Goal: Information Seeking & Learning: Learn about a topic

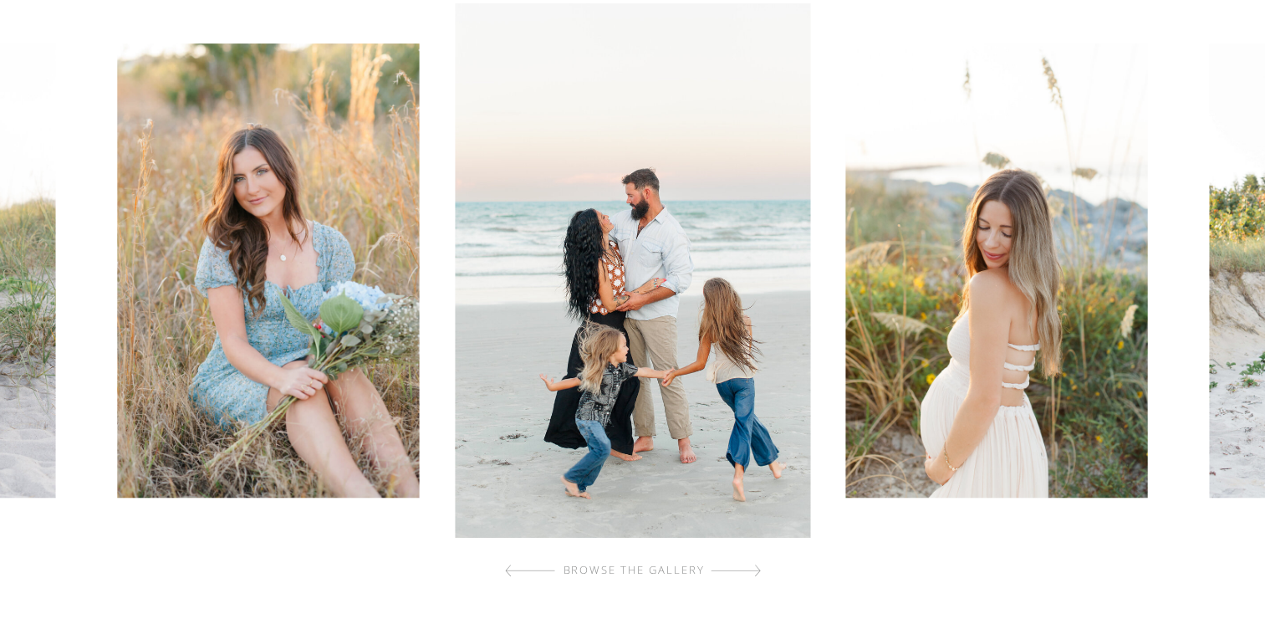
scroll to position [778, 0]
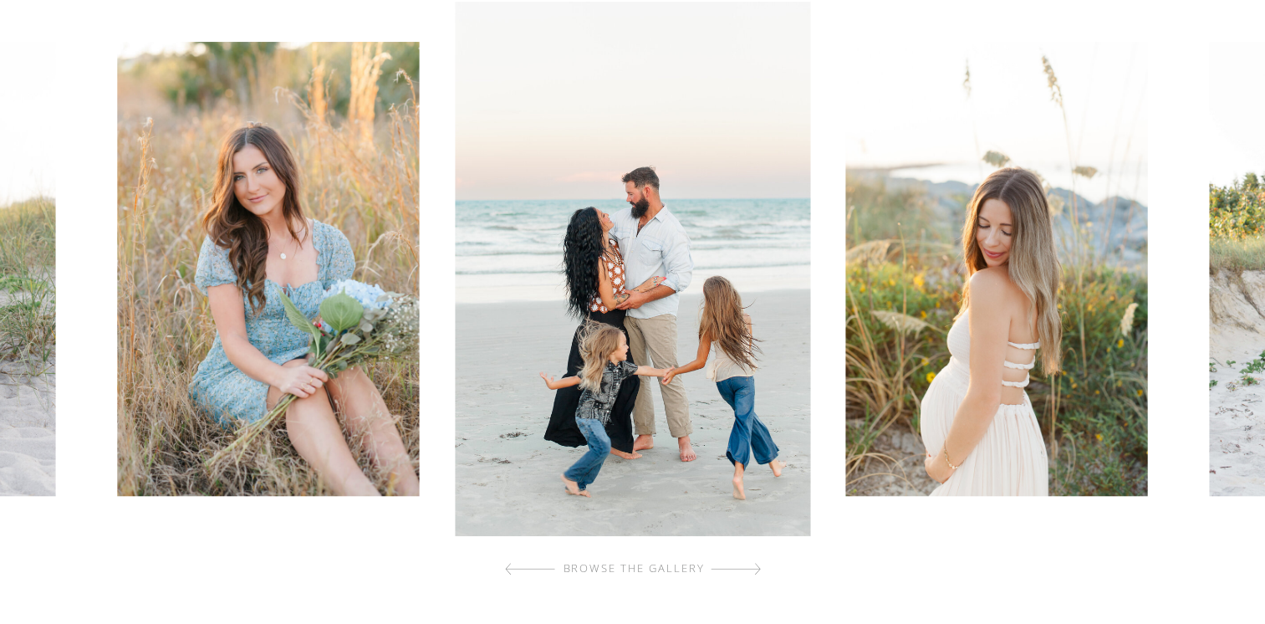
click at [755, 569] on div at bounding box center [736, 568] width 50 height 33
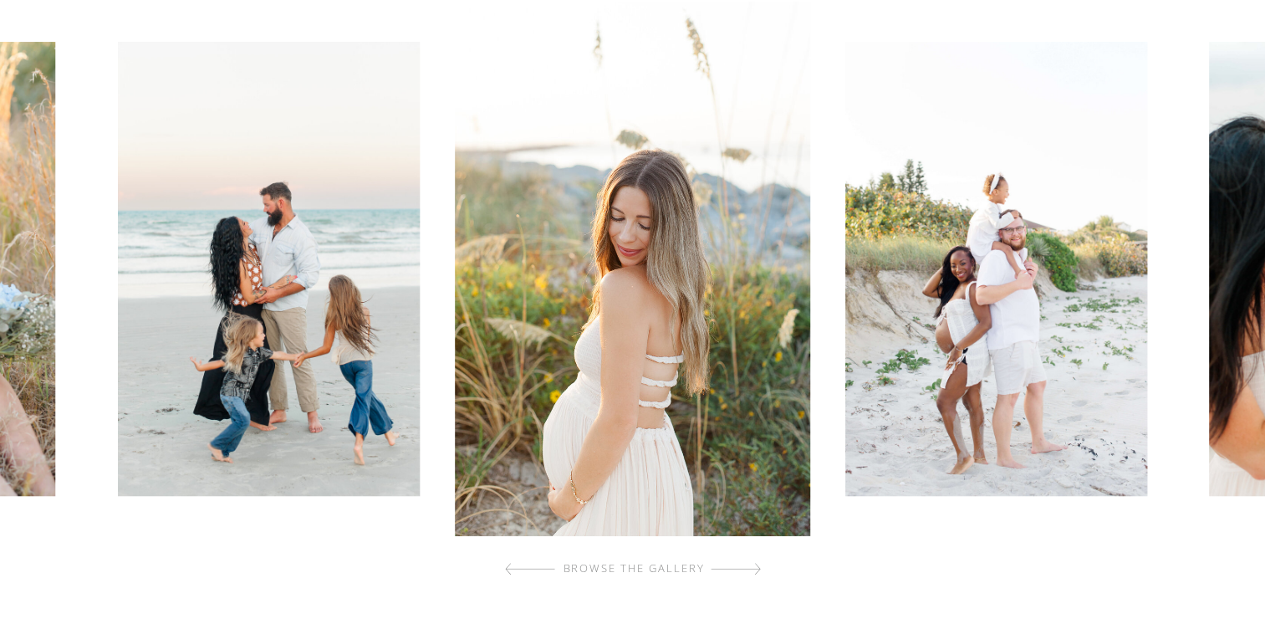
click at [755, 569] on div at bounding box center [736, 568] width 50 height 33
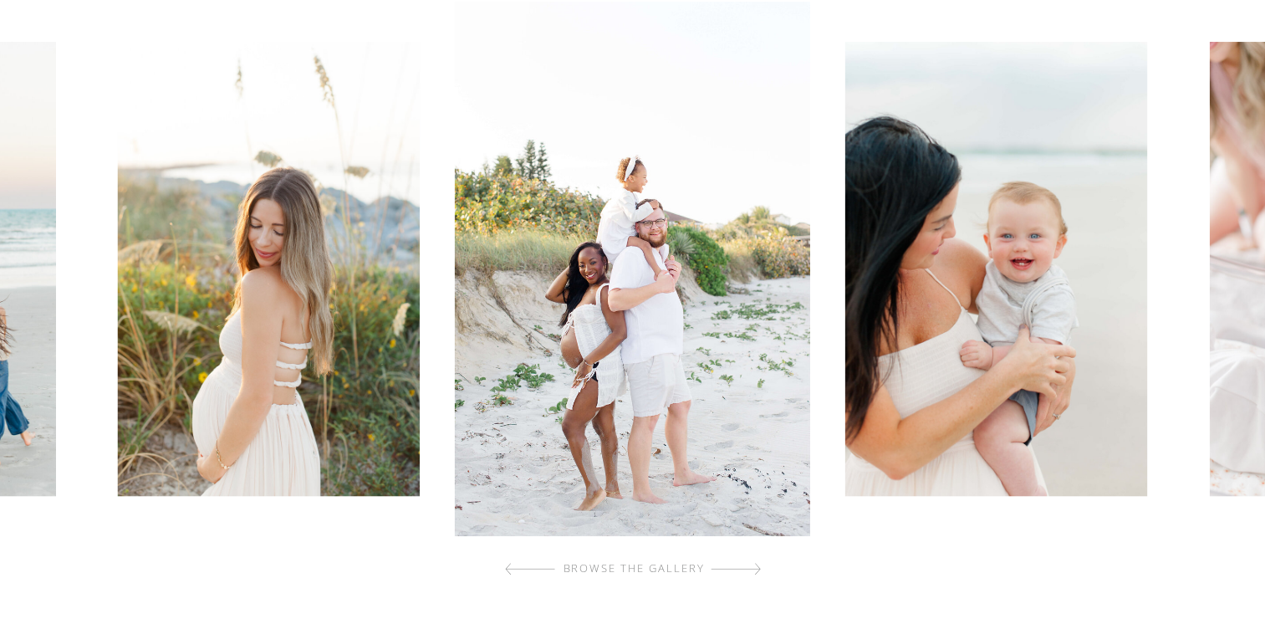
click at [755, 569] on div at bounding box center [736, 568] width 50 height 33
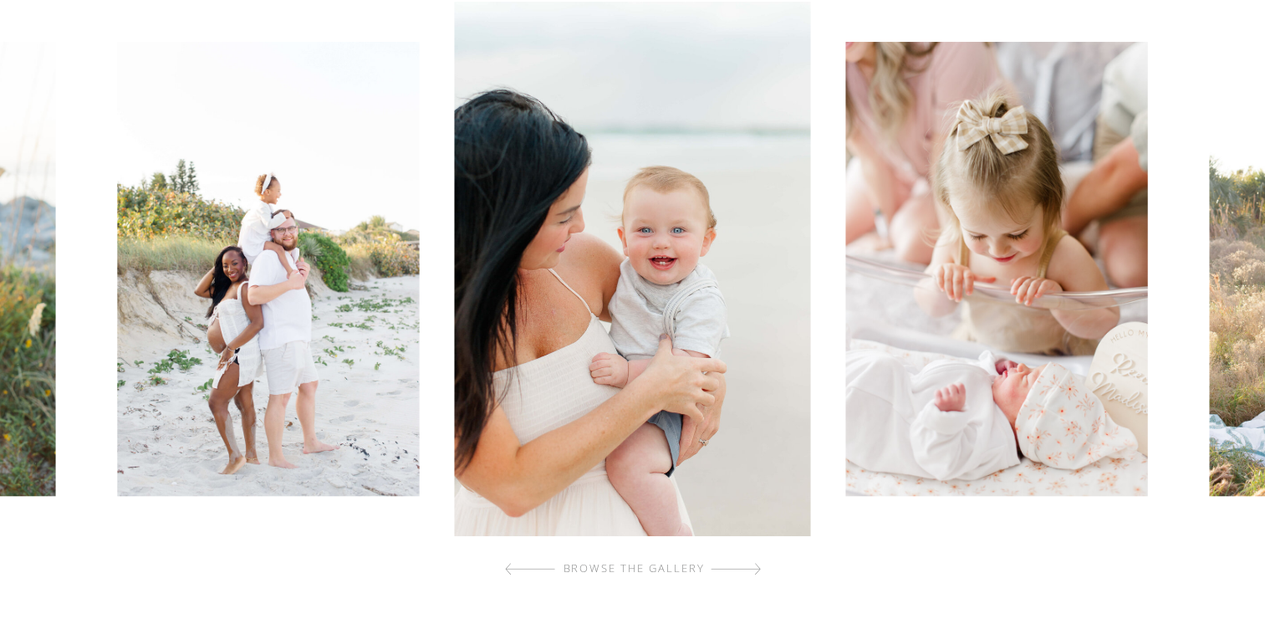
click at [755, 569] on div at bounding box center [736, 568] width 50 height 33
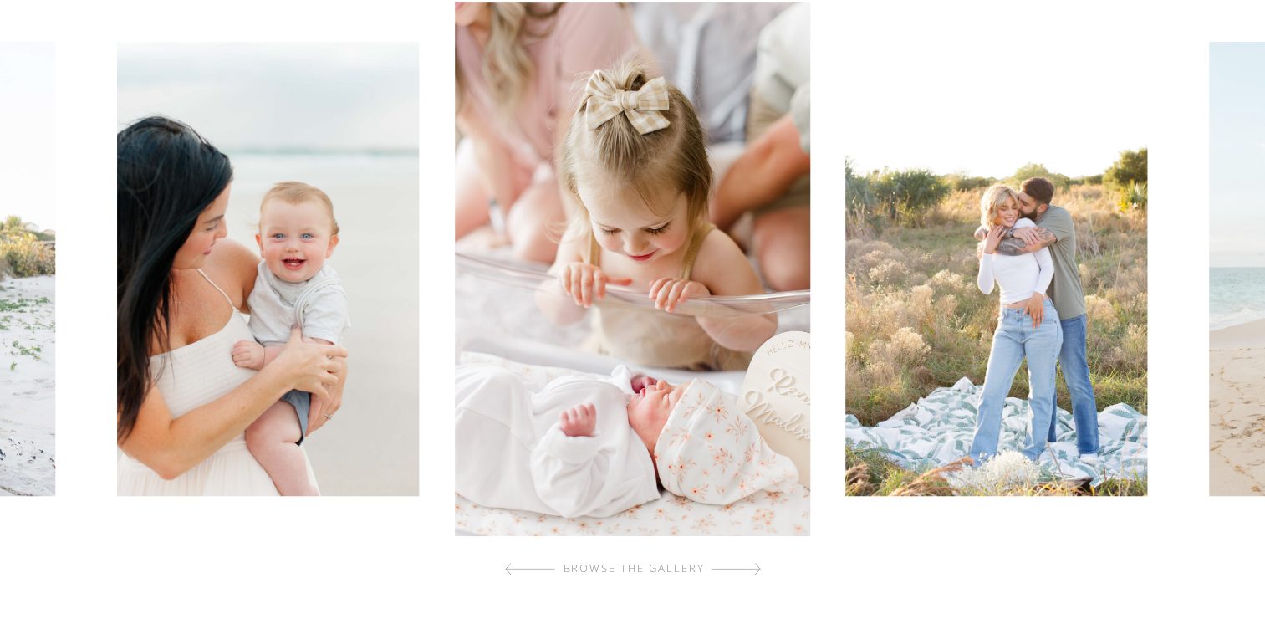
click at [755, 569] on div at bounding box center [736, 568] width 50 height 33
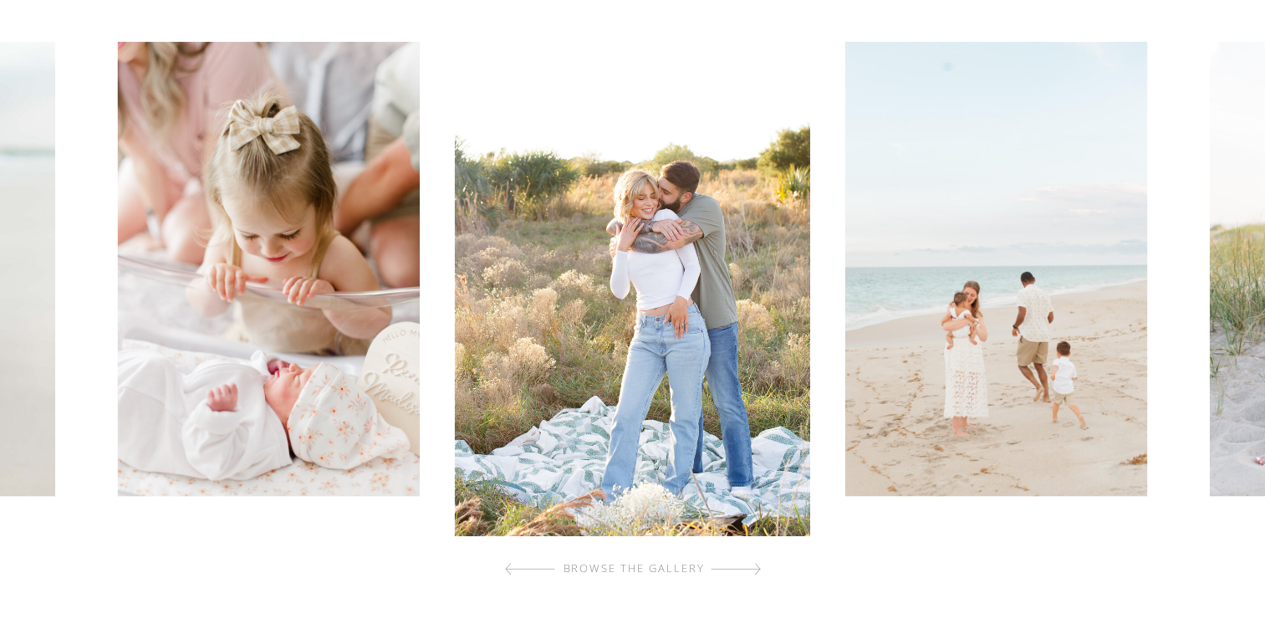
click at [755, 569] on div at bounding box center [736, 568] width 50 height 33
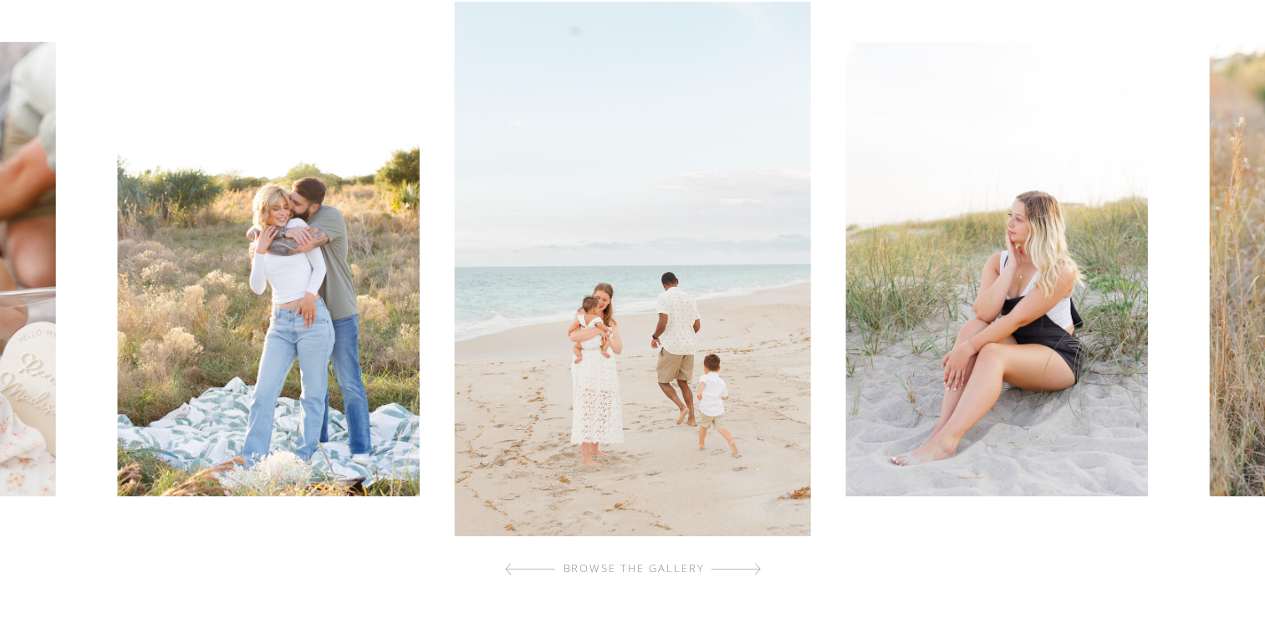
click at [755, 569] on div at bounding box center [736, 568] width 50 height 33
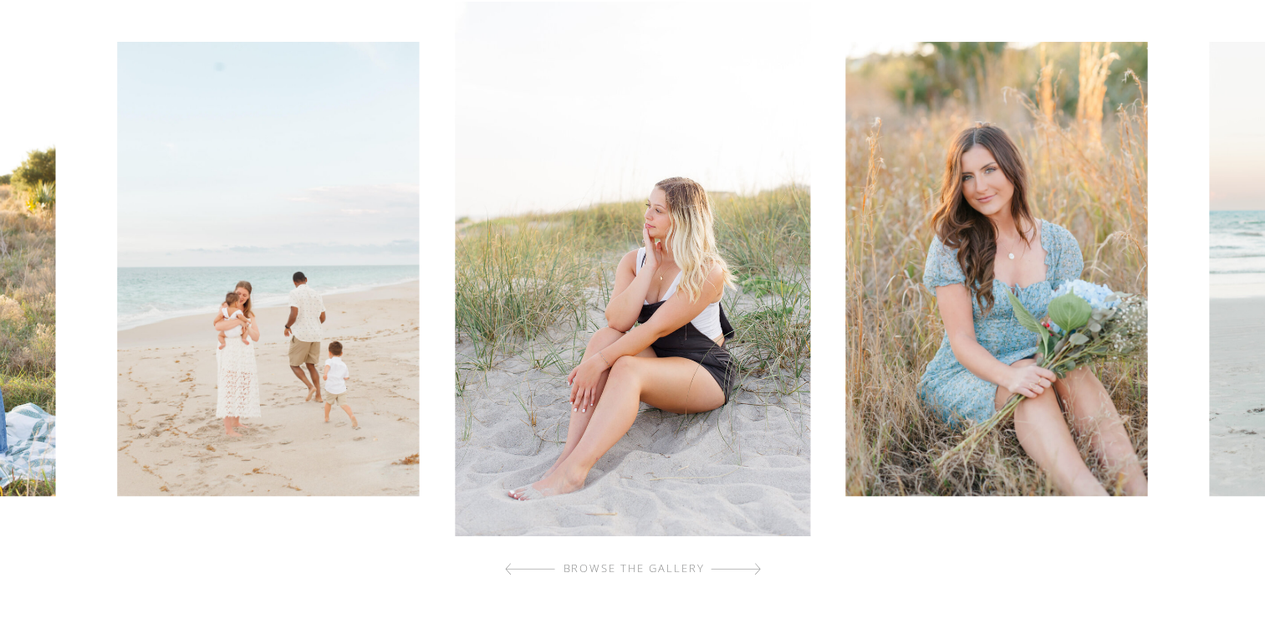
click at [755, 569] on div at bounding box center [736, 568] width 50 height 33
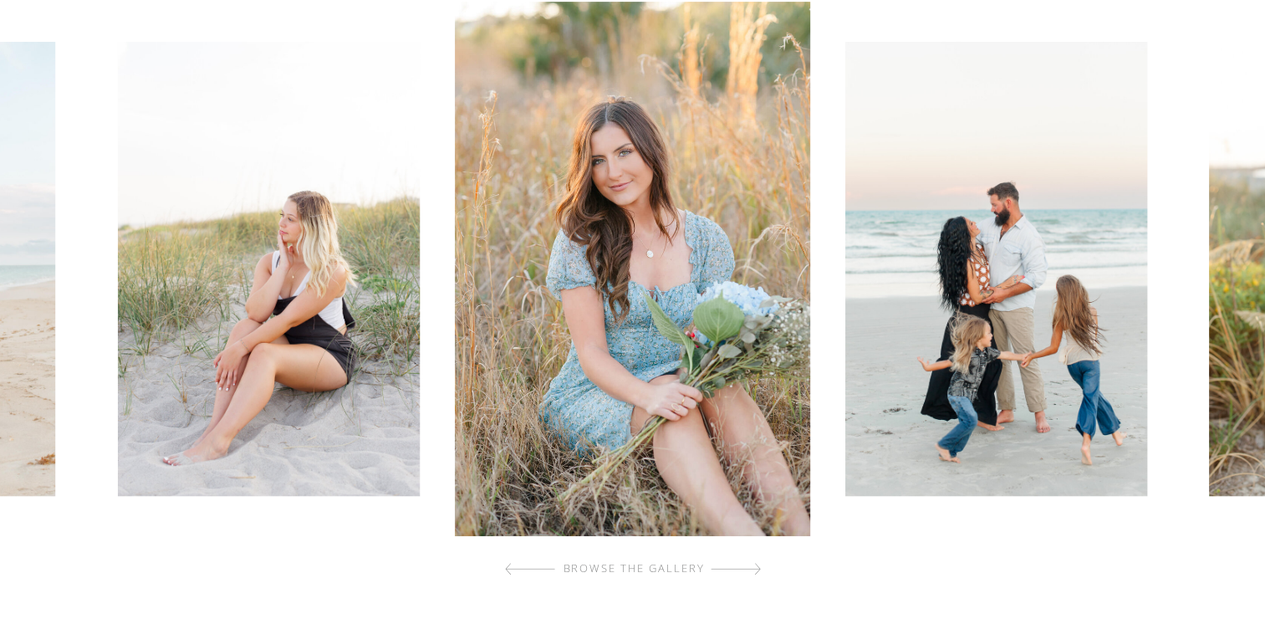
click at [755, 569] on div at bounding box center [736, 568] width 50 height 33
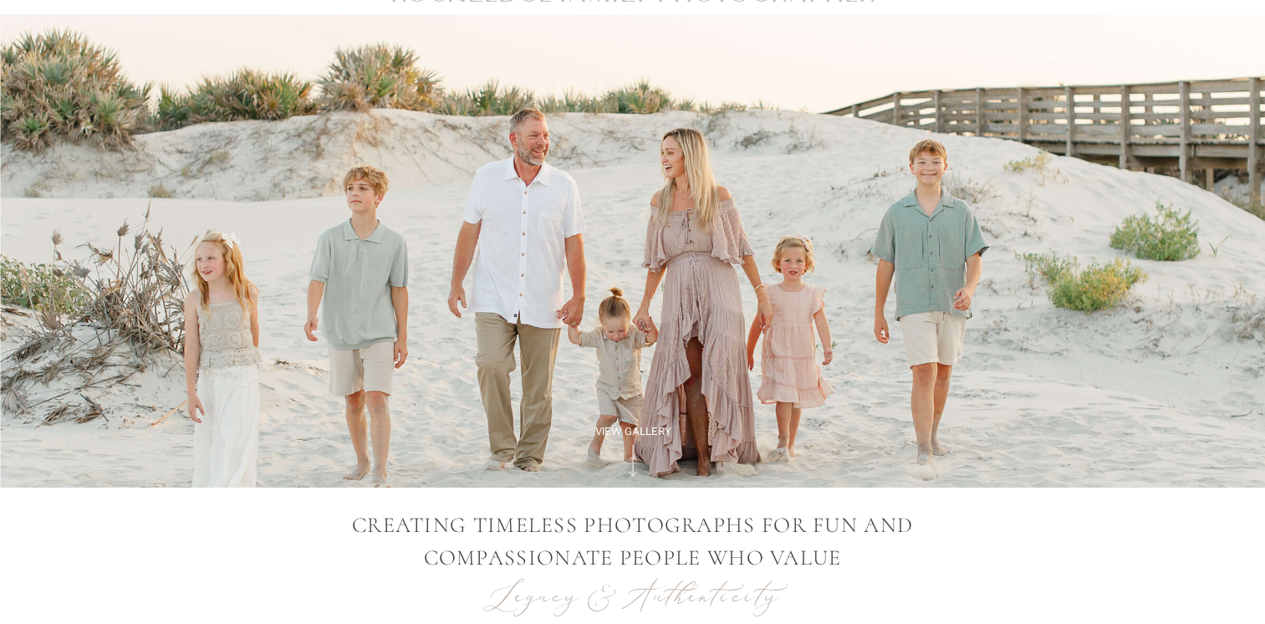
scroll to position [0, 0]
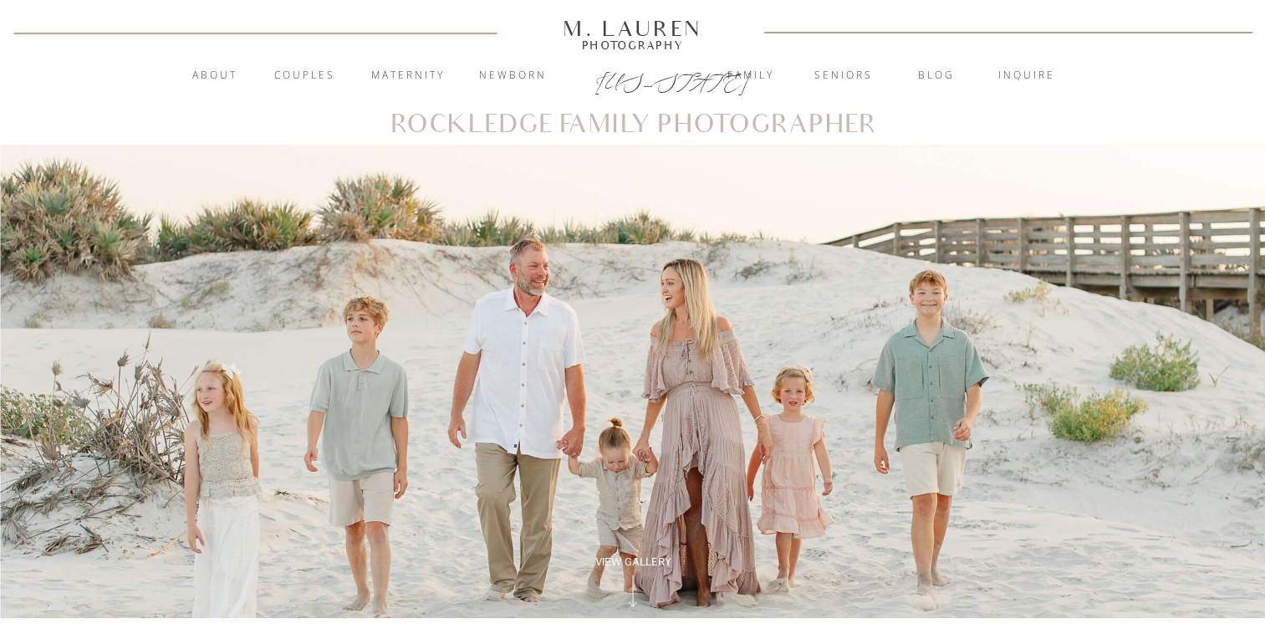
click at [755, 569] on div at bounding box center [632, 381] width 1265 height 473
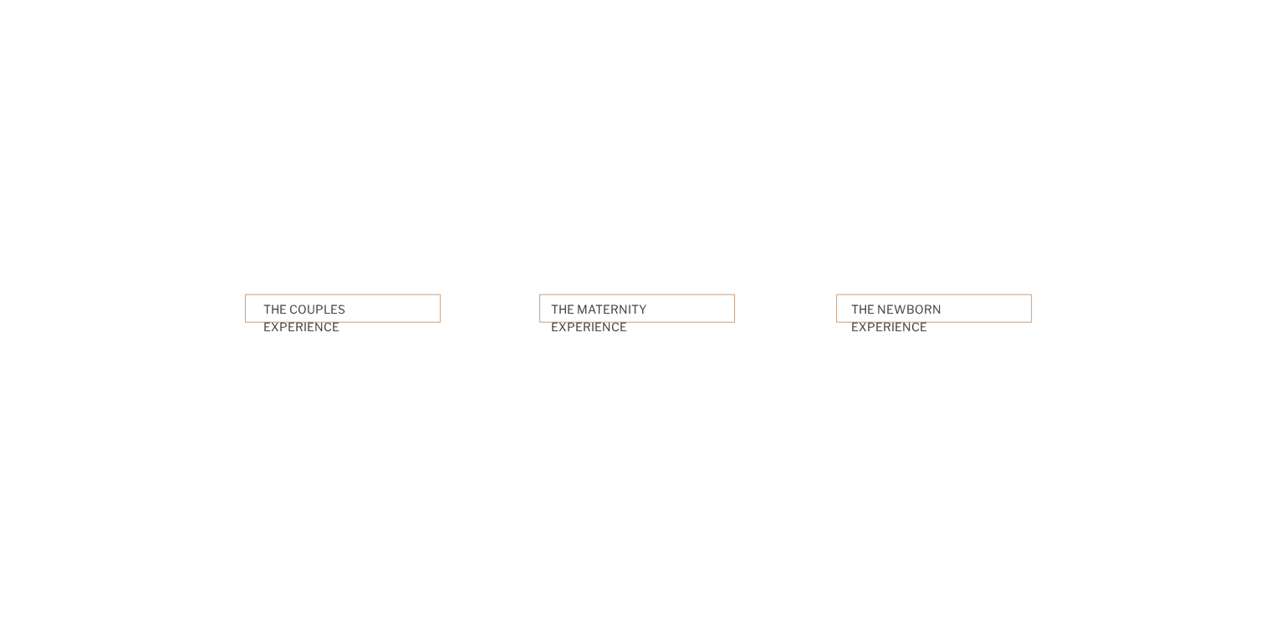
scroll to position [3964, 0]
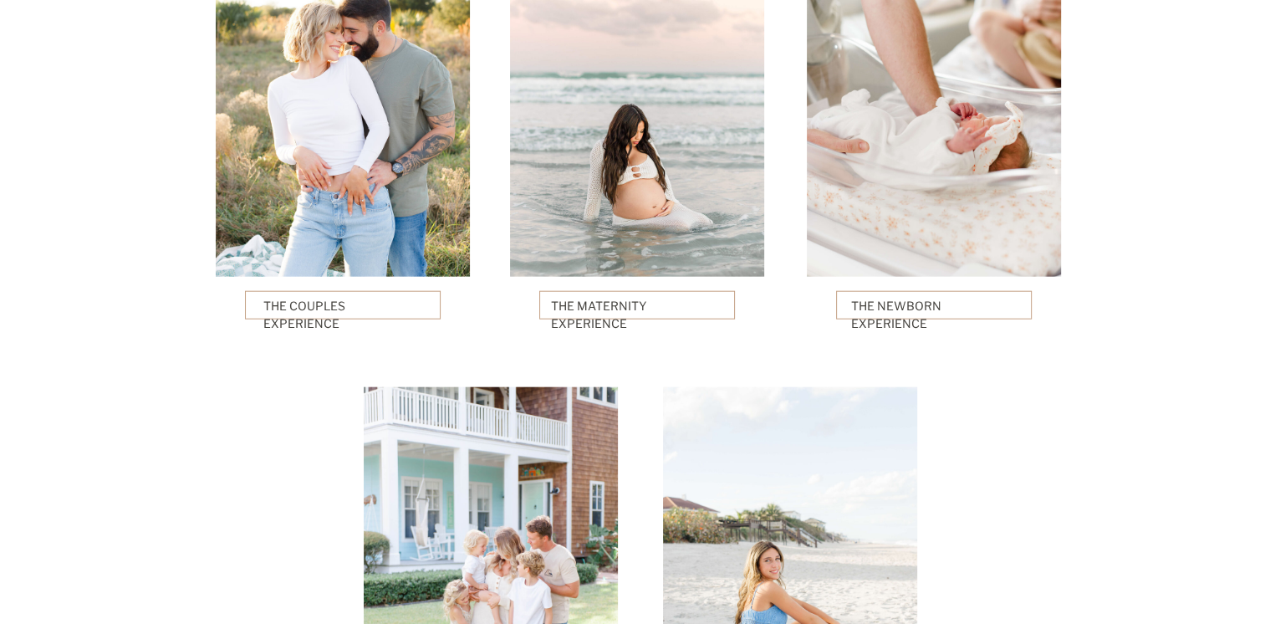
click at [371, 303] on p "The Couples Experience" at bounding box center [343, 305] width 160 height 17
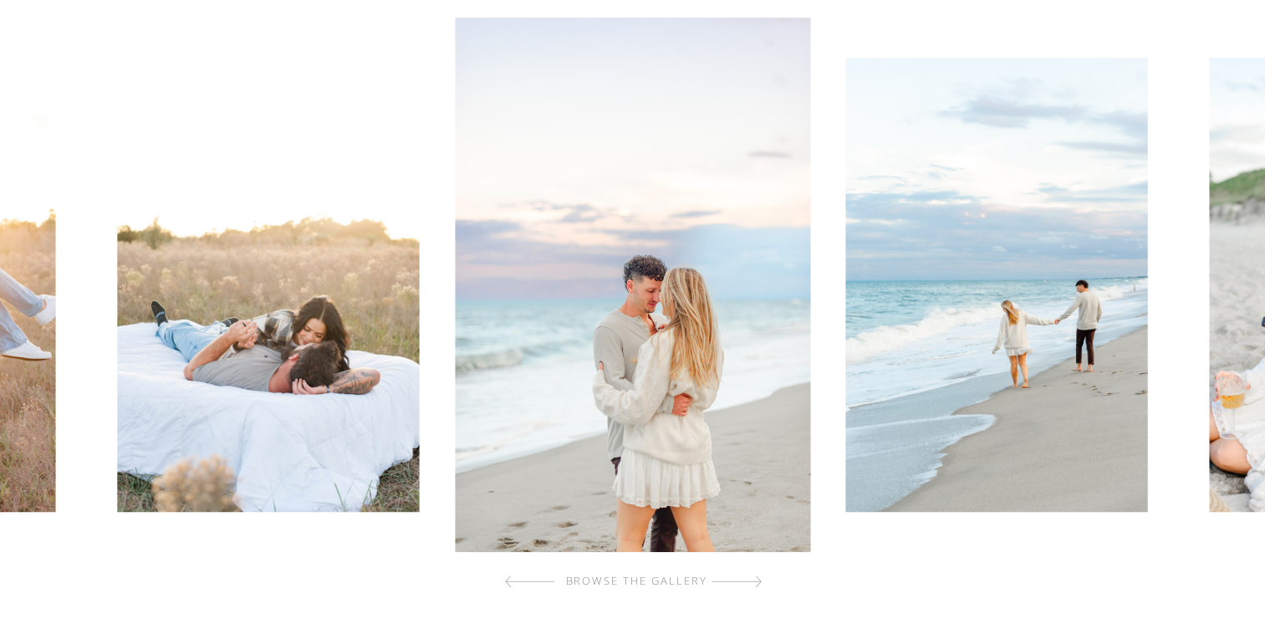
scroll to position [568, 0]
click at [718, 578] on div "browse the gallery" at bounding box center [637, 581] width 200 height 17
click at [752, 581] on div at bounding box center [736, 581] width 50 height 33
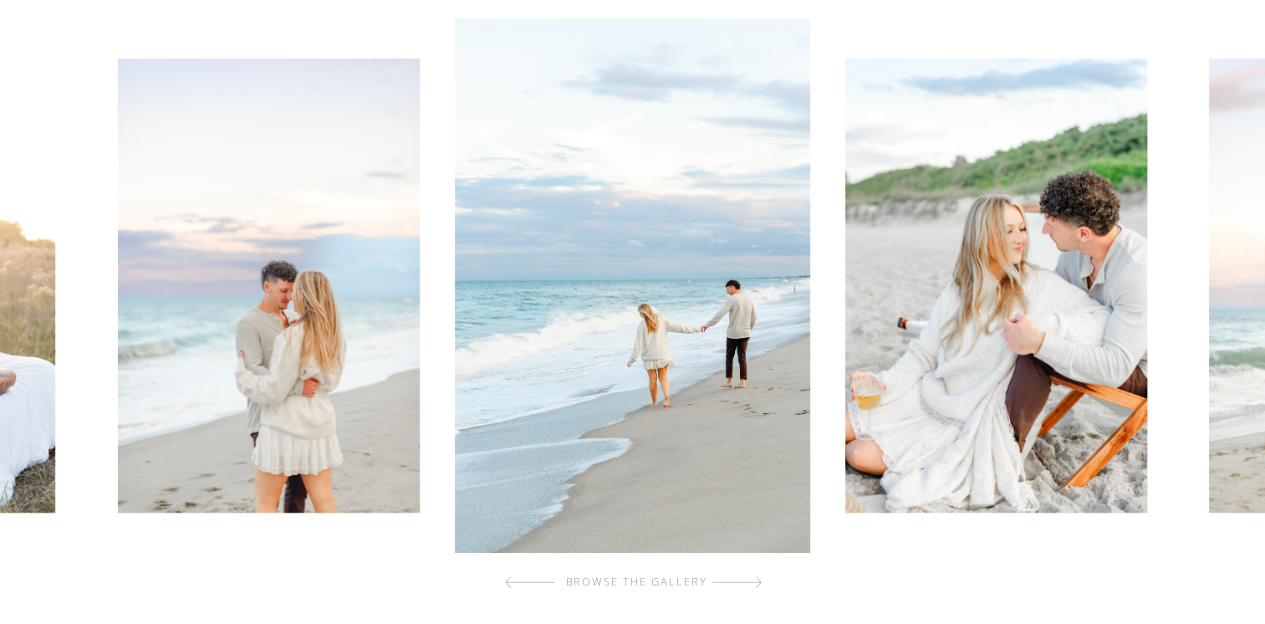
click at [752, 581] on div at bounding box center [736, 581] width 50 height 33
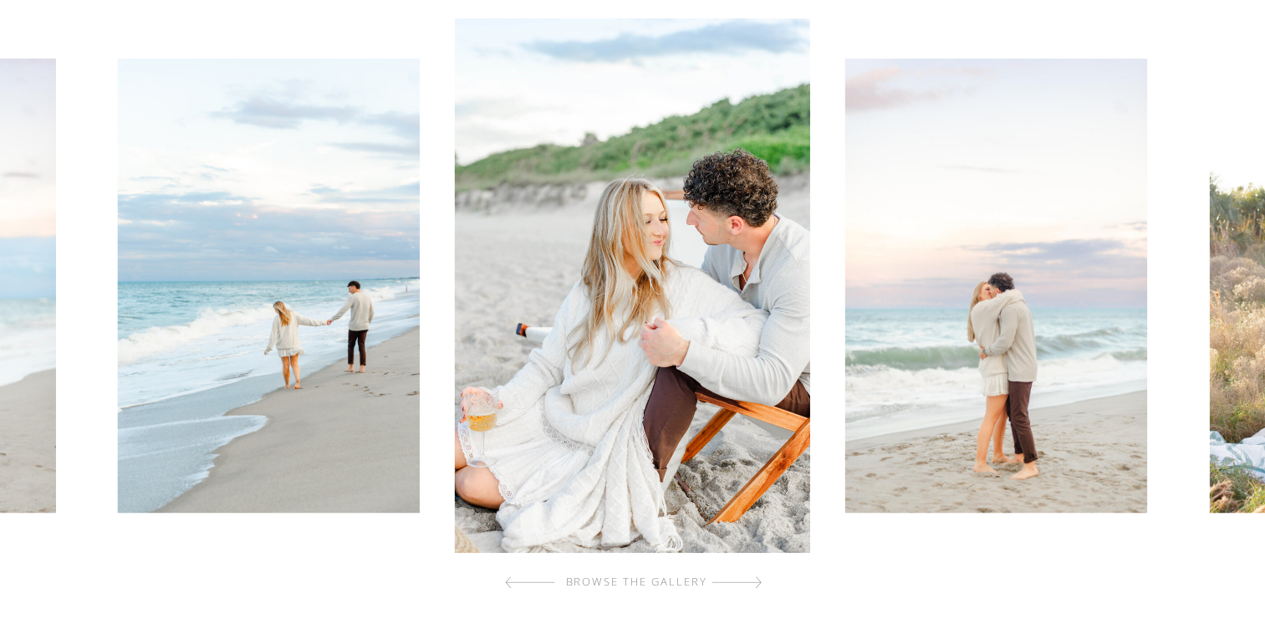
click at [752, 581] on div at bounding box center [736, 581] width 50 height 33
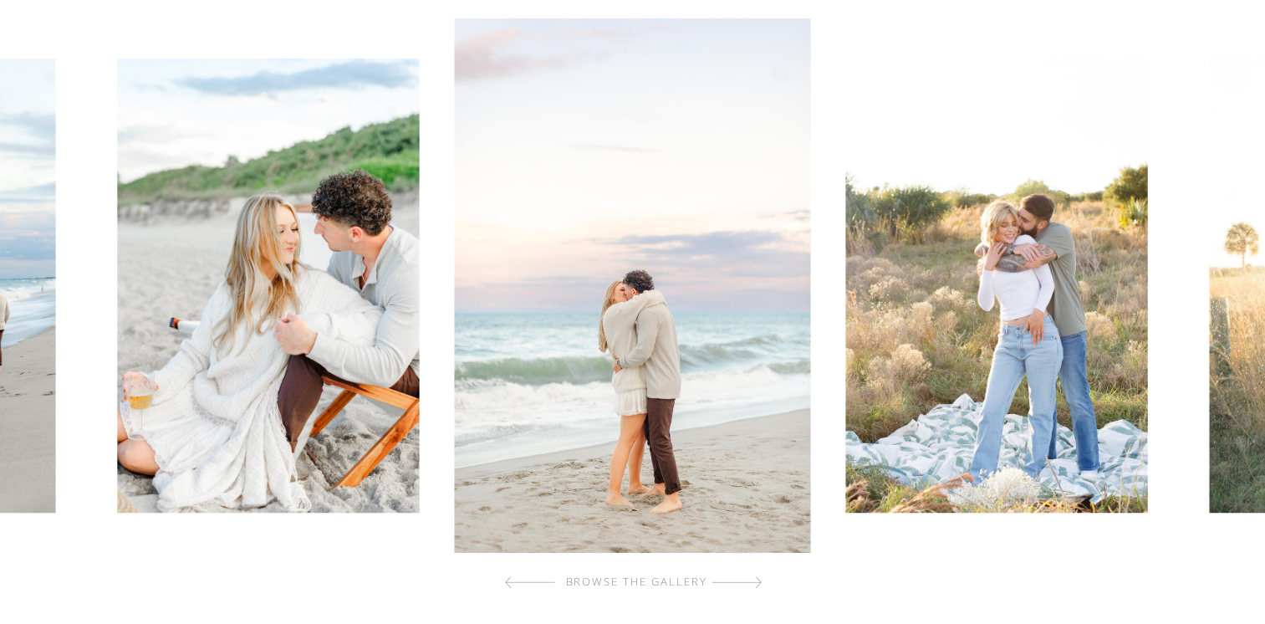
click at [752, 581] on div at bounding box center [736, 581] width 50 height 33
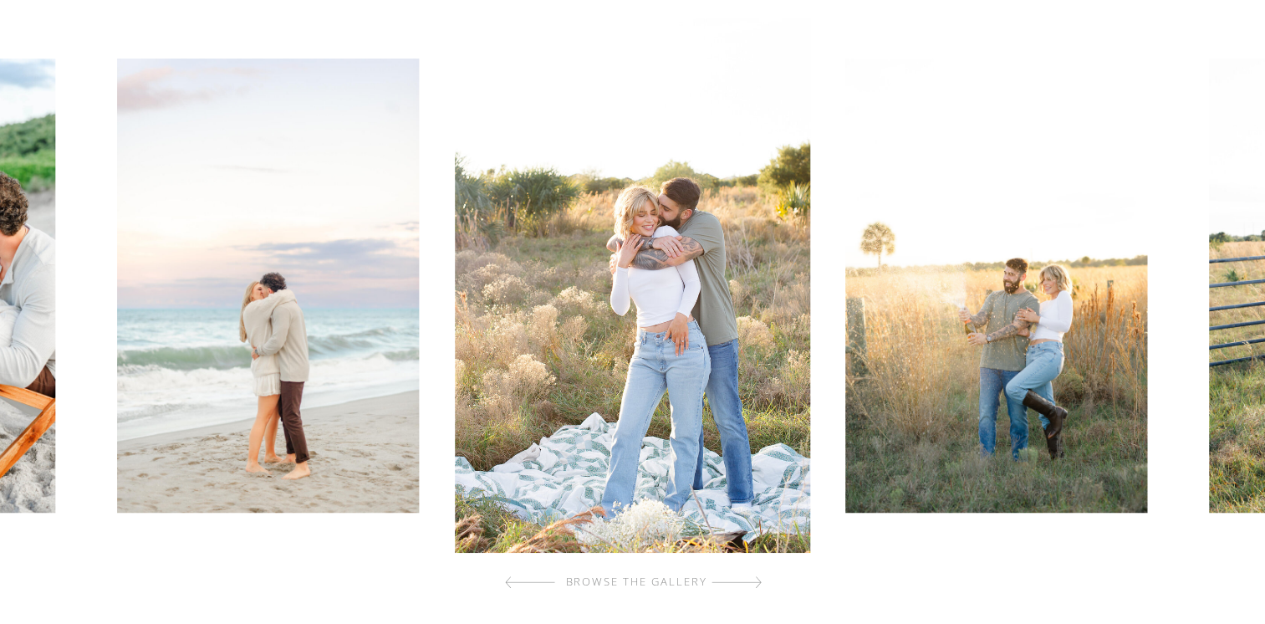
click at [512, 584] on div at bounding box center [530, 581] width 50 height 33
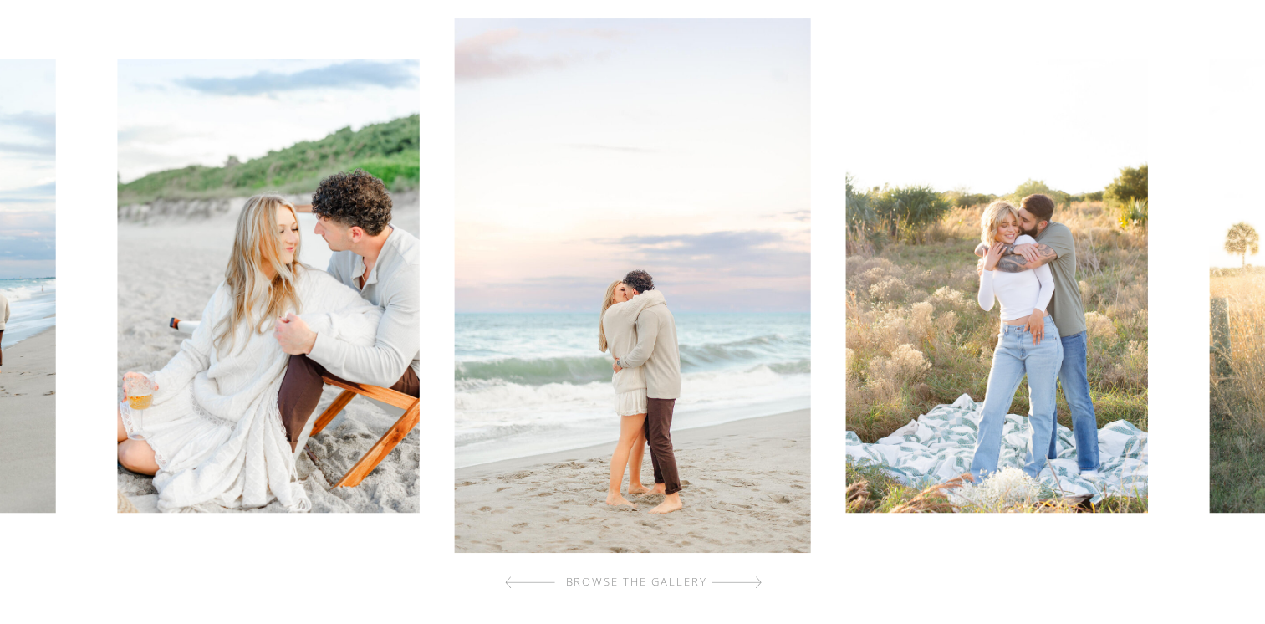
click at [759, 584] on div at bounding box center [736, 581] width 50 height 33
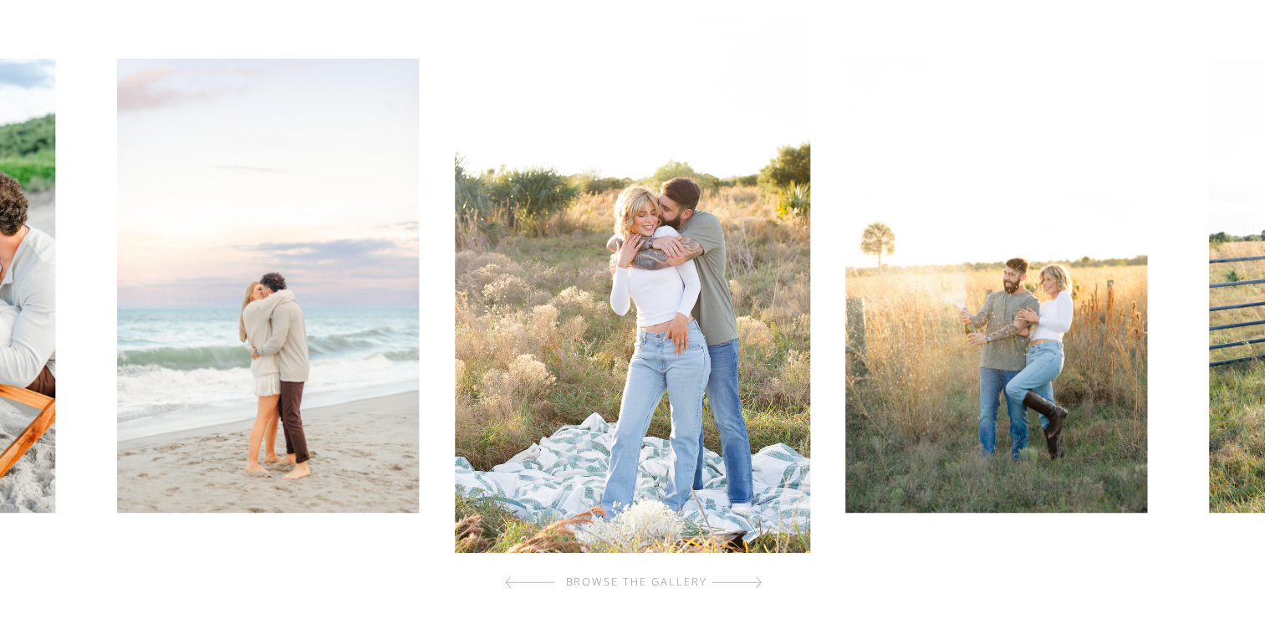
click at [759, 584] on div at bounding box center [736, 581] width 50 height 33
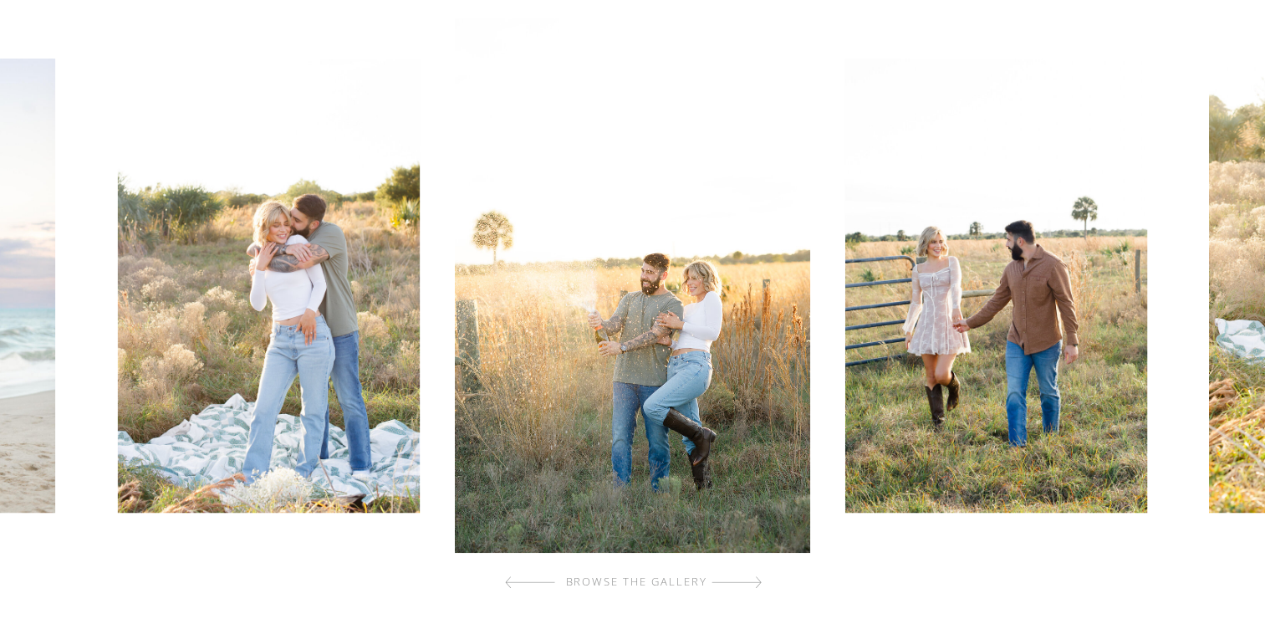
click at [759, 584] on div at bounding box center [736, 581] width 50 height 33
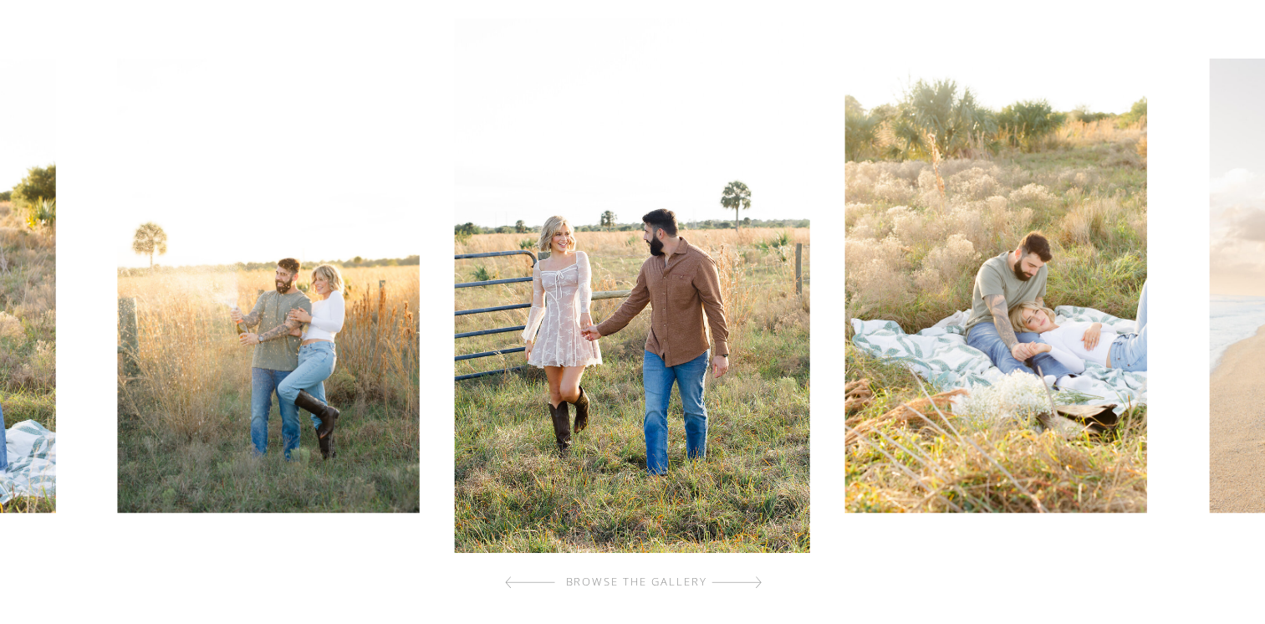
click at [759, 584] on div at bounding box center [736, 581] width 50 height 33
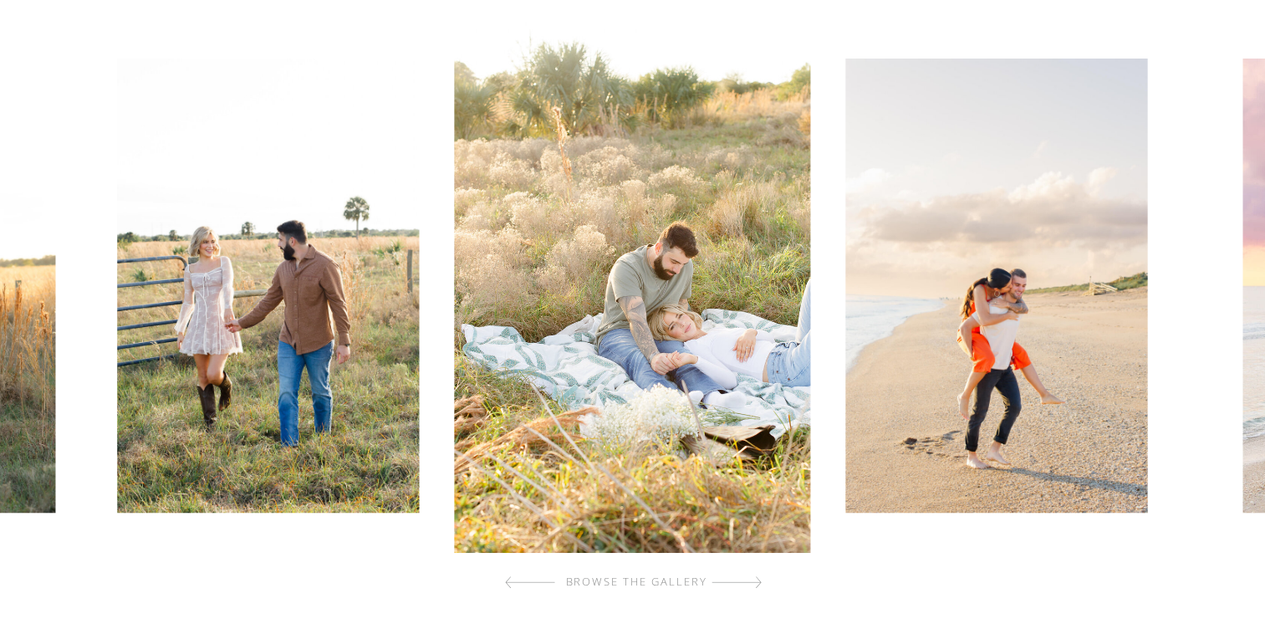
click at [759, 584] on div at bounding box center [736, 581] width 50 height 33
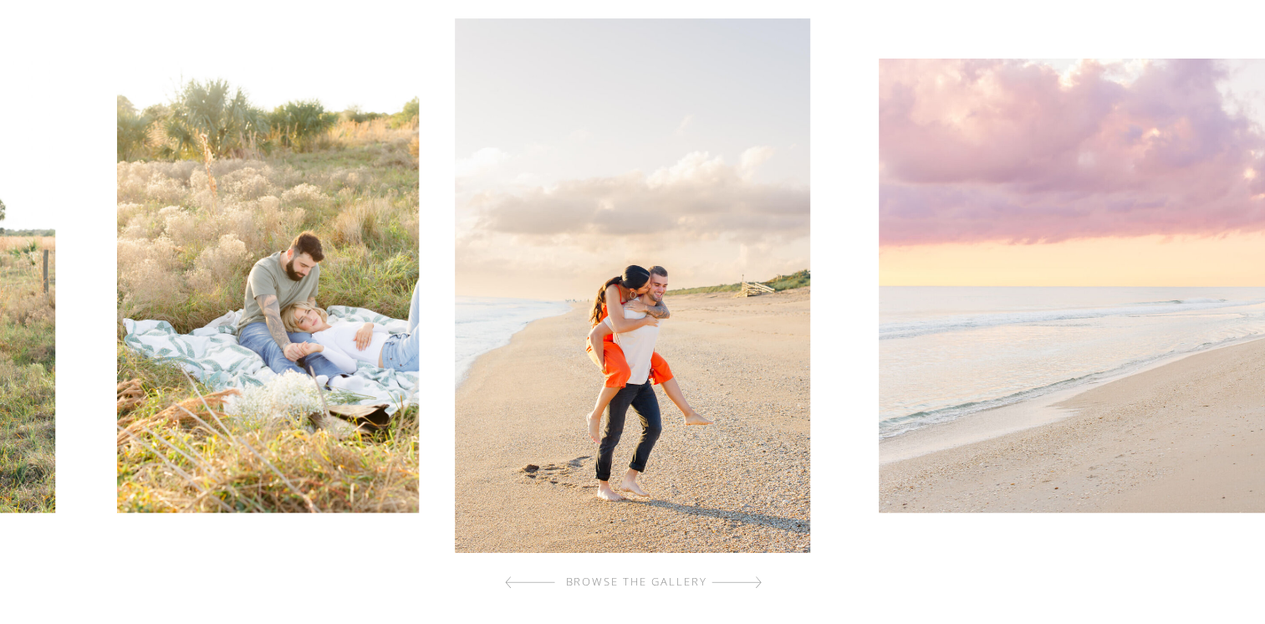
click at [759, 584] on div at bounding box center [736, 581] width 50 height 33
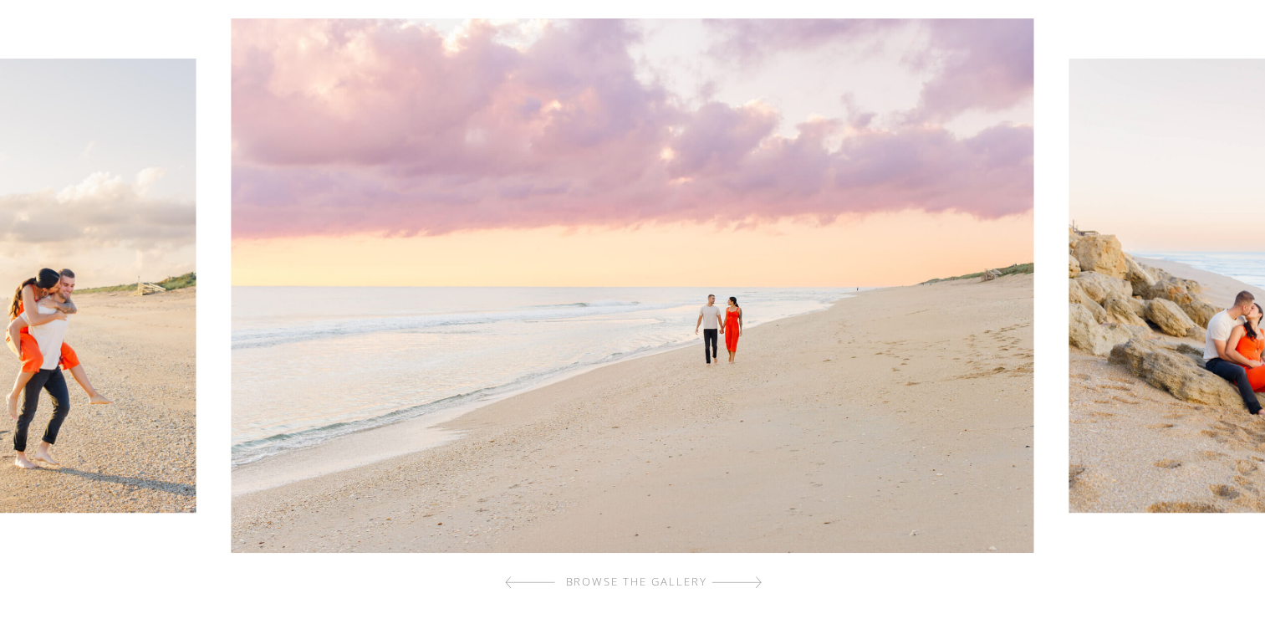
click at [759, 584] on div at bounding box center [736, 581] width 50 height 33
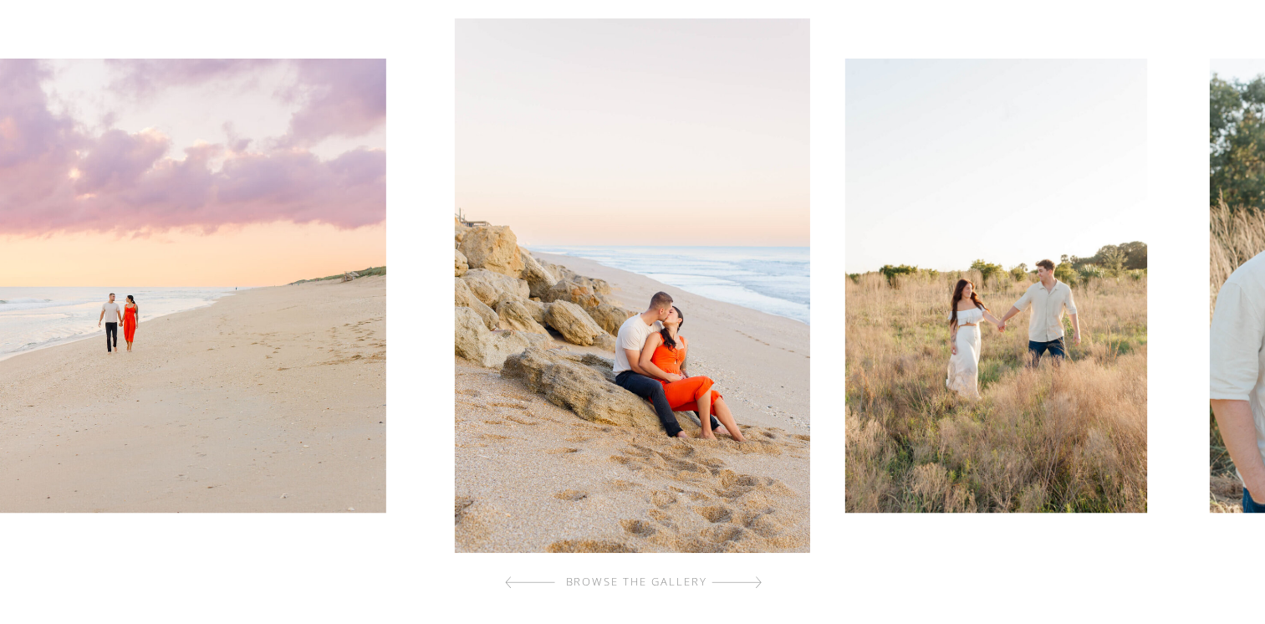
click at [759, 584] on div at bounding box center [736, 581] width 50 height 33
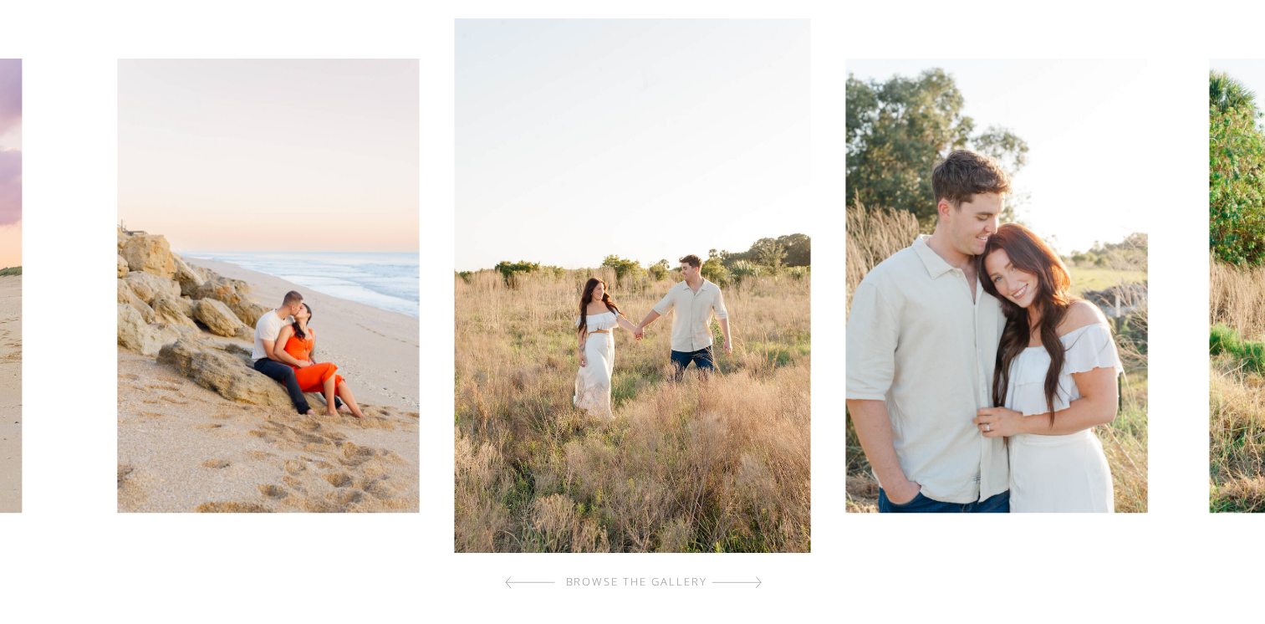
click at [759, 584] on div at bounding box center [736, 581] width 50 height 33
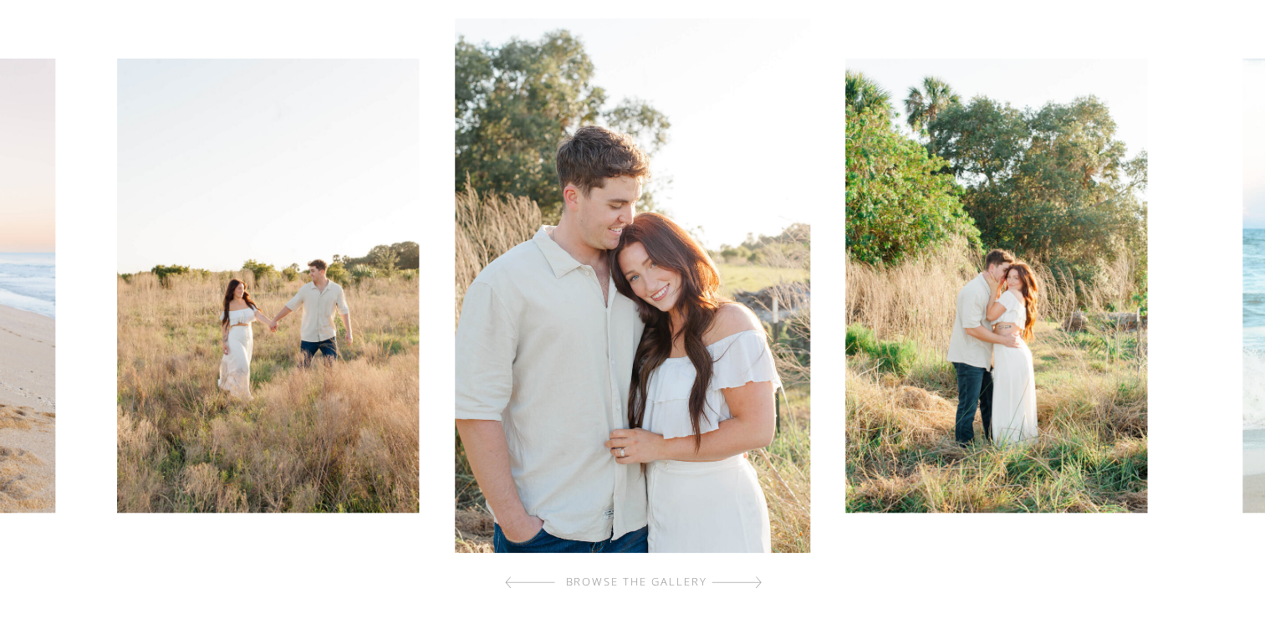
click at [759, 584] on div at bounding box center [736, 581] width 50 height 33
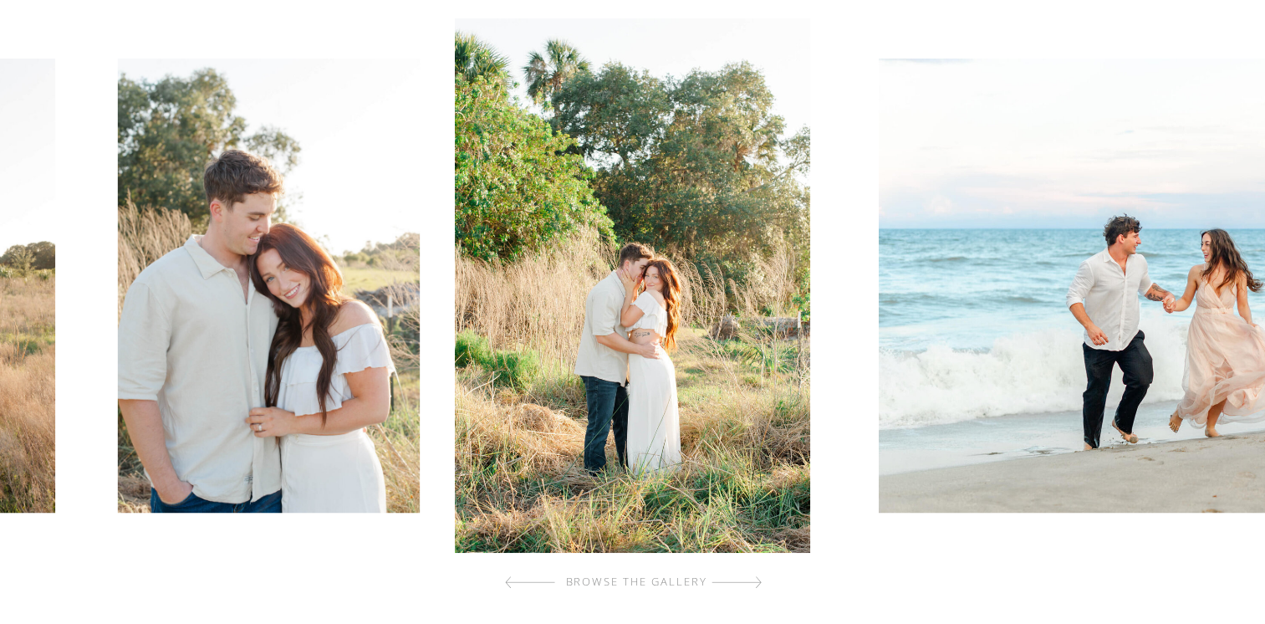
click at [759, 584] on div at bounding box center [736, 581] width 50 height 33
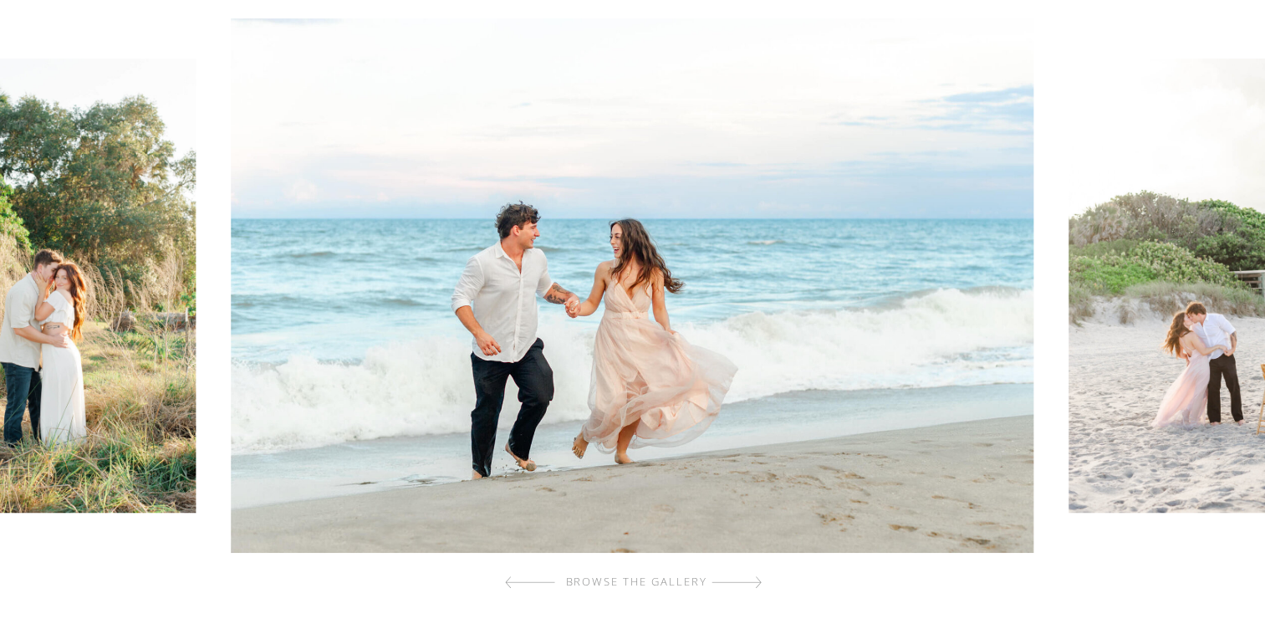
click at [509, 583] on div at bounding box center [530, 581] width 50 height 33
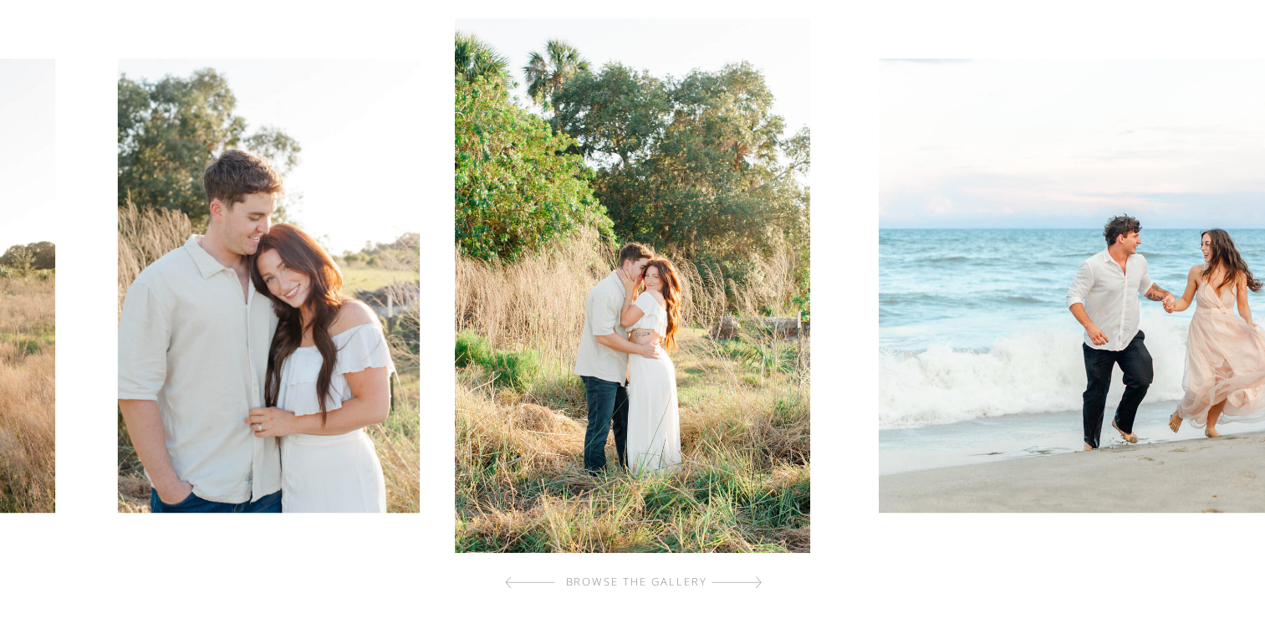
click at [542, 583] on div at bounding box center [530, 581] width 50 height 33
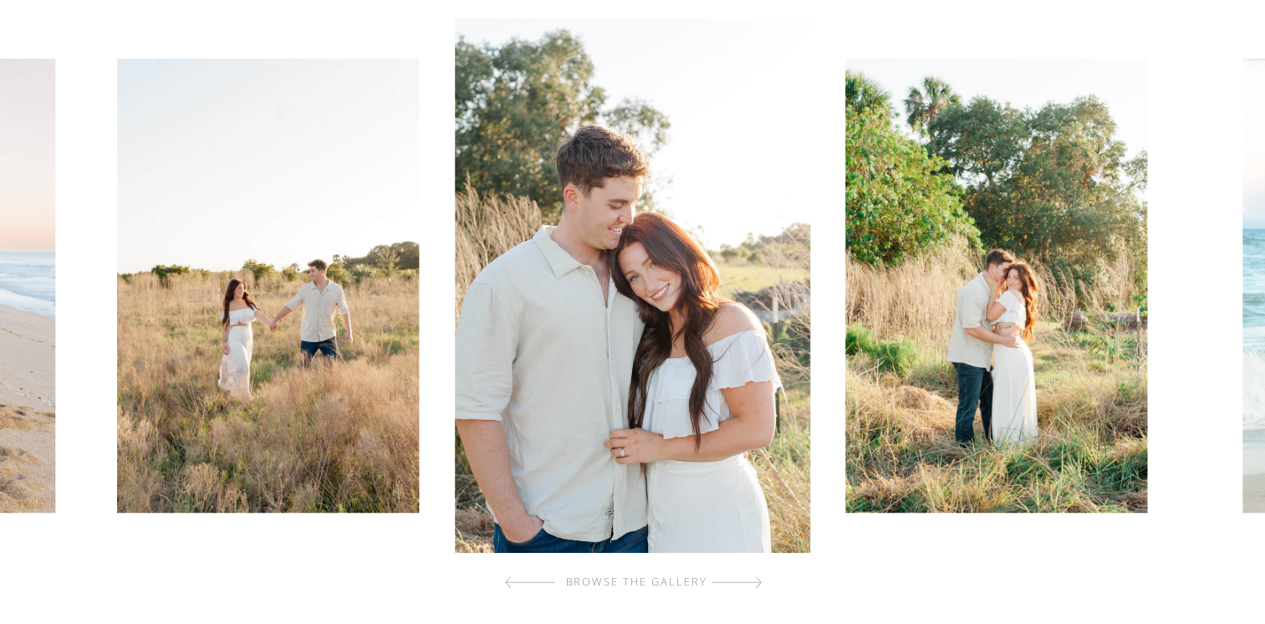
click at [542, 583] on div at bounding box center [530, 581] width 50 height 33
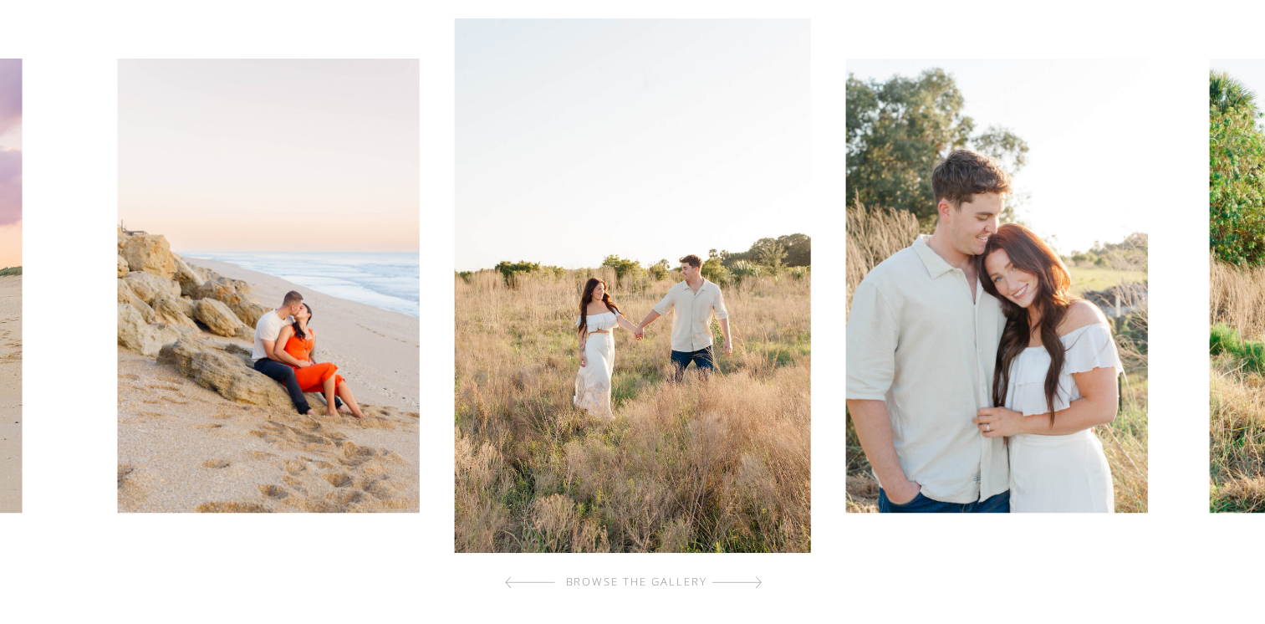
click at [726, 580] on div "browse the gallery" at bounding box center [637, 581] width 200 height 17
click at [758, 583] on div at bounding box center [736, 581] width 50 height 33
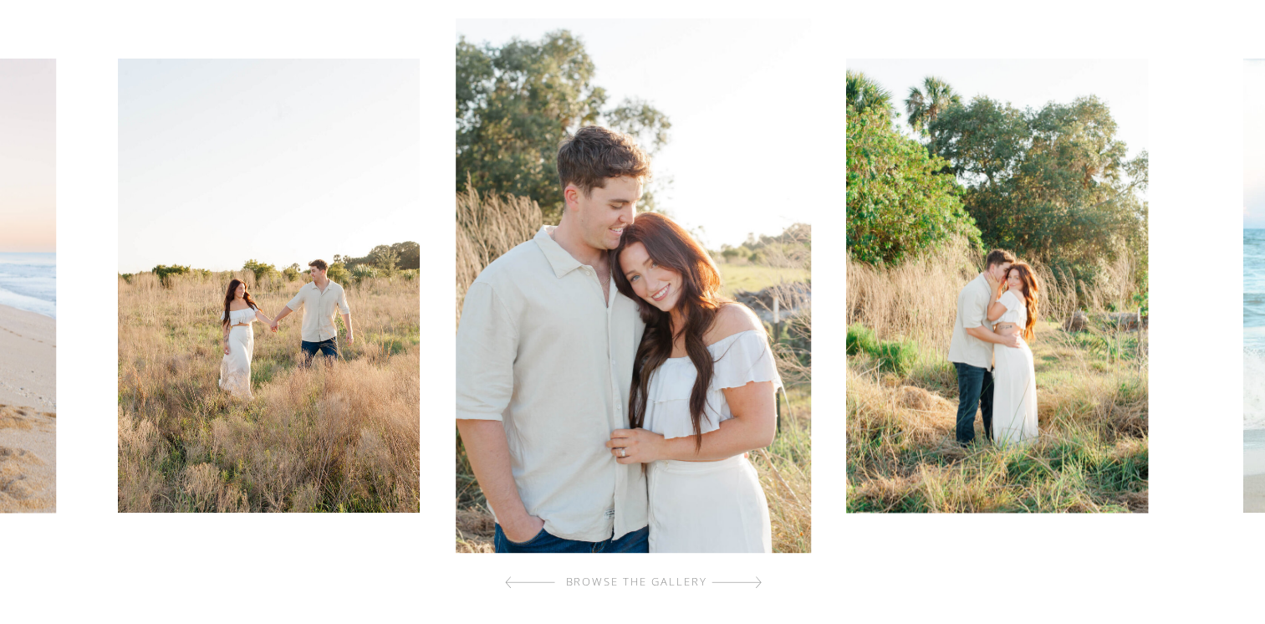
click at [758, 583] on div at bounding box center [736, 581] width 50 height 33
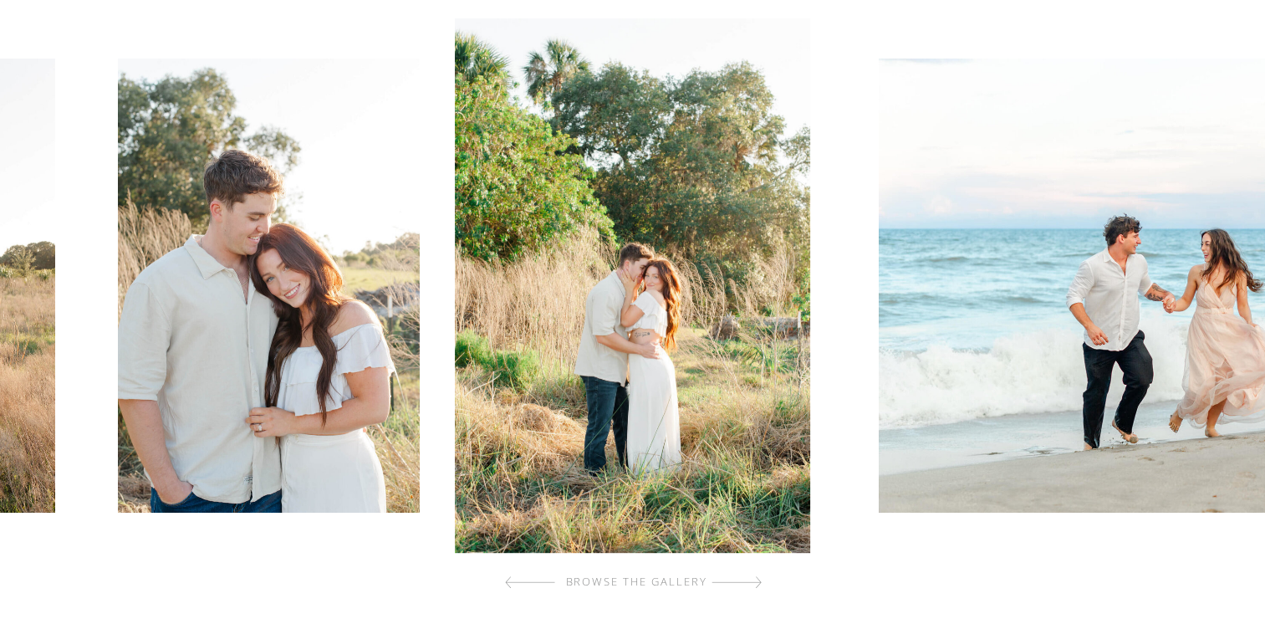
click at [758, 583] on div at bounding box center [736, 581] width 50 height 33
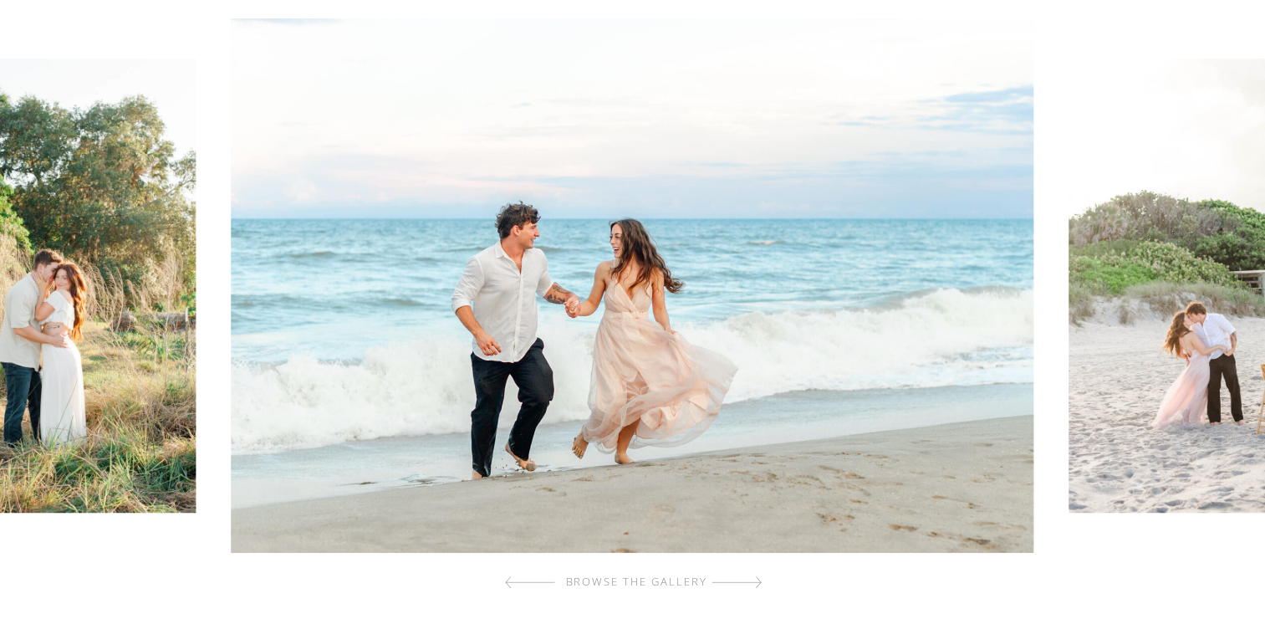
click at [758, 583] on div at bounding box center [736, 581] width 50 height 33
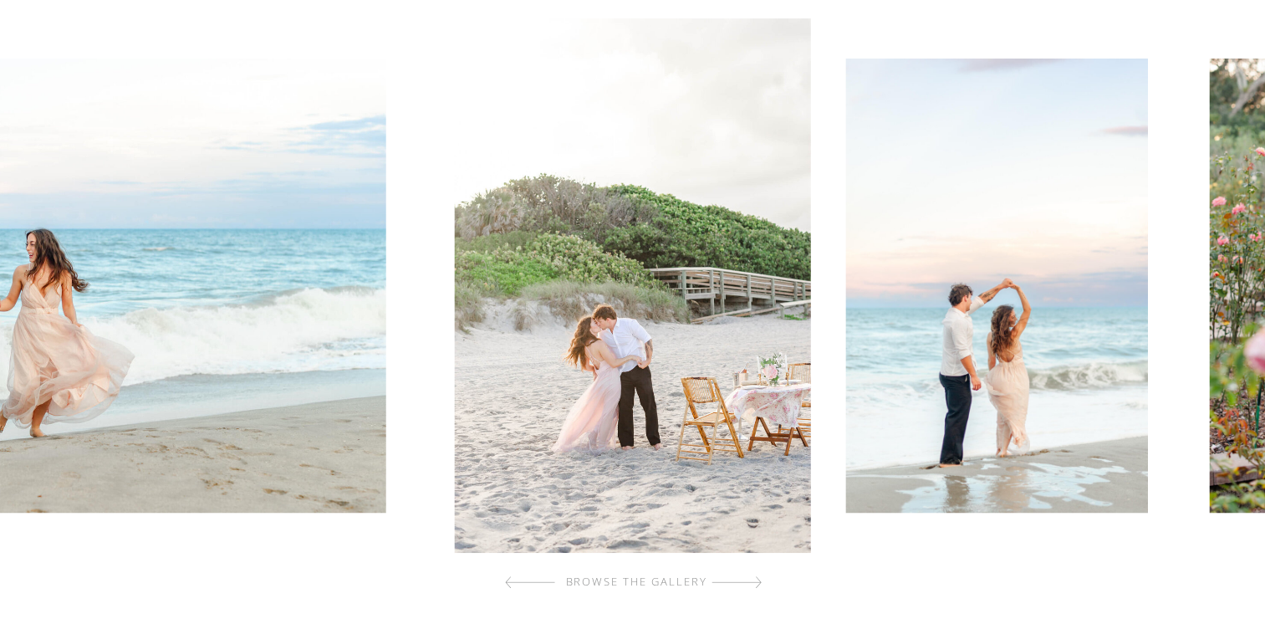
click at [758, 583] on div at bounding box center [736, 581] width 50 height 33
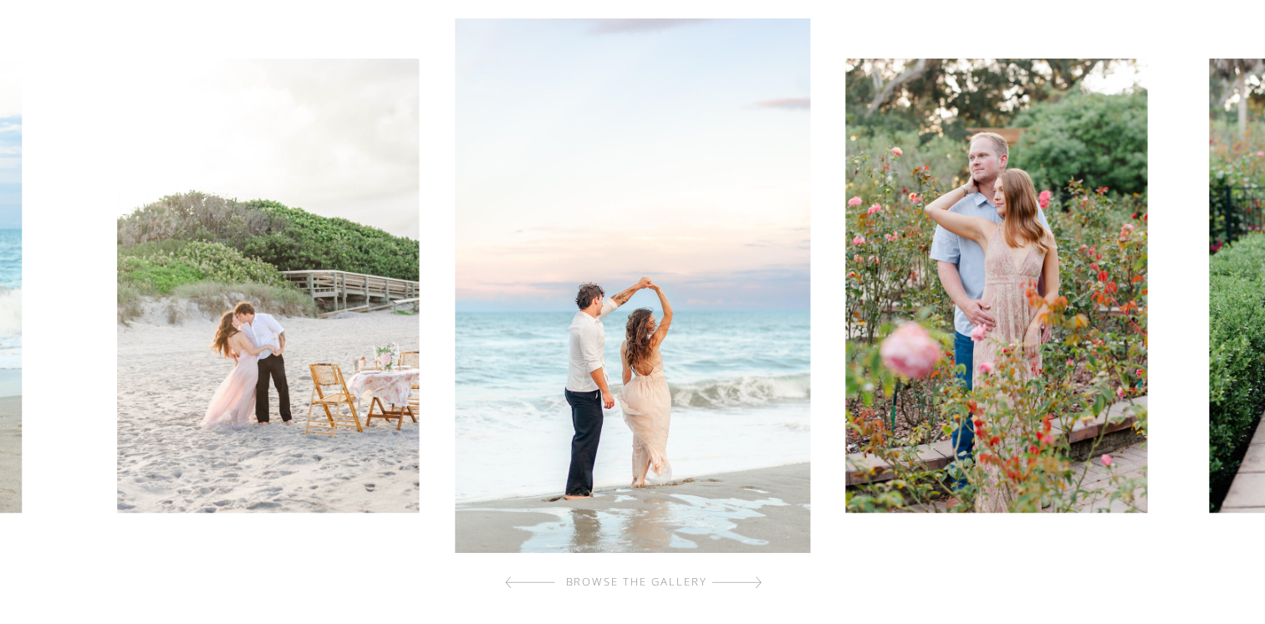
click at [758, 583] on div at bounding box center [736, 581] width 50 height 33
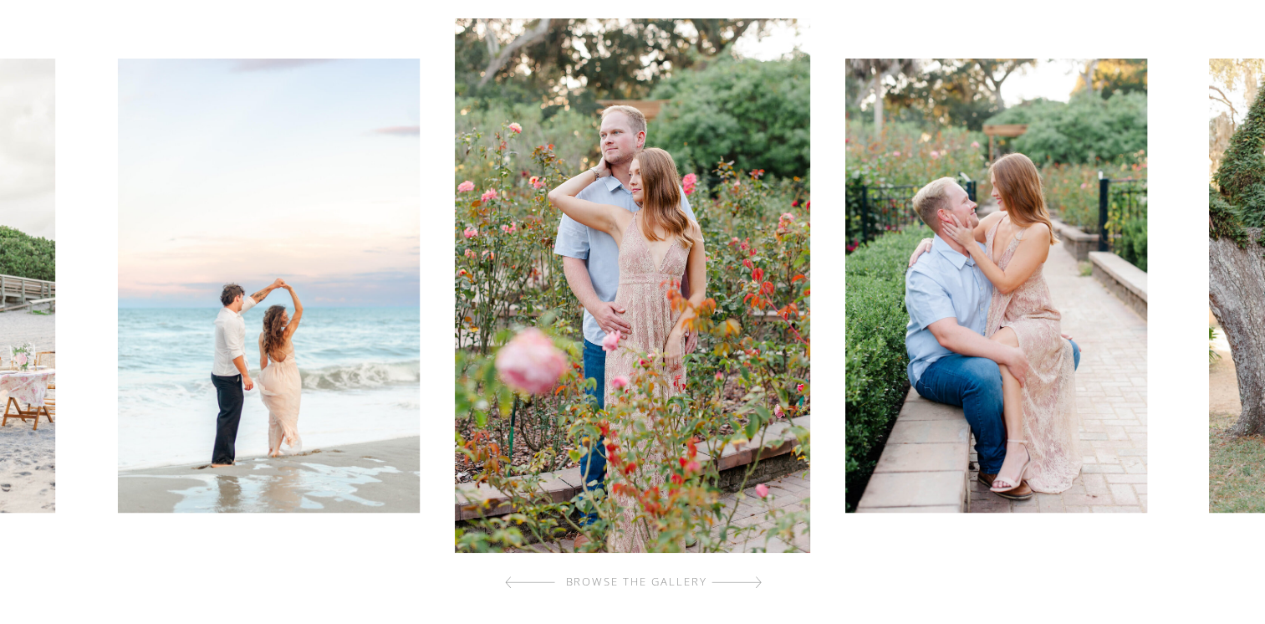
click at [758, 583] on div at bounding box center [736, 581] width 50 height 33
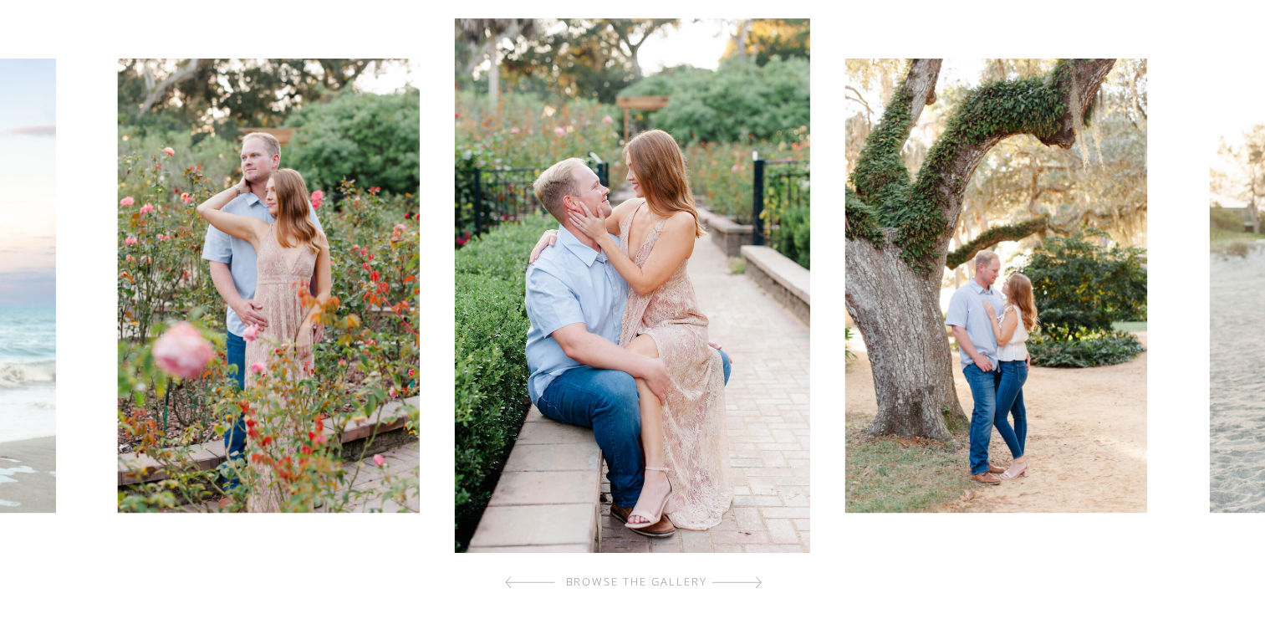
click at [758, 583] on div at bounding box center [736, 581] width 50 height 33
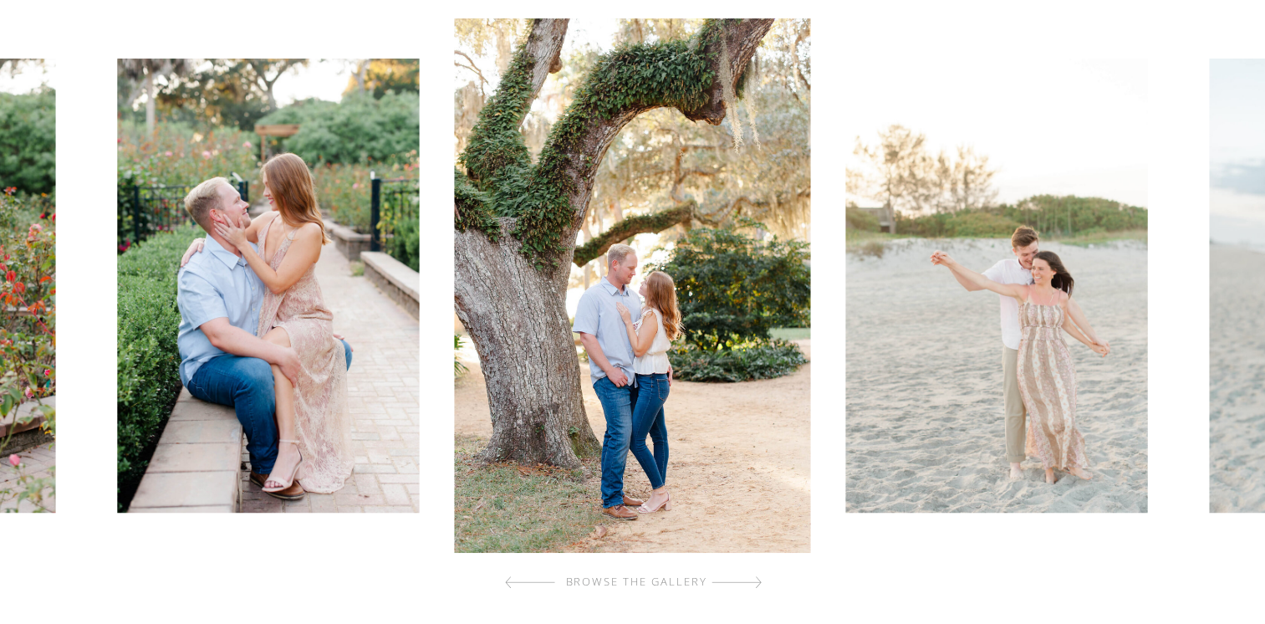
click at [758, 583] on div at bounding box center [736, 581] width 50 height 33
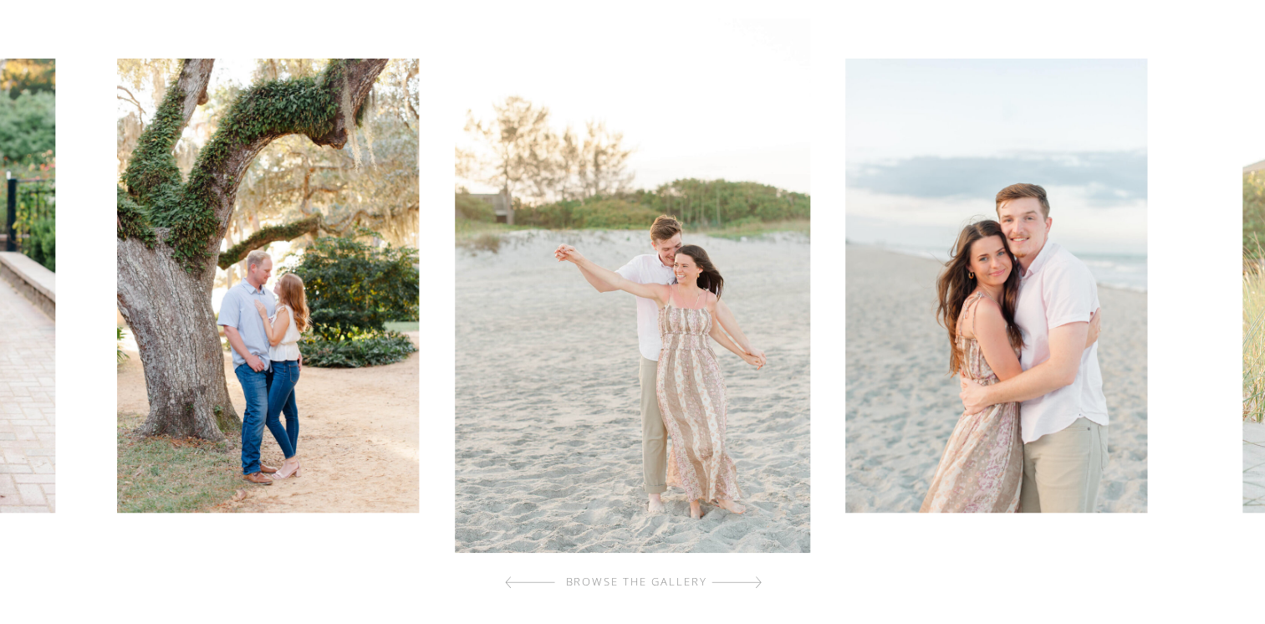
click at [758, 583] on div at bounding box center [736, 581] width 50 height 33
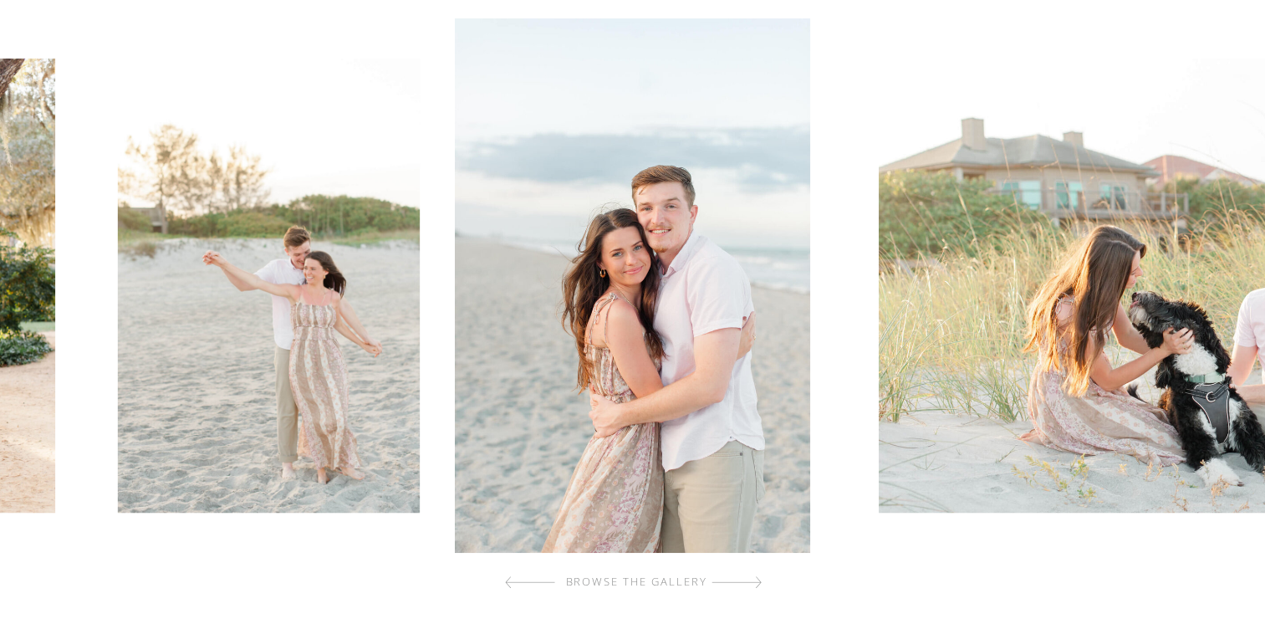
click at [758, 583] on div at bounding box center [736, 581] width 50 height 33
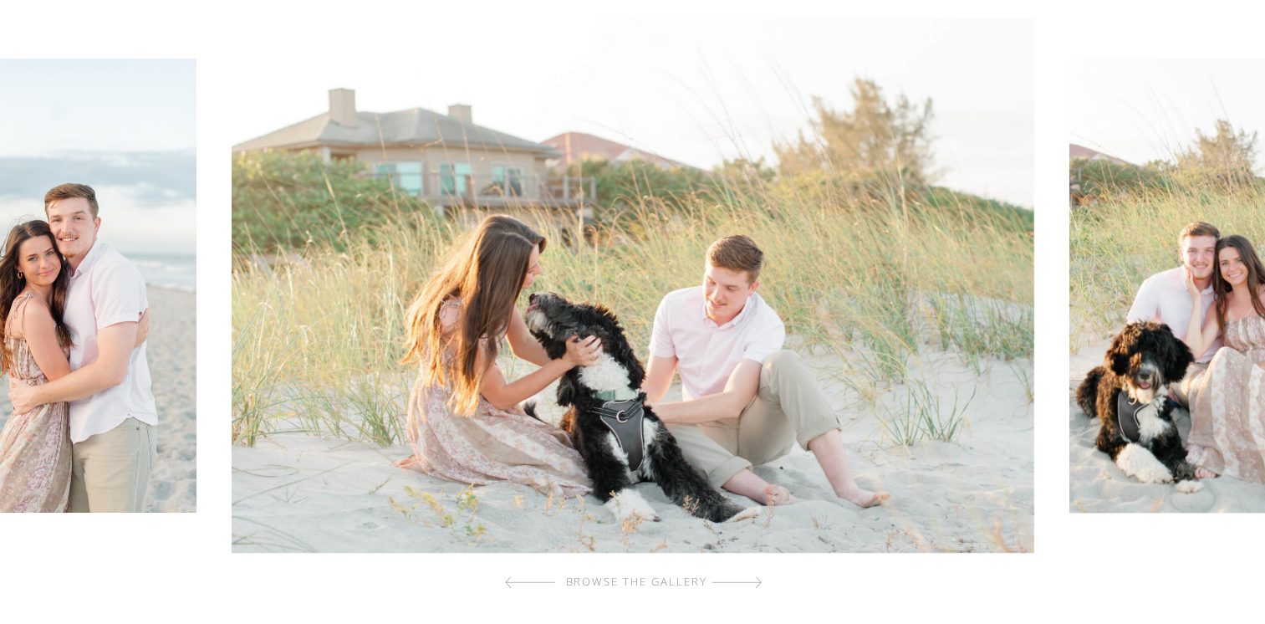
click at [758, 583] on div at bounding box center [736, 581] width 50 height 33
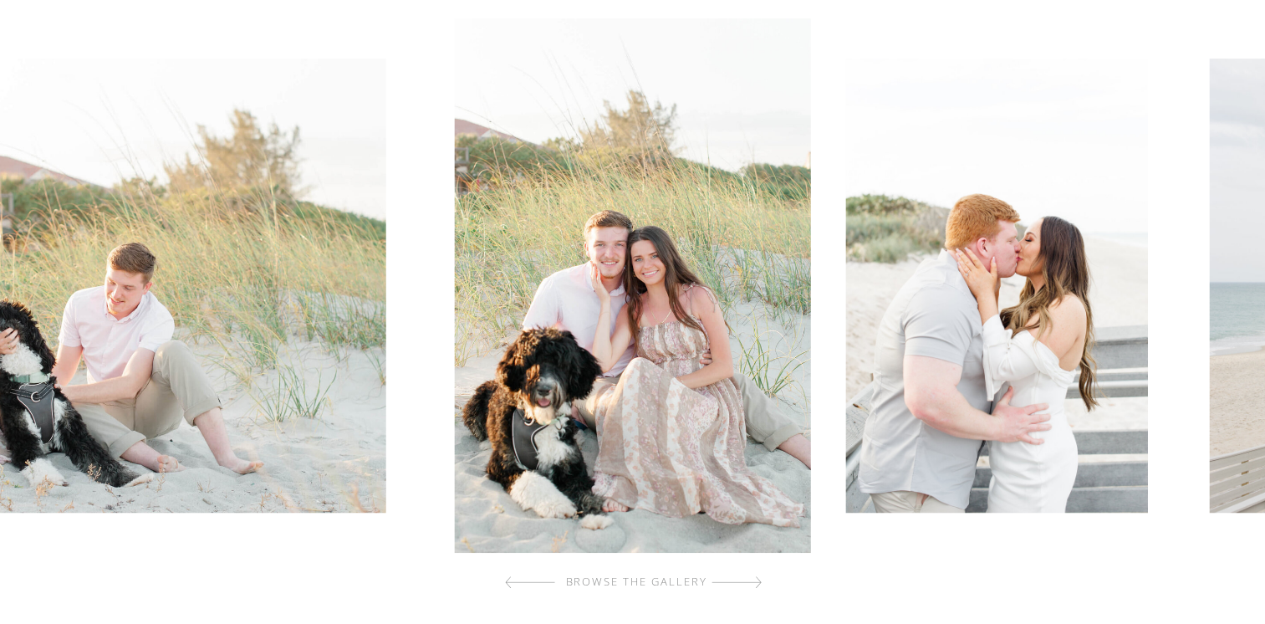
click at [758, 583] on div at bounding box center [736, 581] width 50 height 33
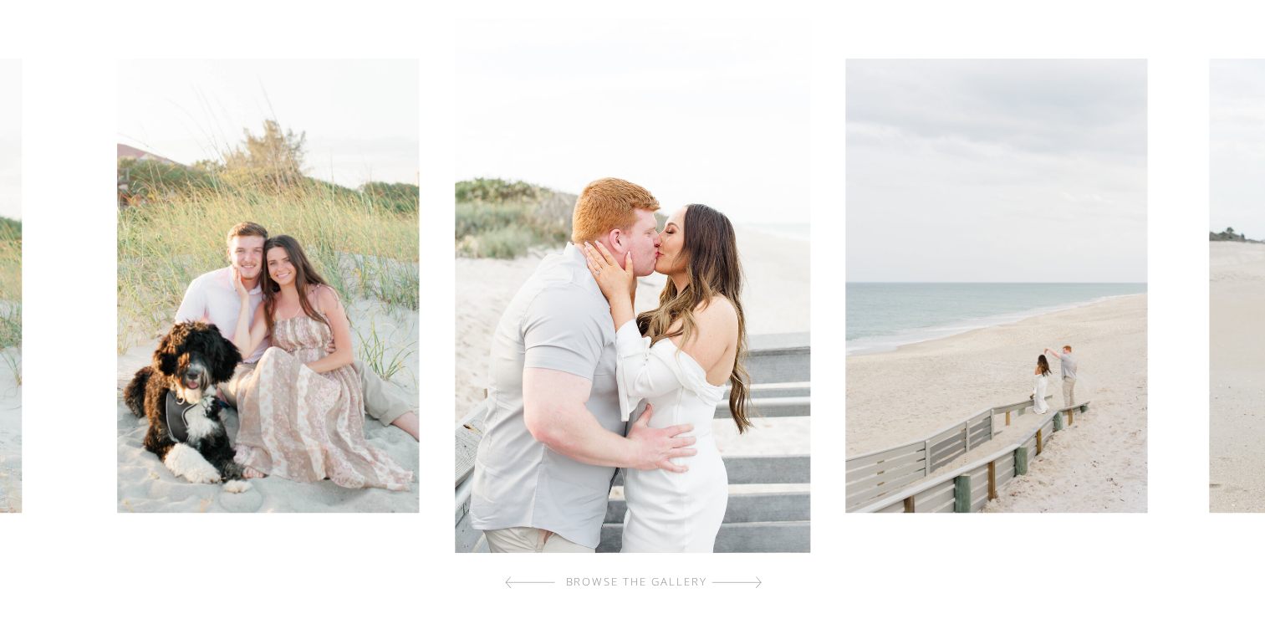
click at [758, 583] on div at bounding box center [736, 581] width 50 height 33
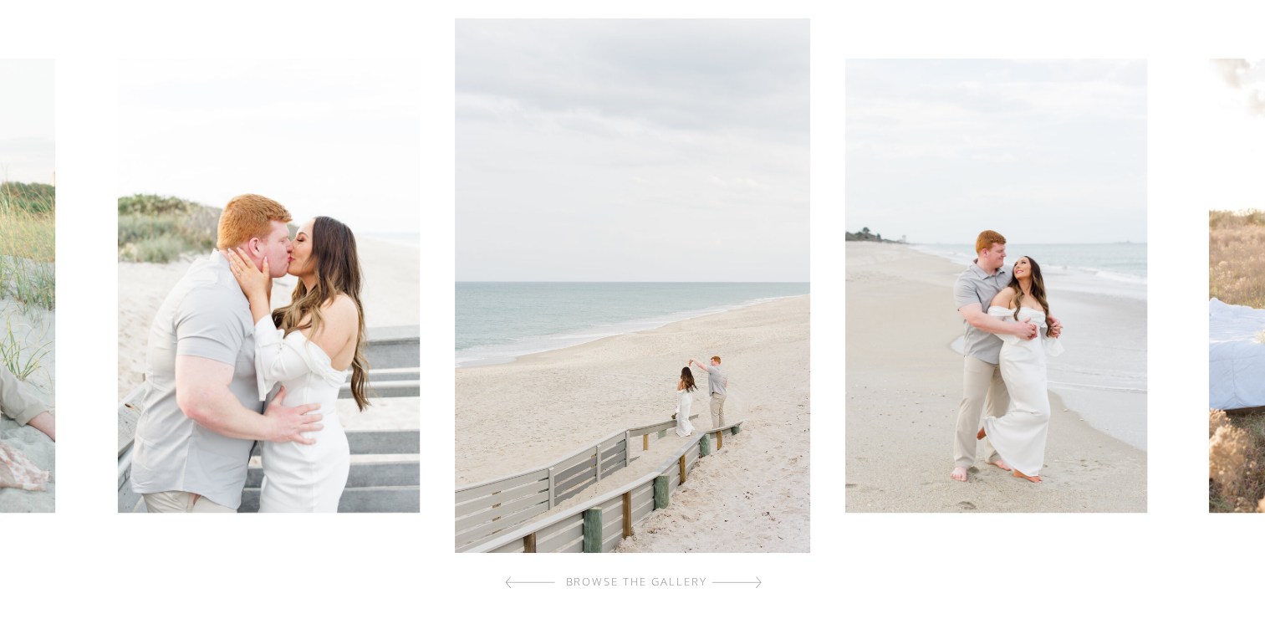
click at [751, 570] on div at bounding box center [736, 581] width 50 height 33
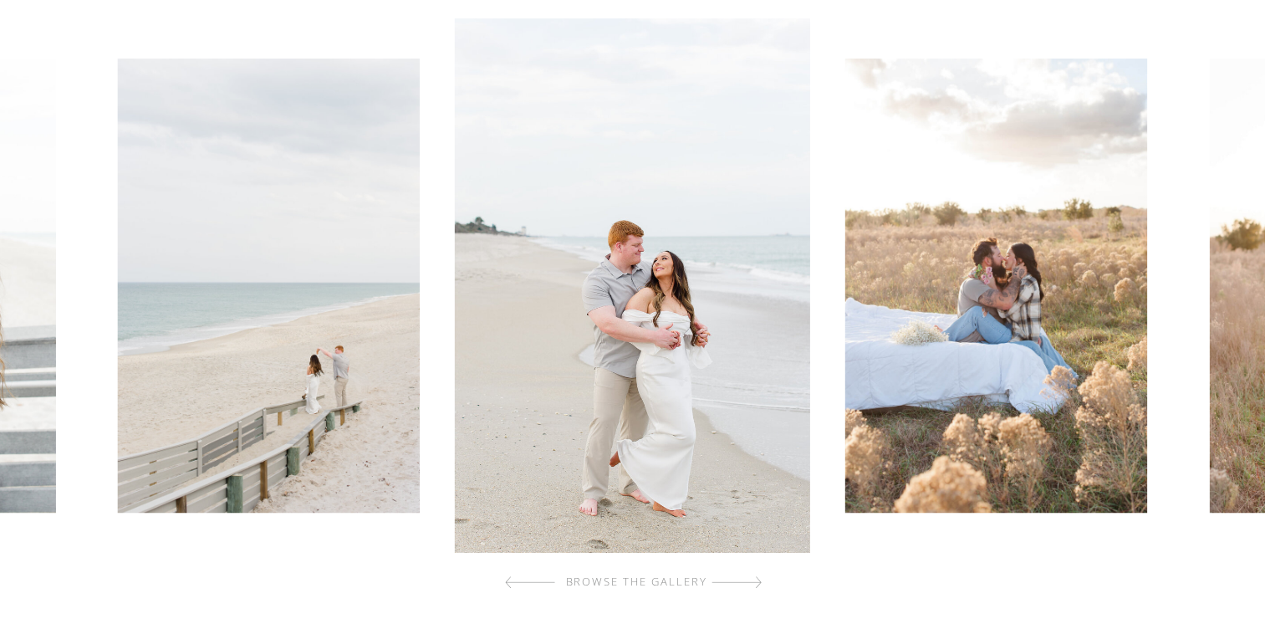
click at [751, 570] on div at bounding box center [736, 581] width 50 height 33
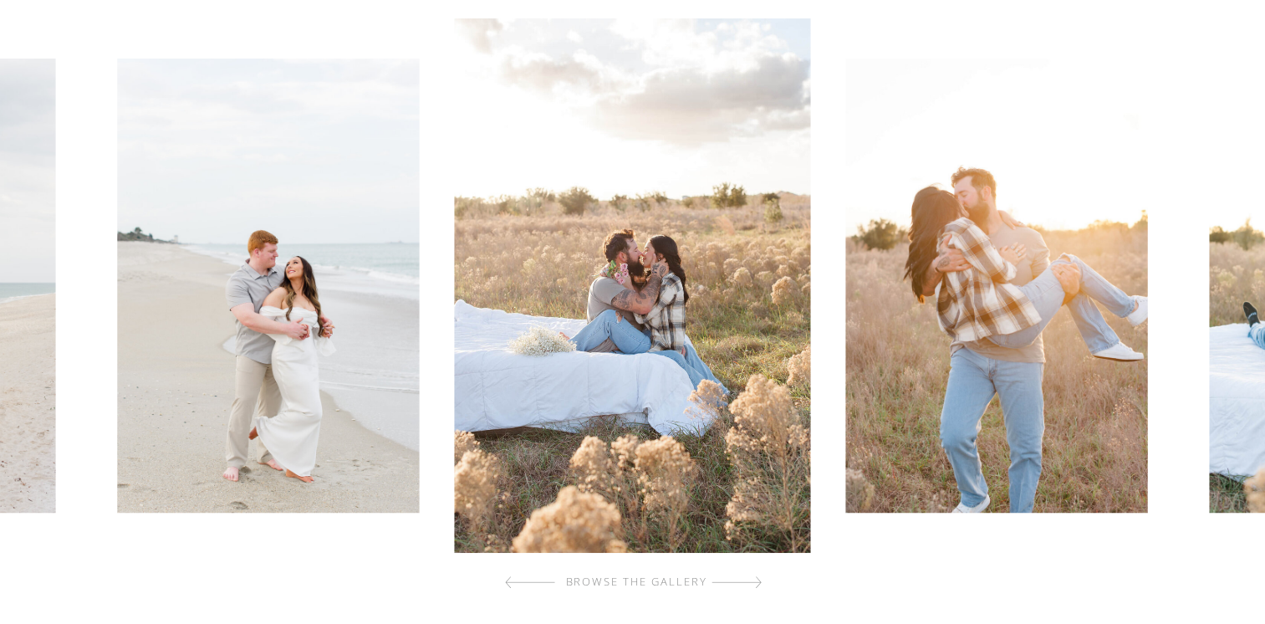
click at [751, 570] on div at bounding box center [736, 581] width 50 height 33
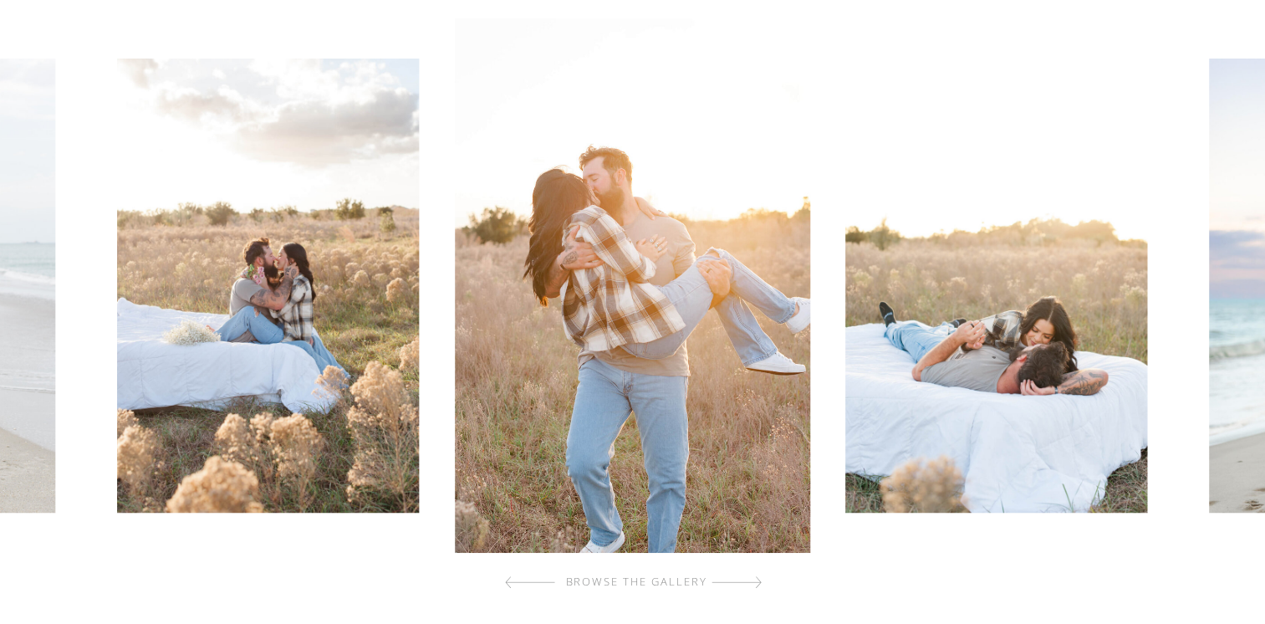
click at [751, 570] on div at bounding box center [736, 581] width 50 height 33
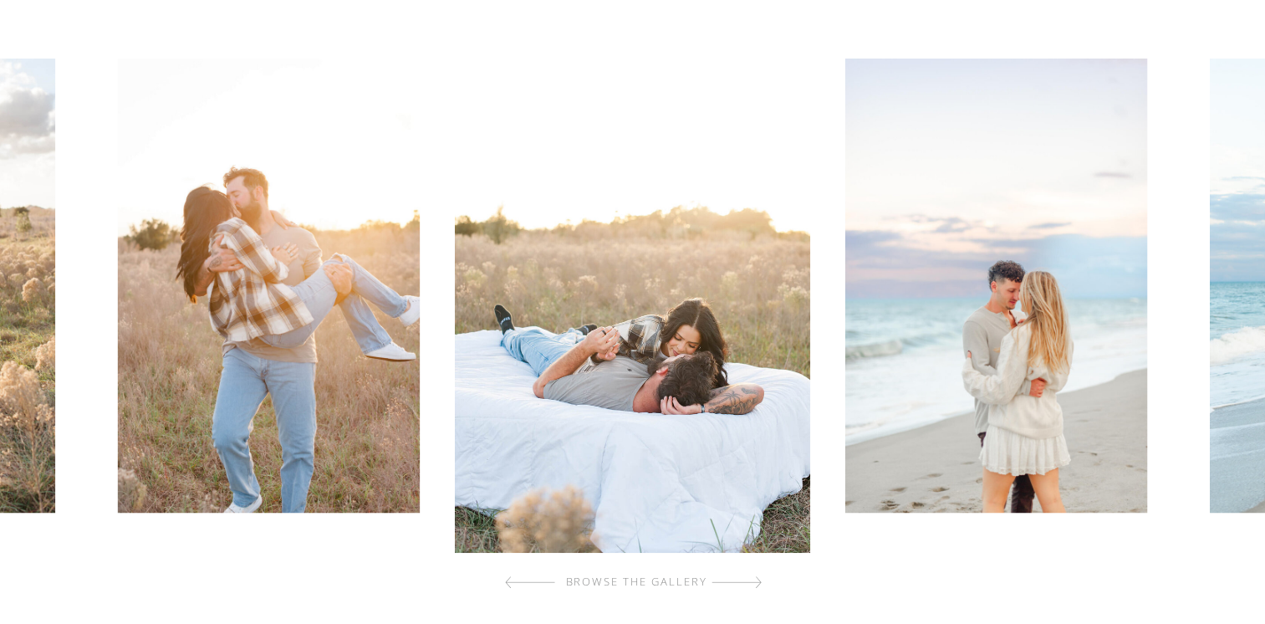
click at [751, 570] on div at bounding box center [736, 581] width 50 height 33
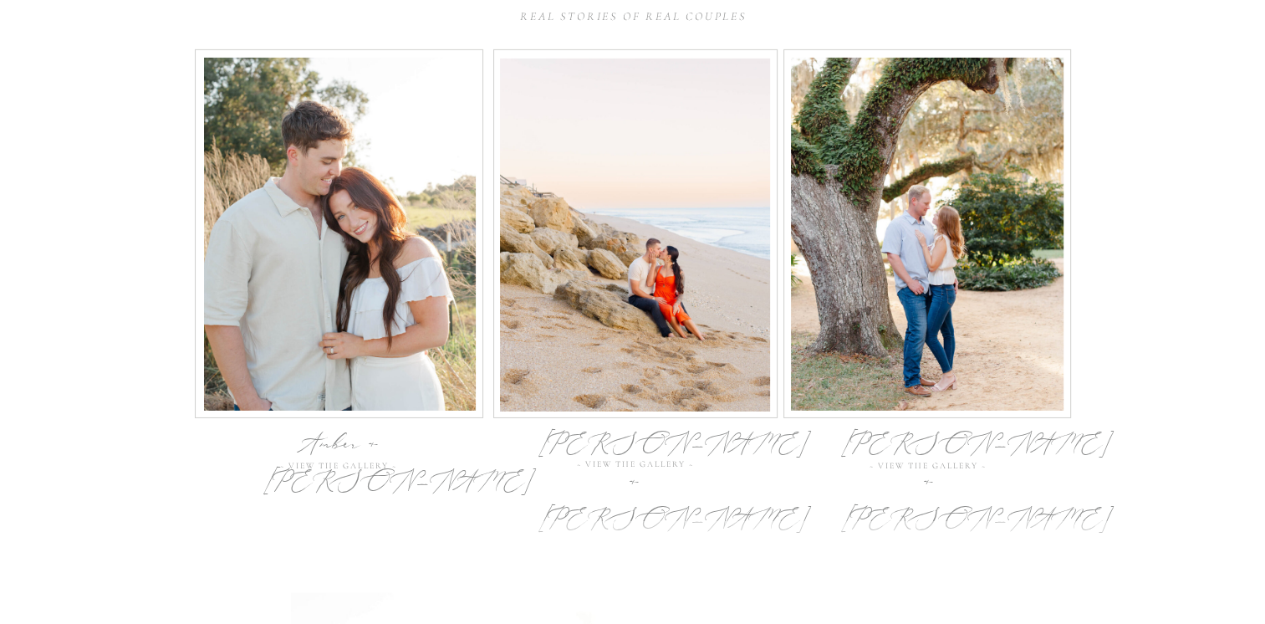
scroll to position [5484, 0]
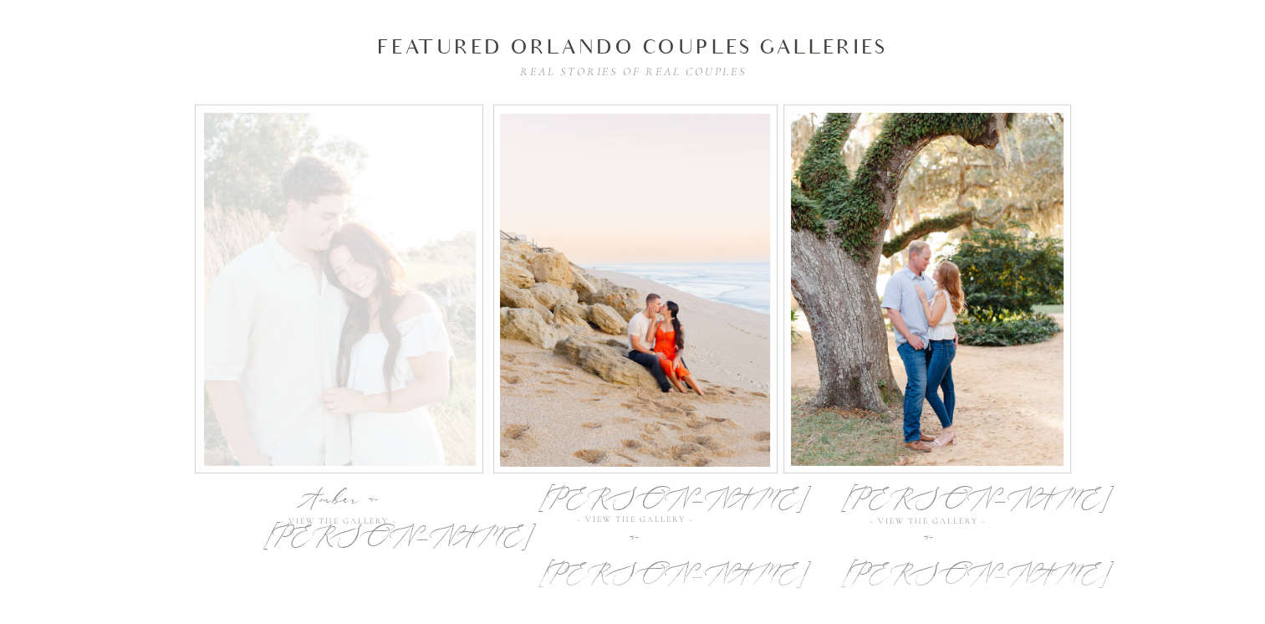
click at [313, 296] on div at bounding box center [340, 289] width 272 height 353
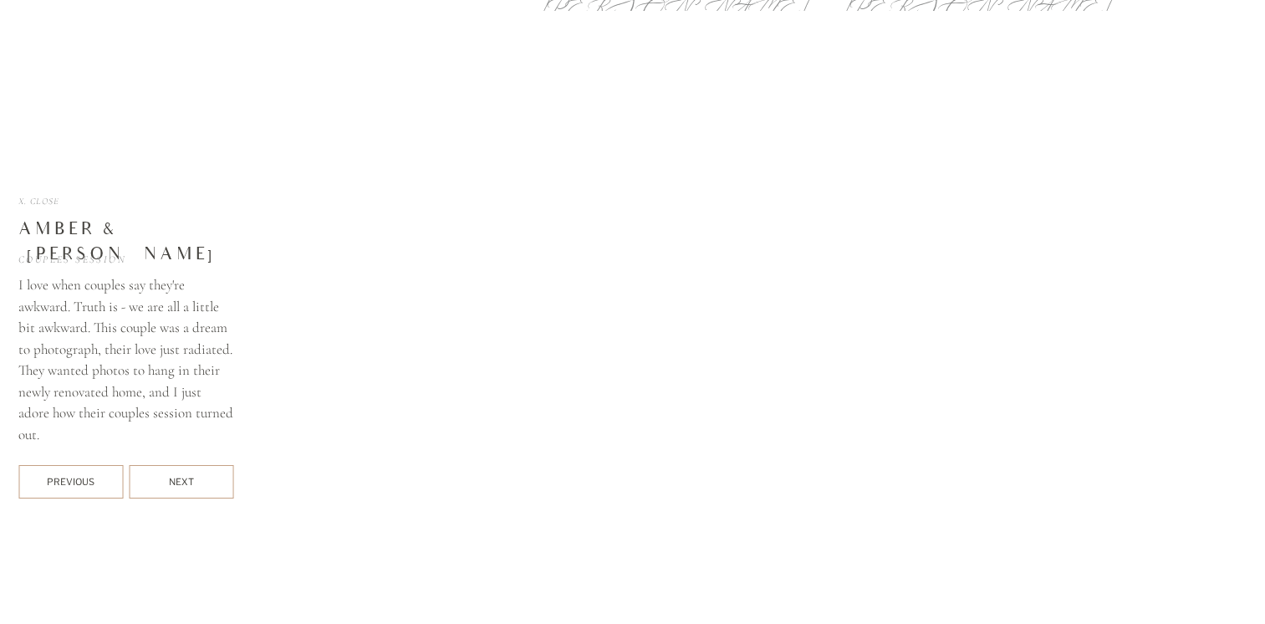
scroll to position [6059, 0]
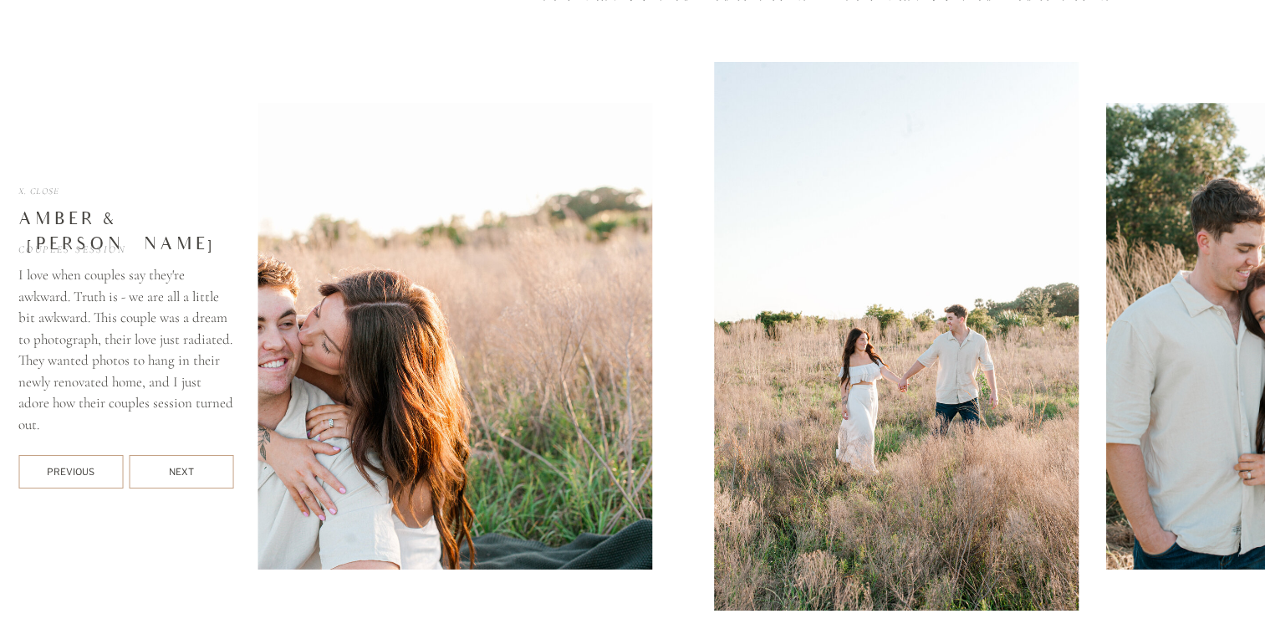
click at [211, 470] on div "Next" at bounding box center [181, 472] width 104 height 15
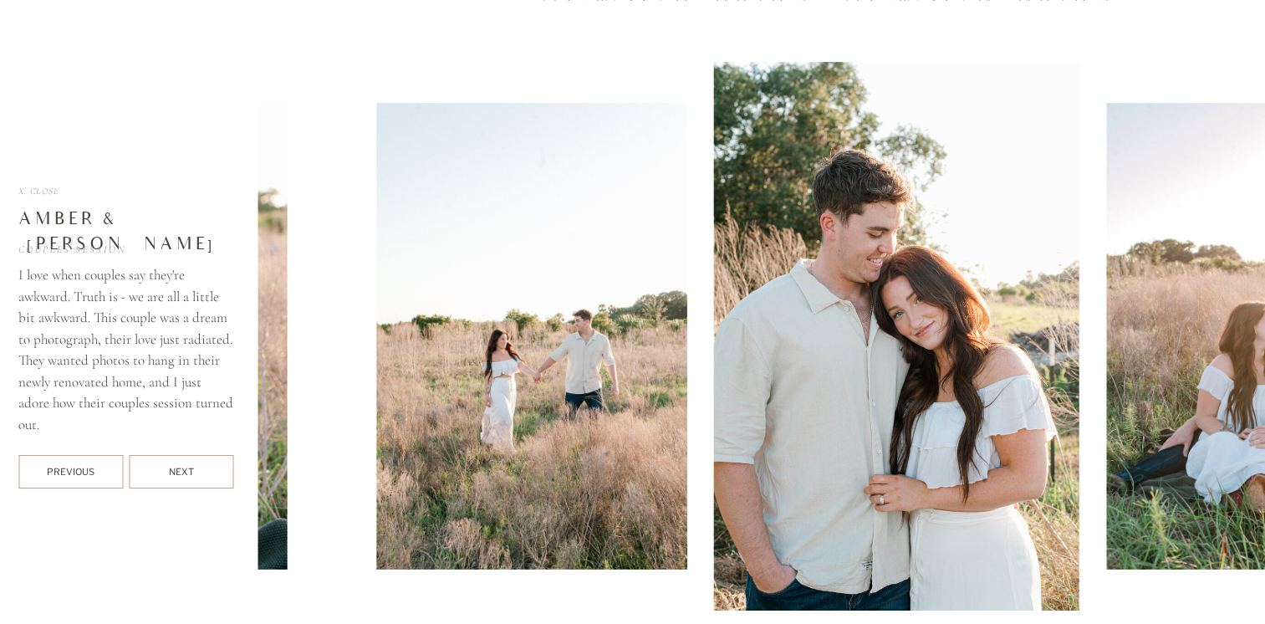
click at [211, 470] on div "Next" at bounding box center [181, 472] width 104 height 15
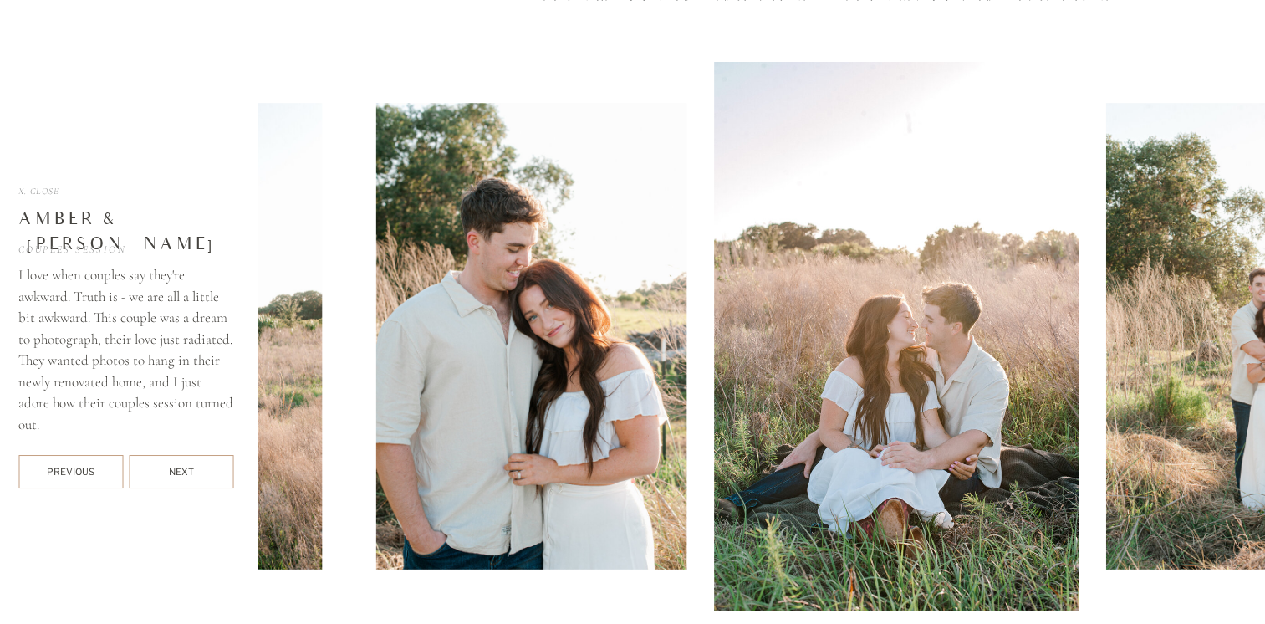
click at [211, 470] on div "Next" at bounding box center [181, 472] width 104 height 15
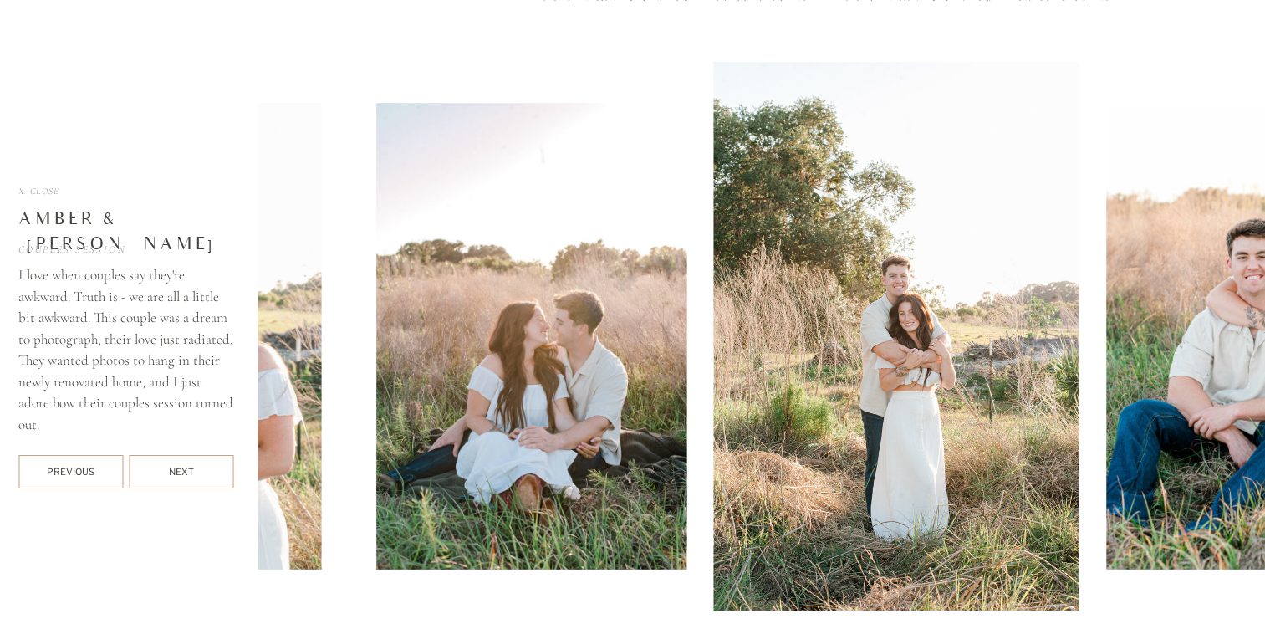
click at [211, 470] on div "Next" at bounding box center [181, 472] width 104 height 15
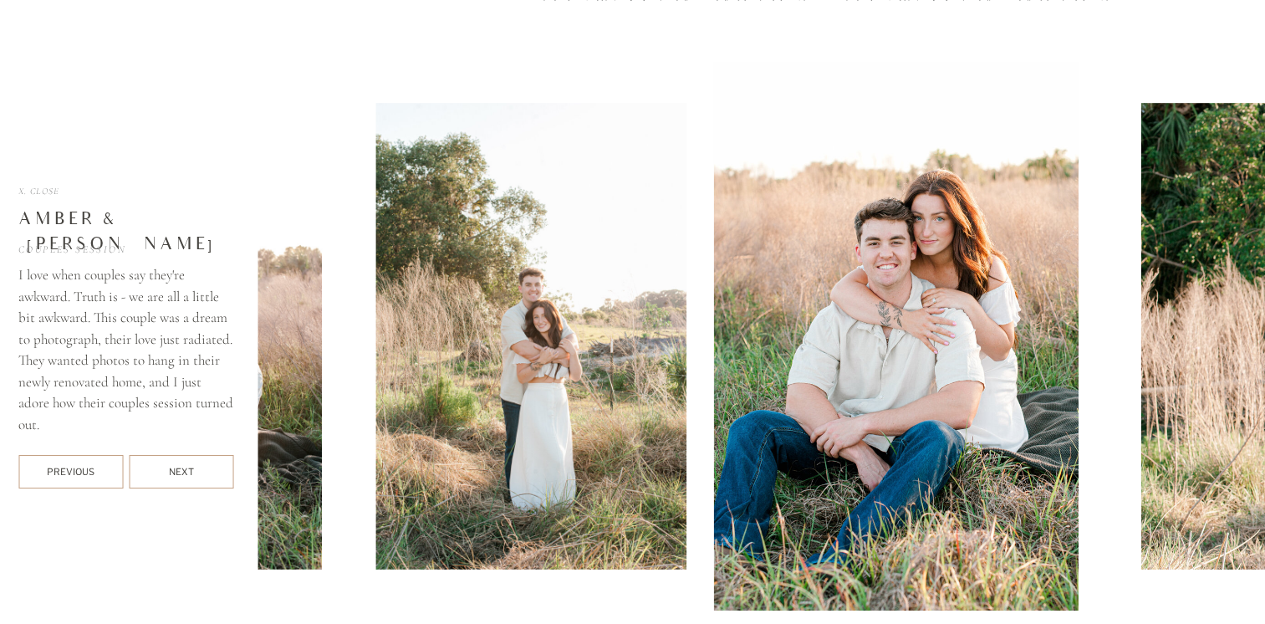
click at [211, 470] on div "Next" at bounding box center [181, 472] width 104 height 15
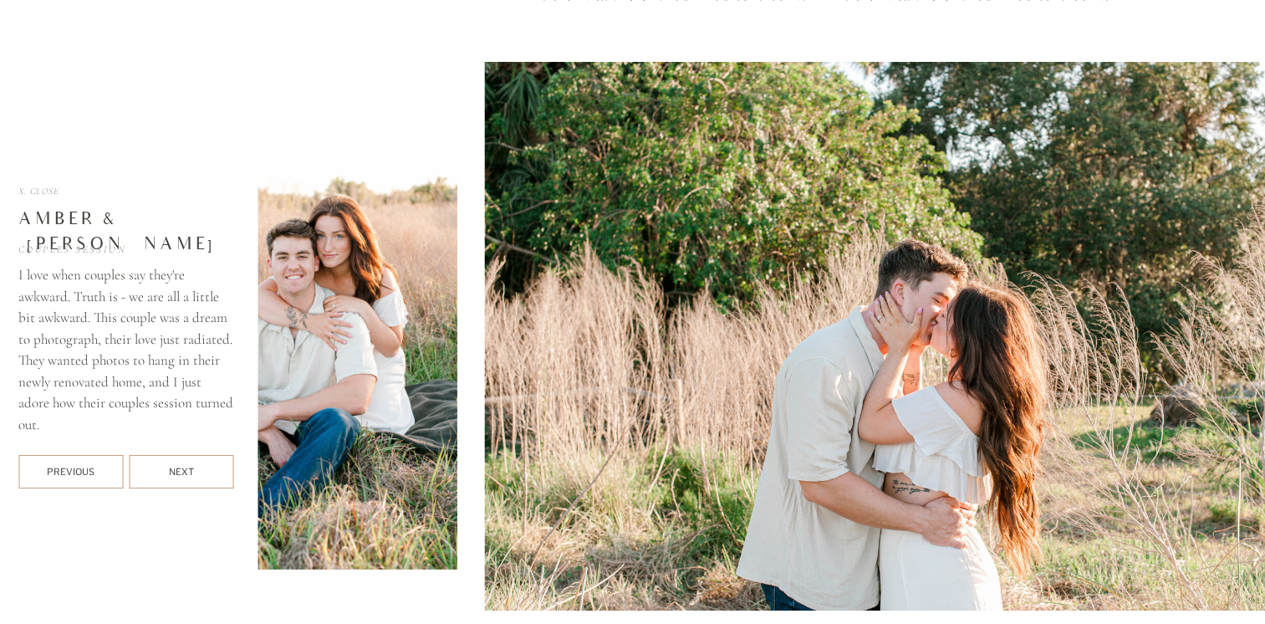
click at [211, 470] on div "Next" at bounding box center [181, 472] width 104 height 15
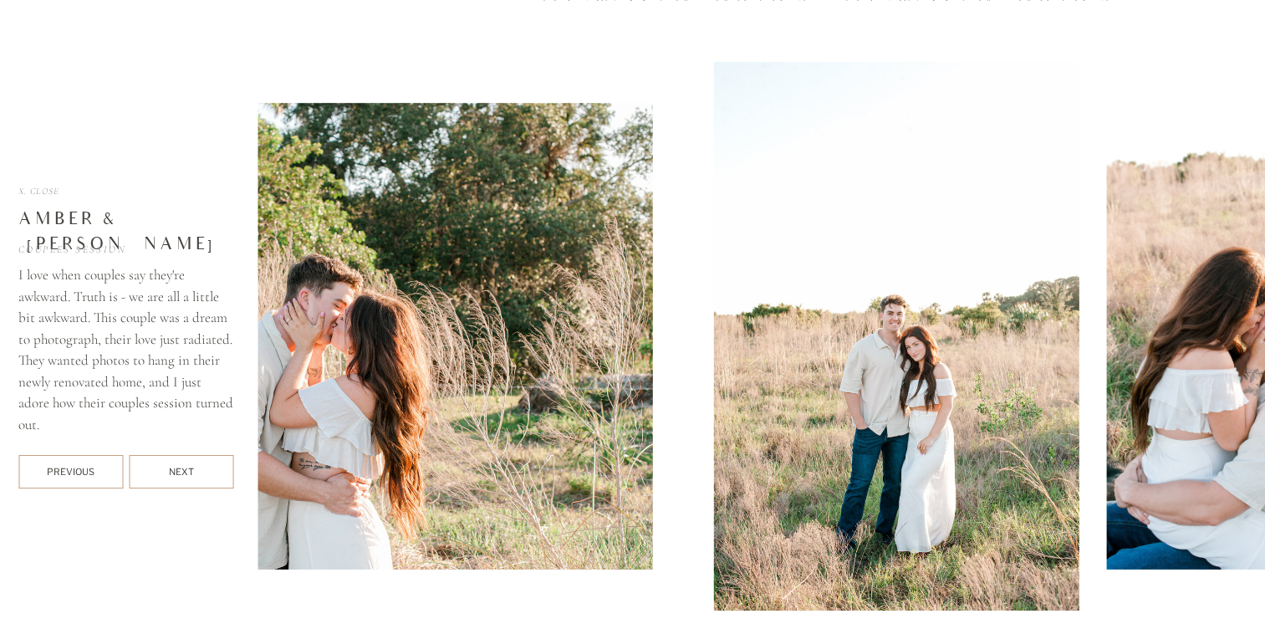
click at [217, 463] on div at bounding box center [181, 471] width 104 height 33
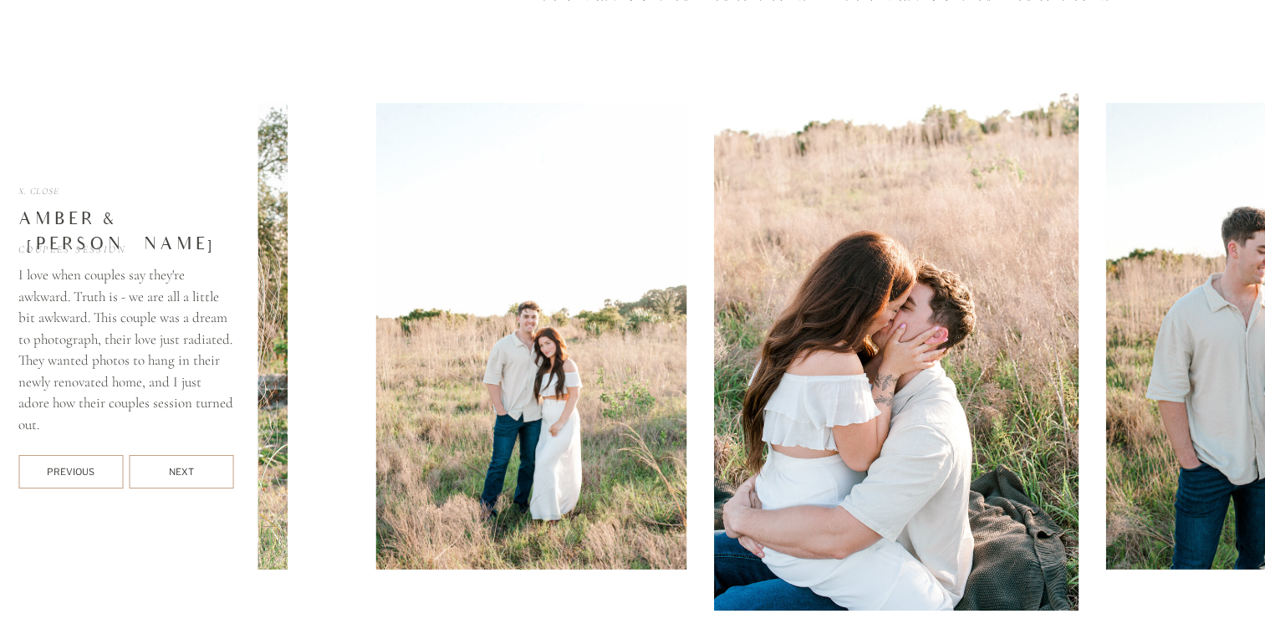
click at [217, 463] on div at bounding box center [181, 471] width 104 height 33
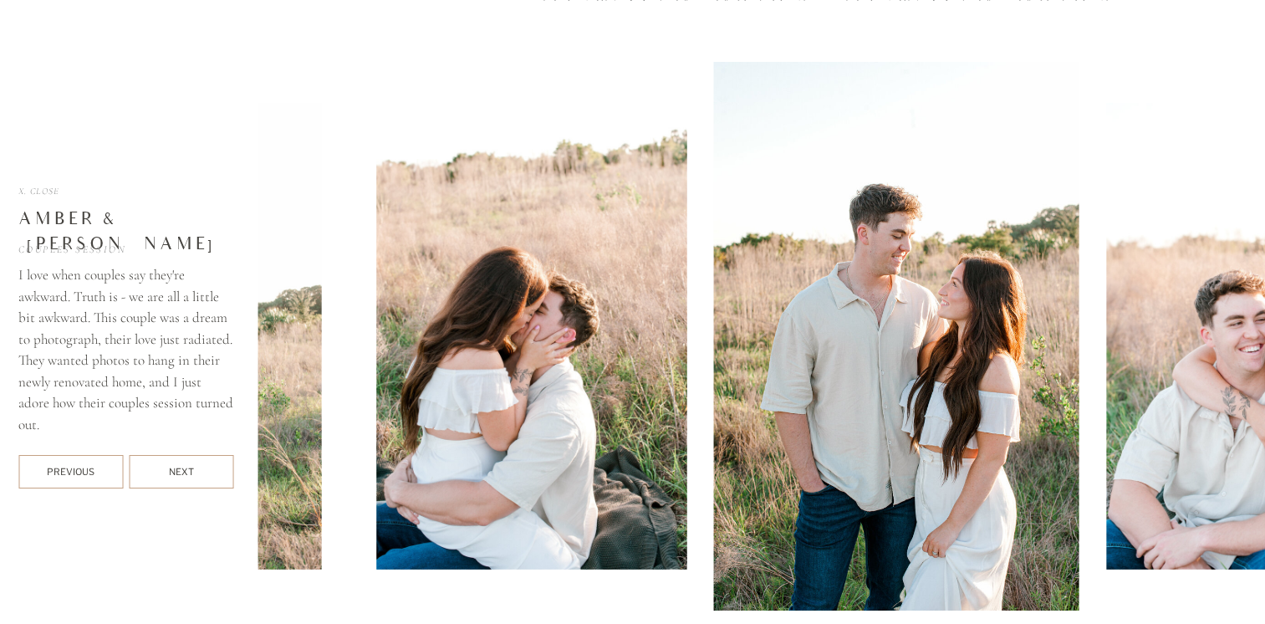
click at [217, 463] on div at bounding box center [181, 471] width 104 height 33
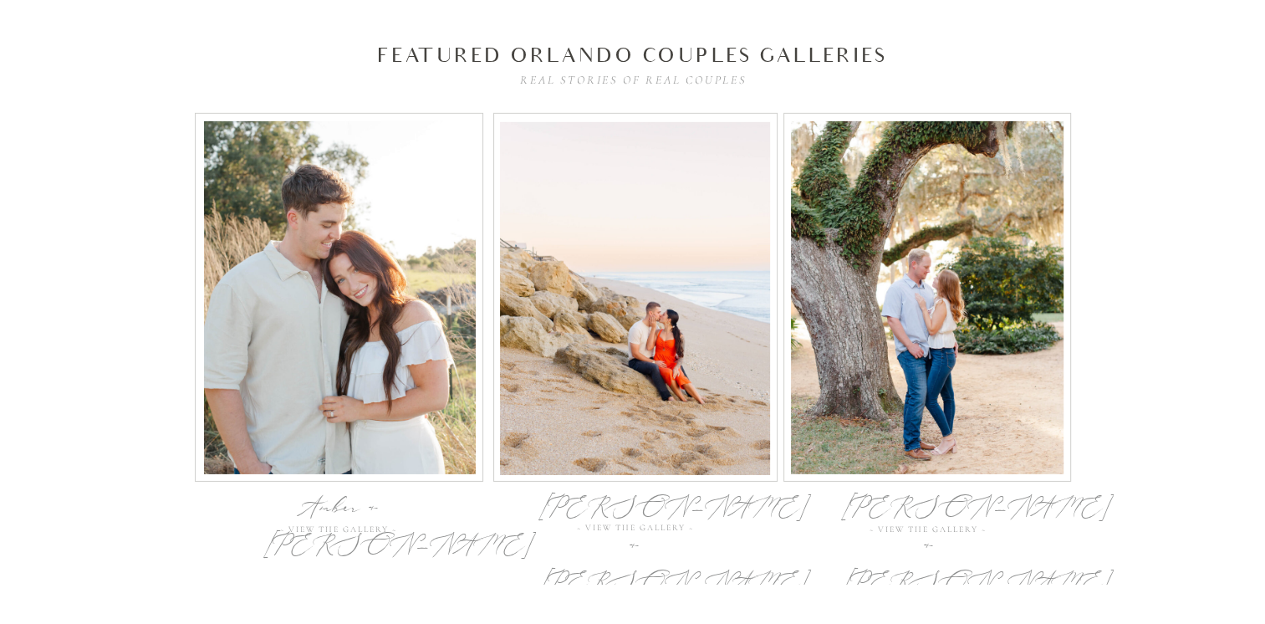
scroll to position [5476, 0]
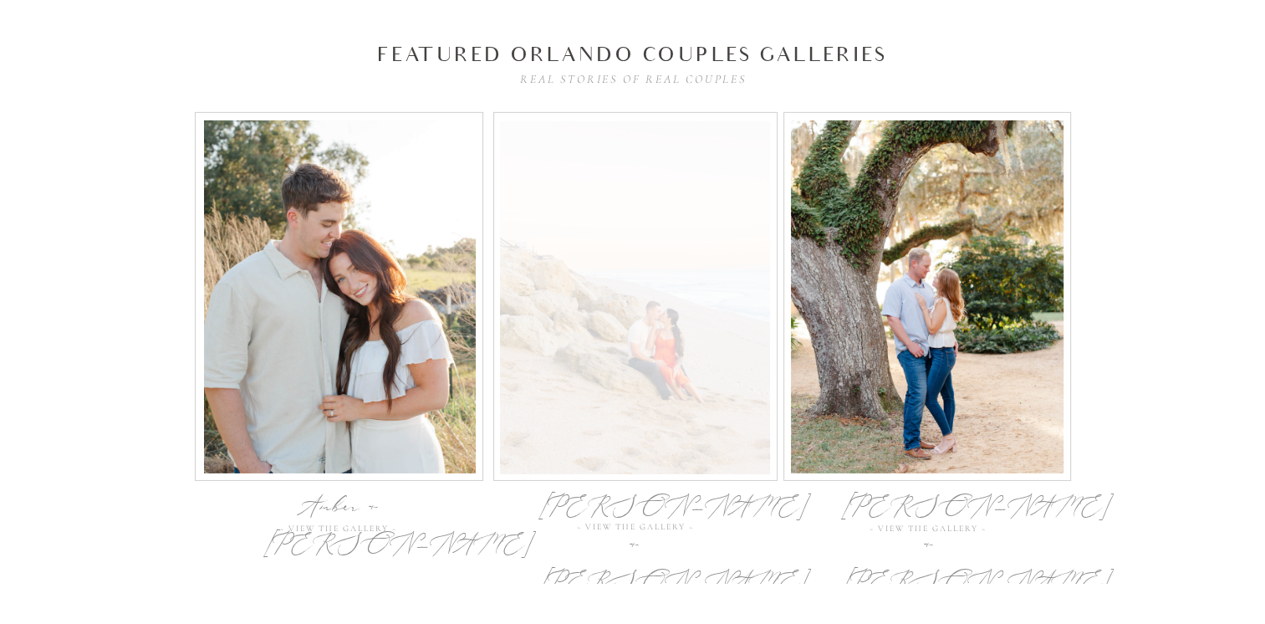
click at [601, 314] on div at bounding box center [635, 297] width 270 height 353
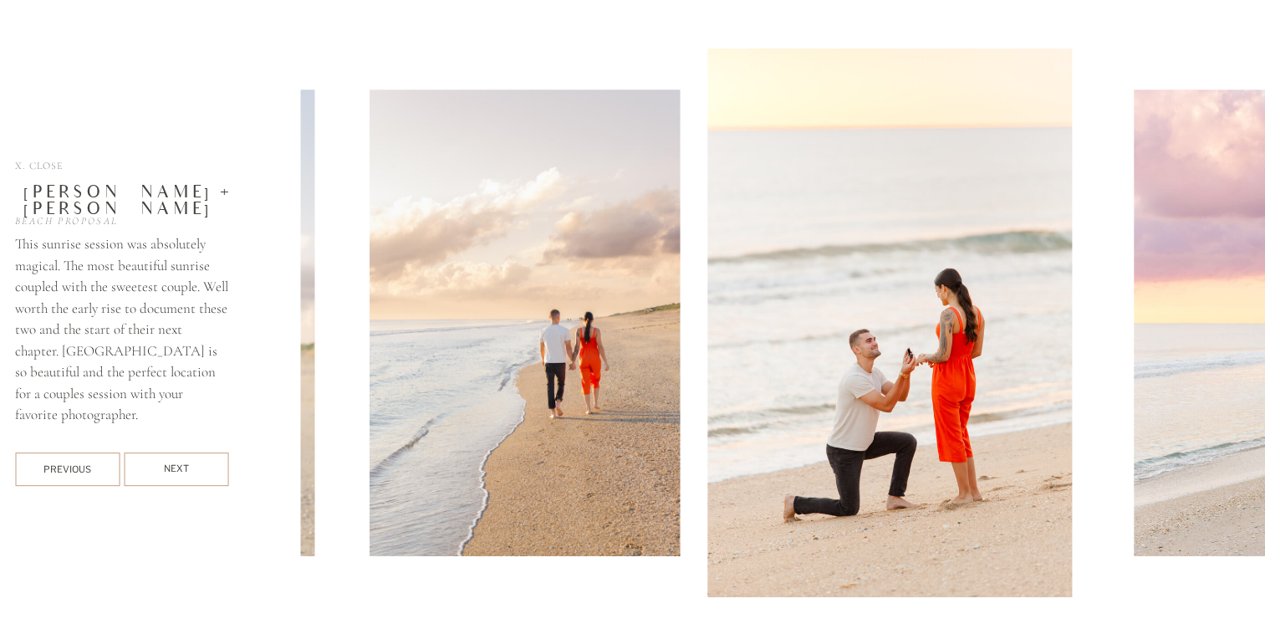
scroll to position [6741, 0]
click at [214, 467] on div "Next" at bounding box center [176, 469] width 104 height 15
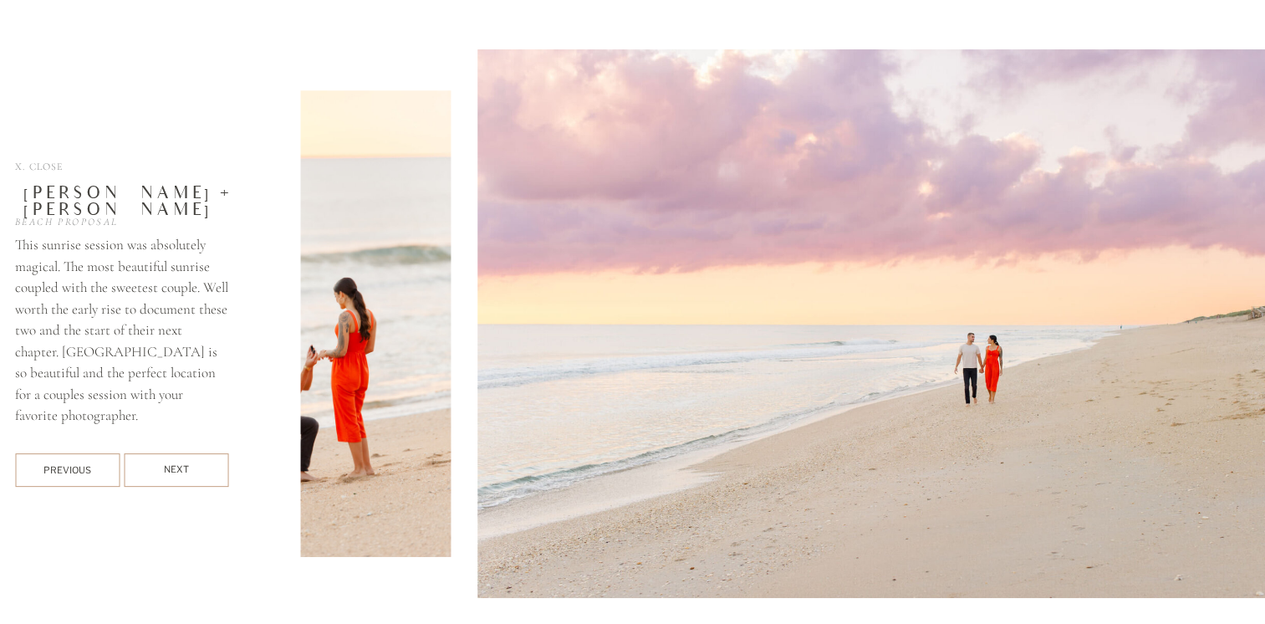
click at [214, 467] on div "Next" at bounding box center [176, 469] width 104 height 15
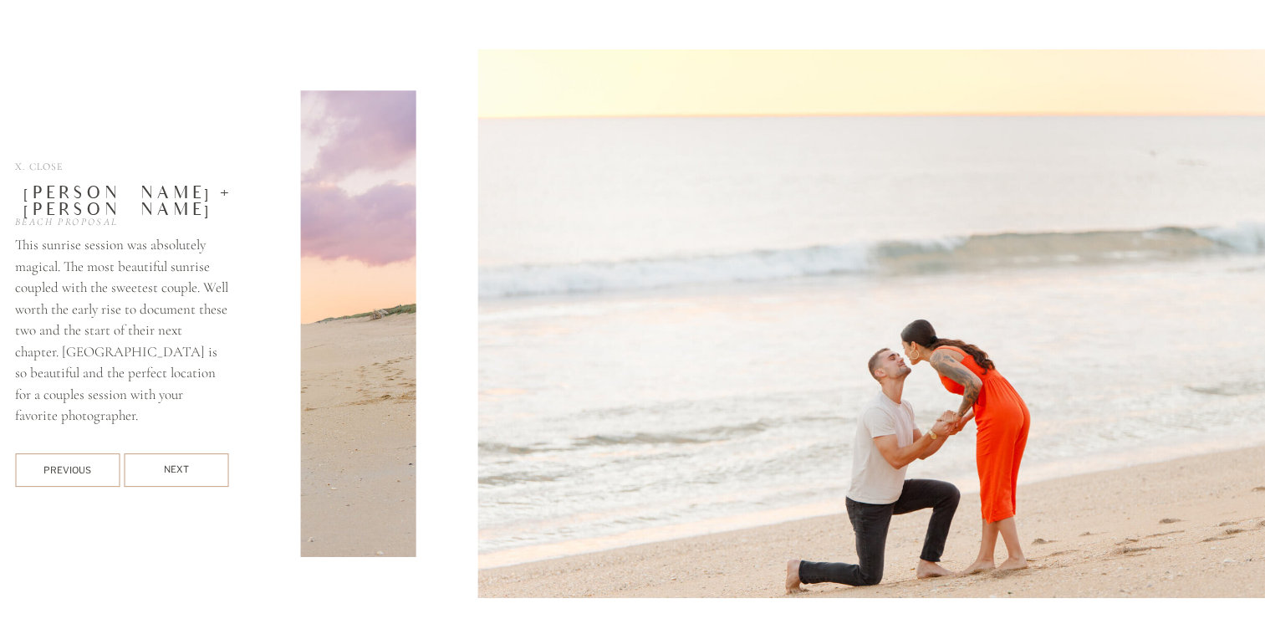
click at [214, 467] on div "Next" at bounding box center [176, 469] width 104 height 15
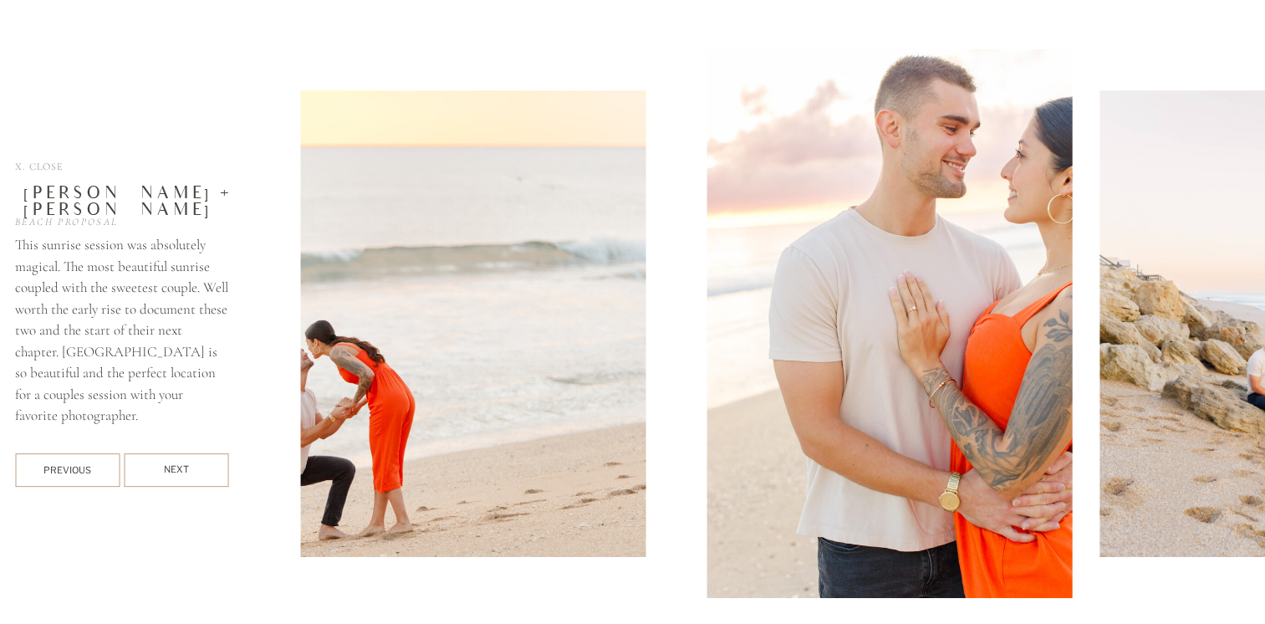
click at [214, 467] on div "Next" at bounding box center [176, 469] width 104 height 15
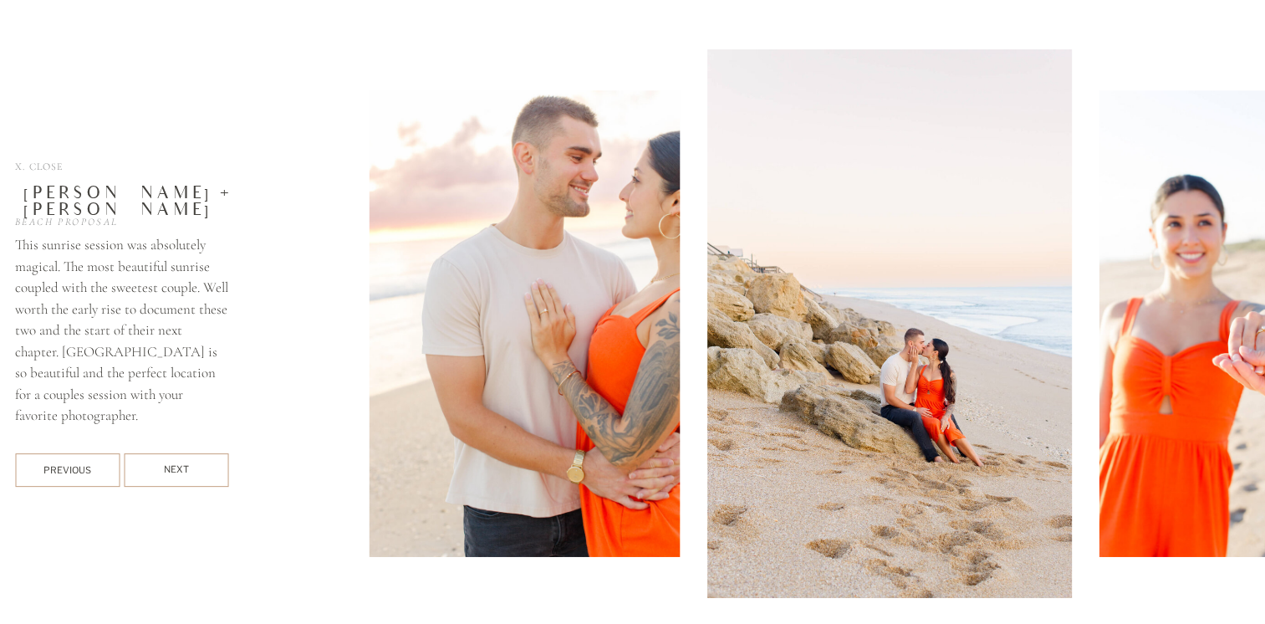
click at [214, 467] on div "Next" at bounding box center [176, 469] width 104 height 15
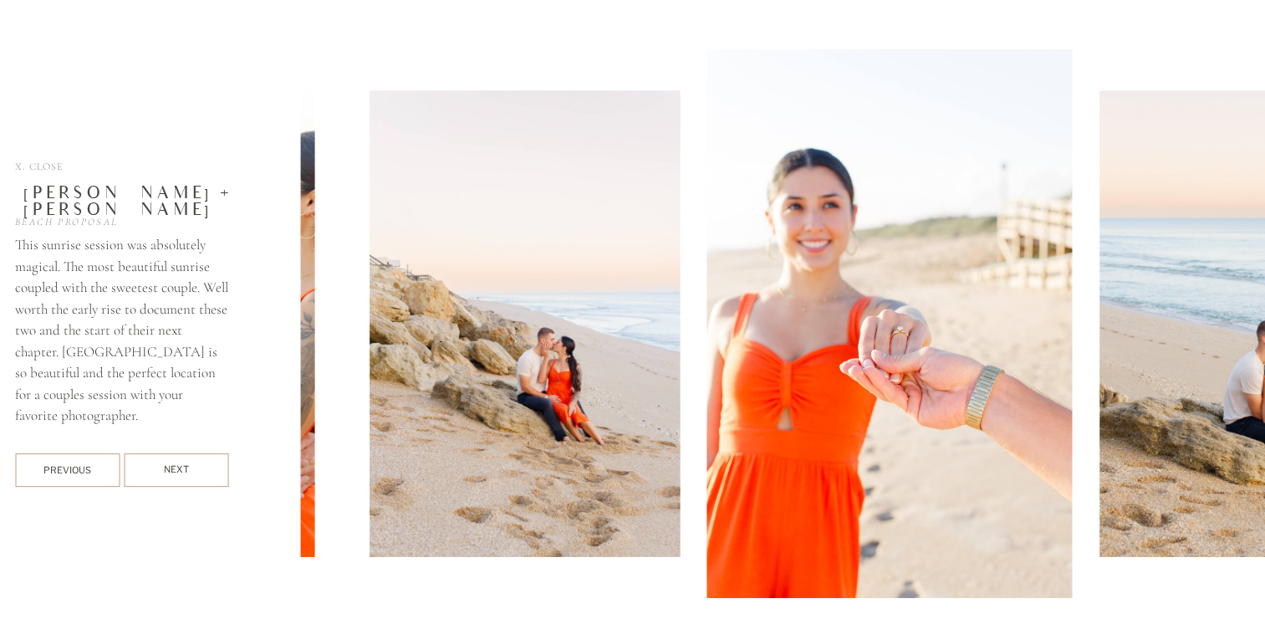
click at [214, 467] on div "Next" at bounding box center [176, 469] width 104 height 15
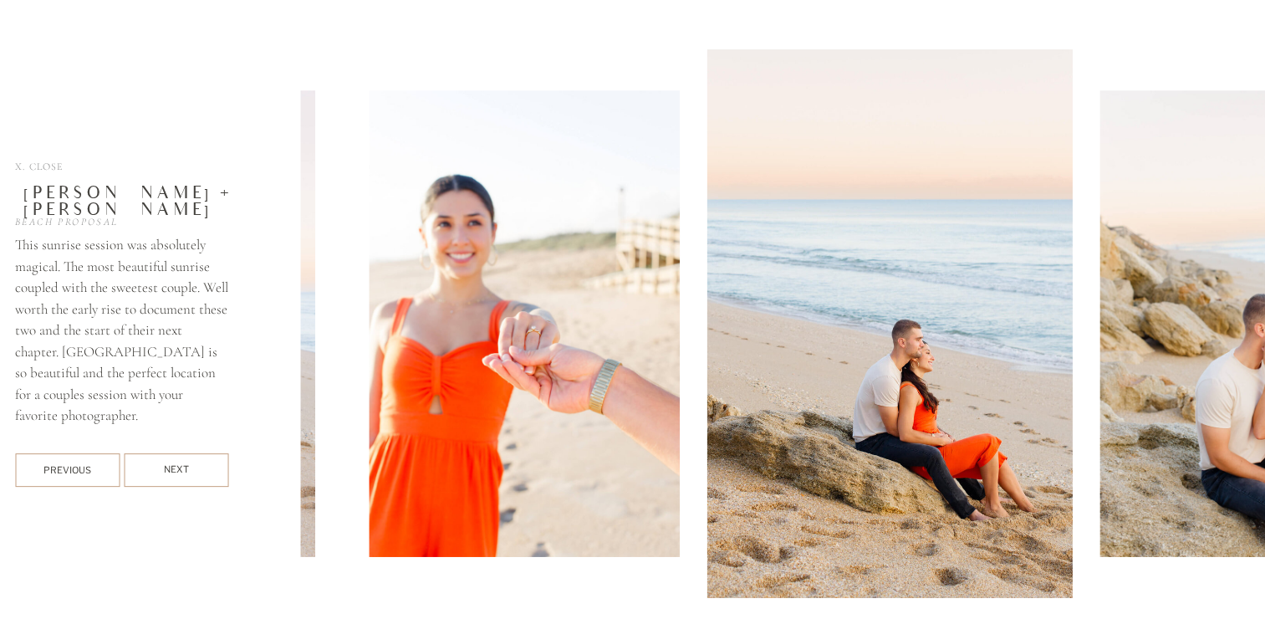
click at [214, 467] on div "Next" at bounding box center [176, 469] width 104 height 15
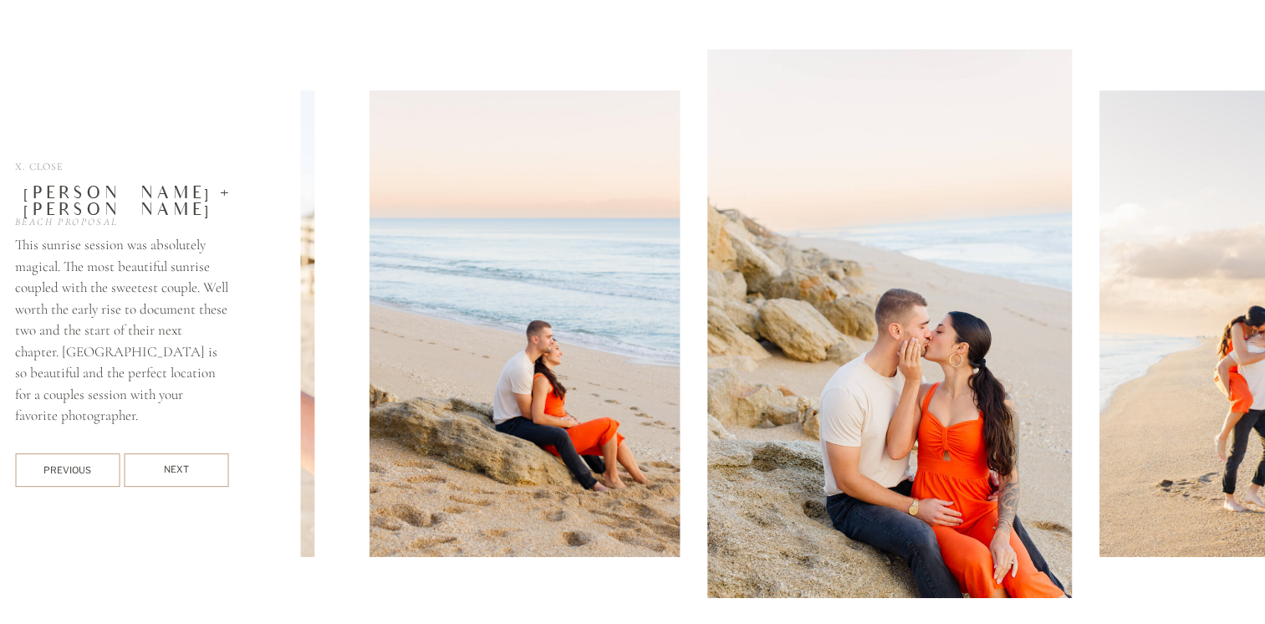
click at [214, 467] on div "Next" at bounding box center [176, 469] width 104 height 15
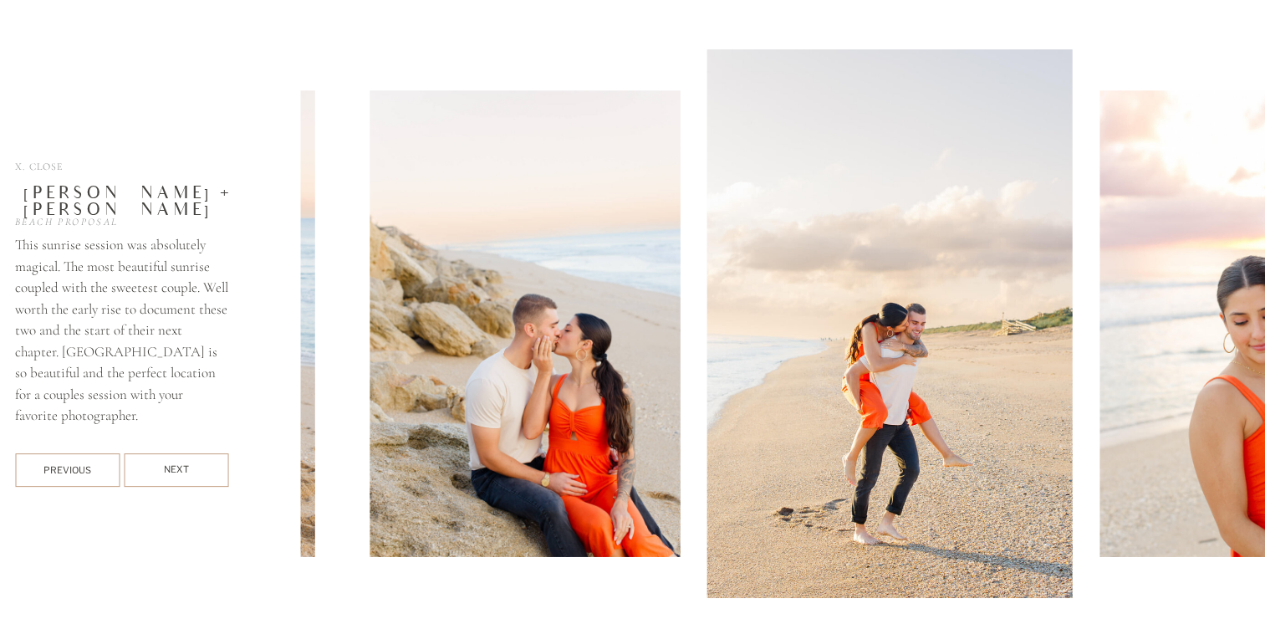
click at [214, 467] on div "Next" at bounding box center [176, 469] width 104 height 15
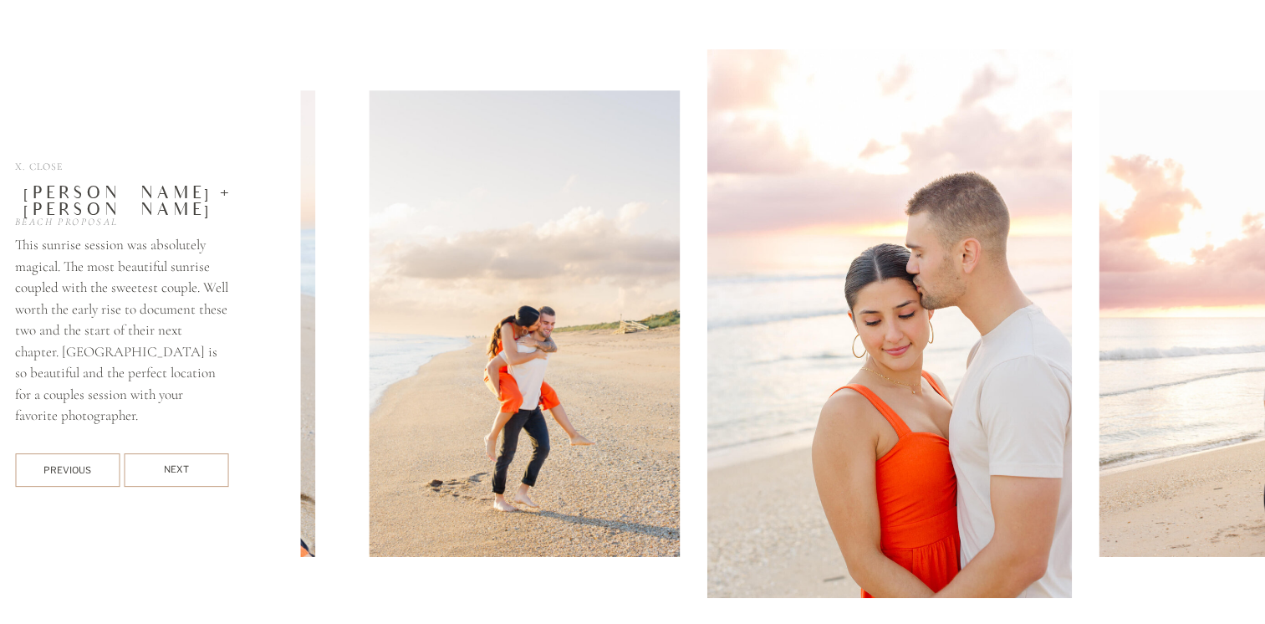
click at [214, 467] on div "Next" at bounding box center [176, 469] width 104 height 15
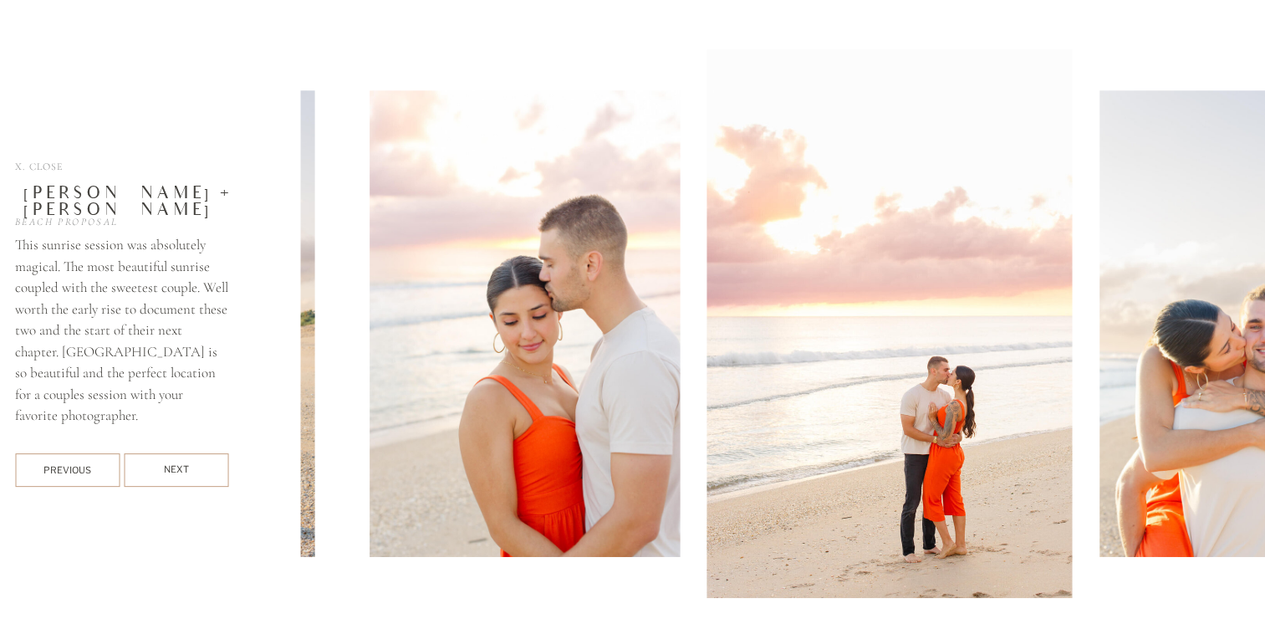
click at [214, 467] on div "Next" at bounding box center [176, 469] width 104 height 15
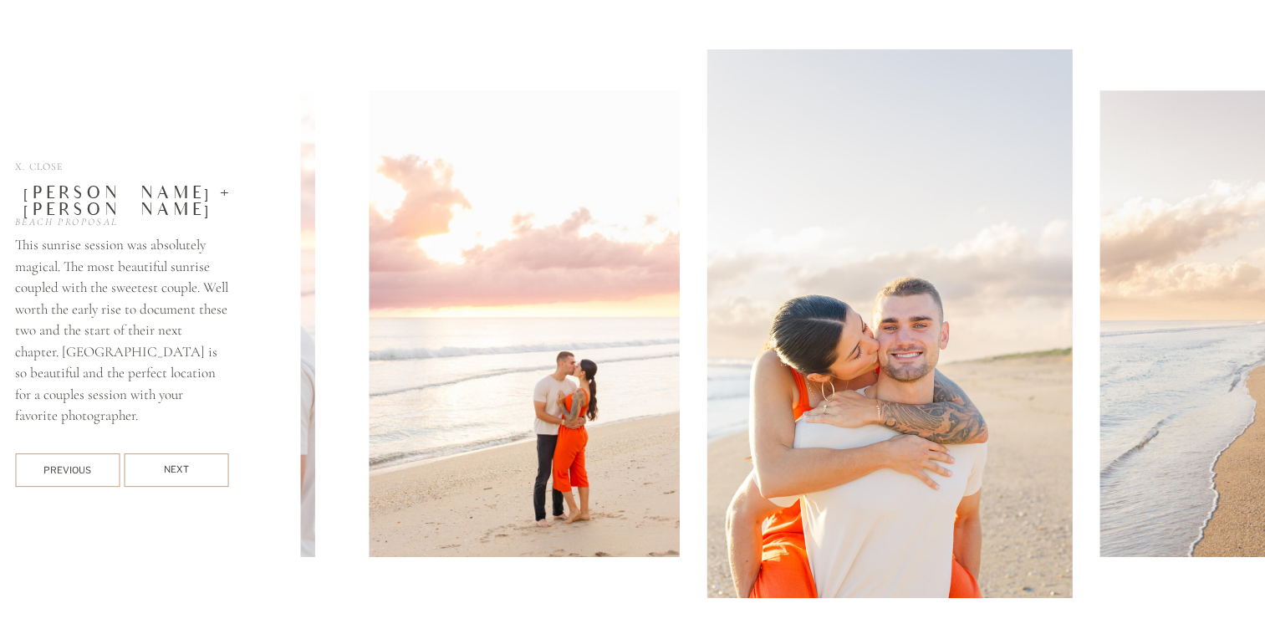
click at [214, 467] on div "Next" at bounding box center [176, 469] width 104 height 15
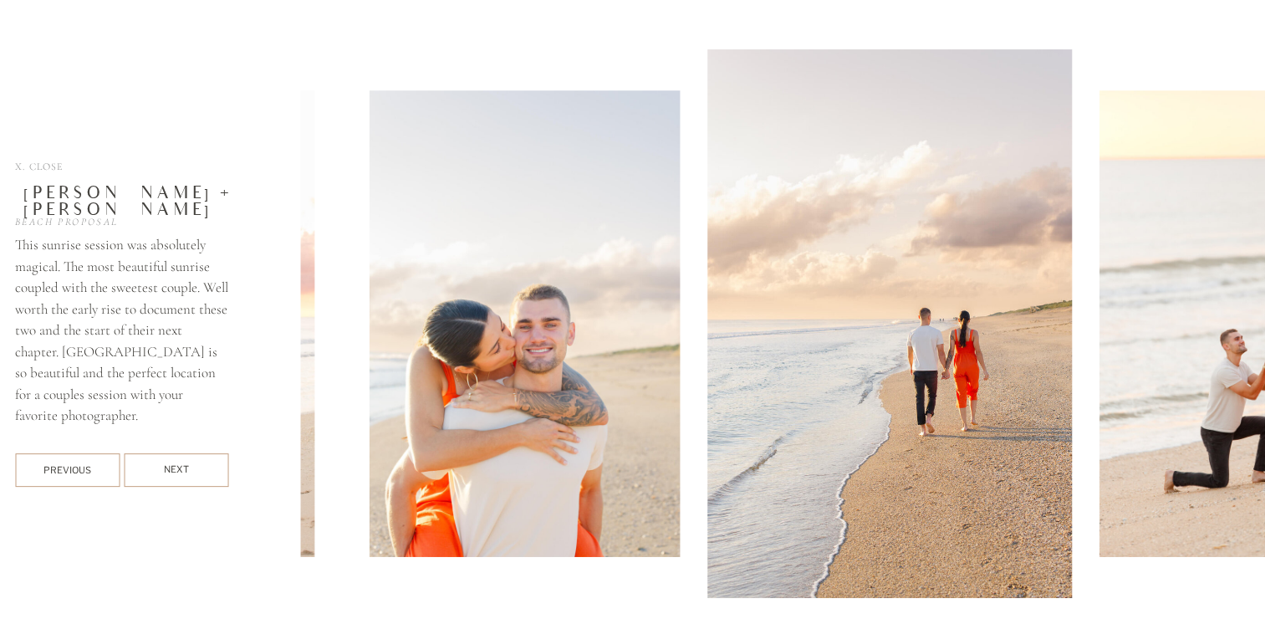
click at [214, 467] on div "Next" at bounding box center [176, 469] width 104 height 15
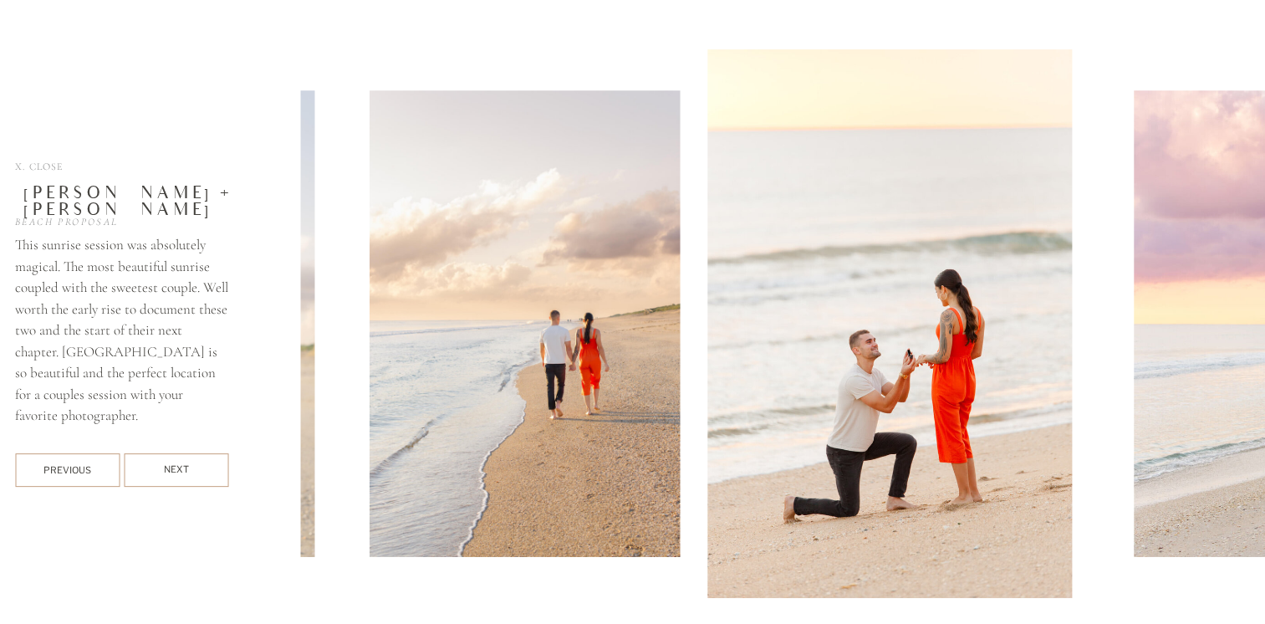
scroll to position [5484, 0]
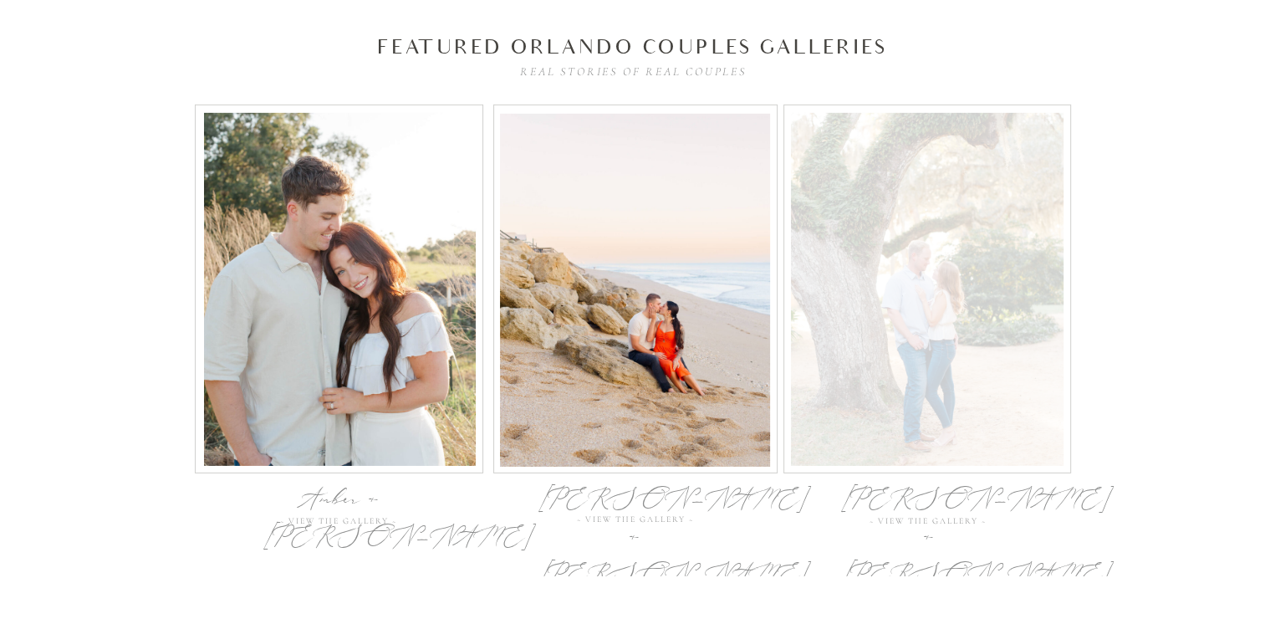
click at [960, 242] on div at bounding box center [927, 289] width 273 height 353
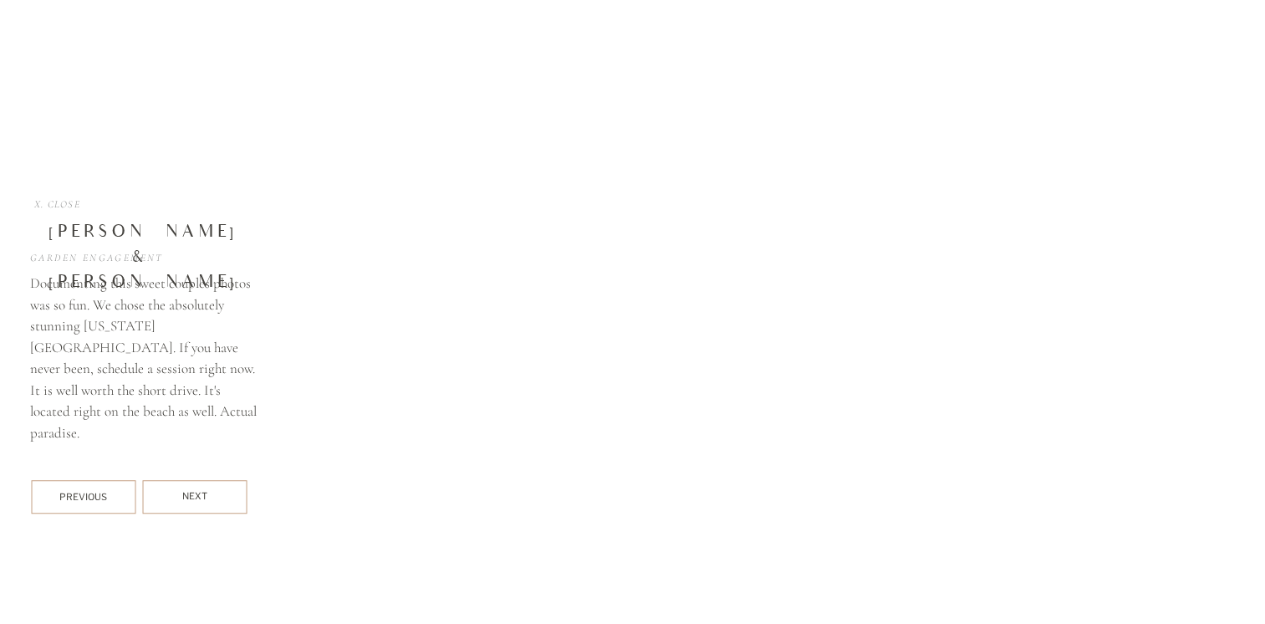
scroll to position [7399, 0]
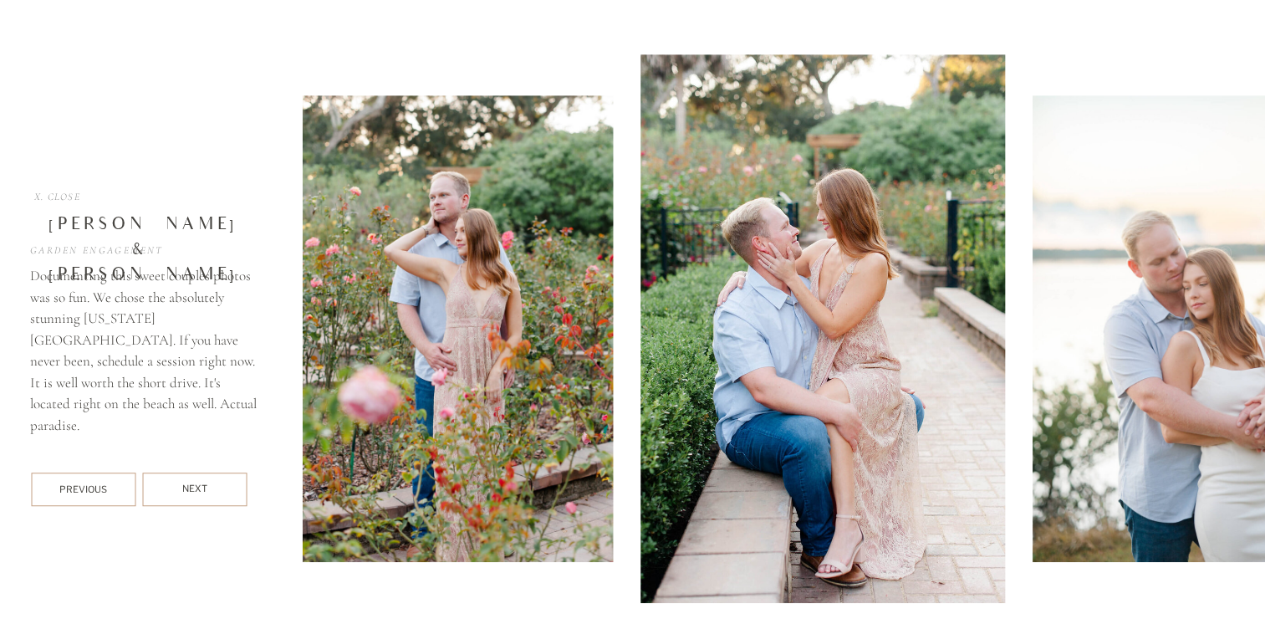
click at [217, 494] on div "Next" at bounding box center [194, 488] width 104 height 15
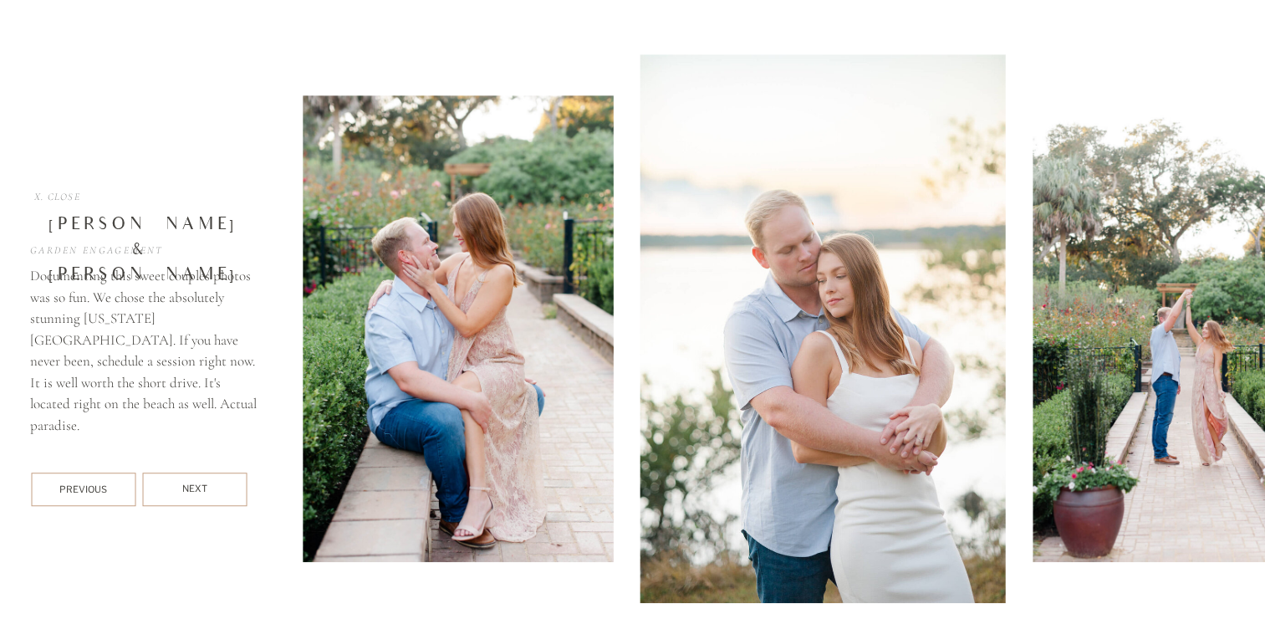
click at [217, 494] on div "Next" at bounding box center [194, 488] width 104 height 15
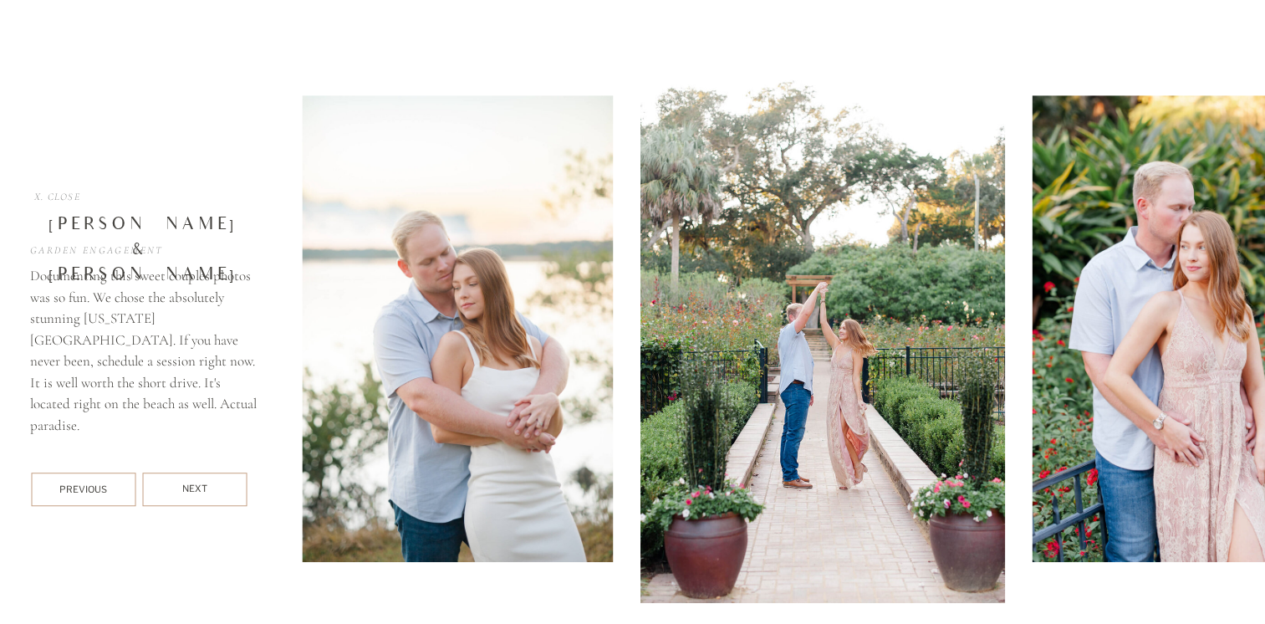
click at [217, 494] on div "Next" at bounding box center [194, 488] width 104 height 15
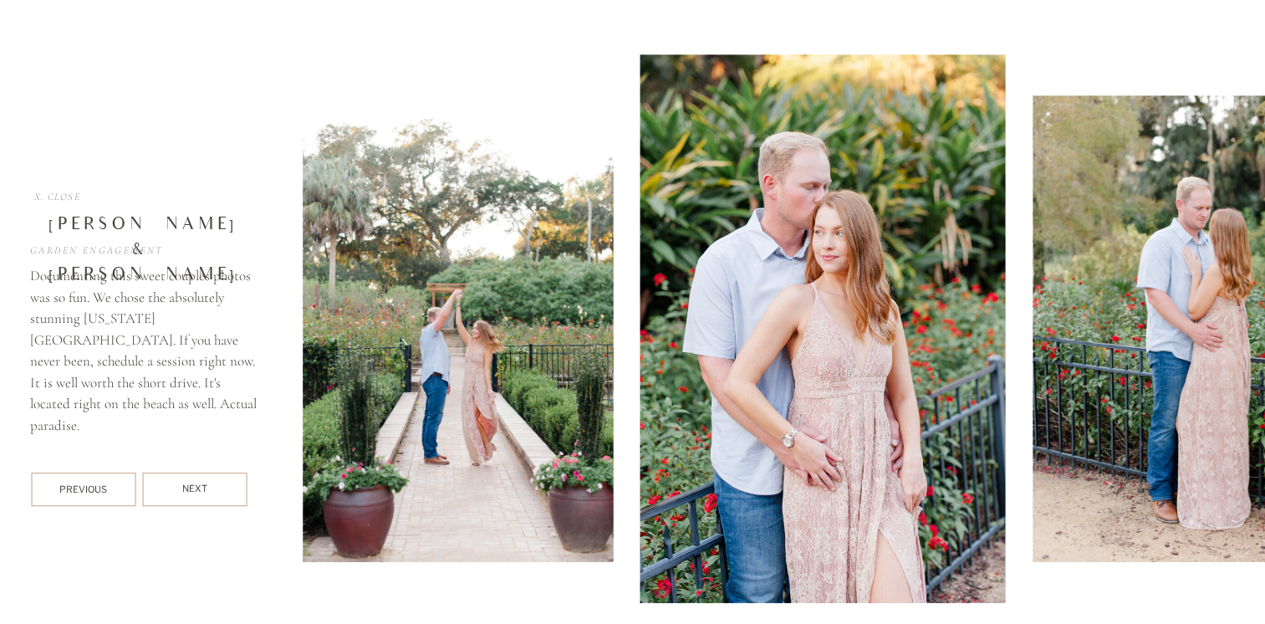
click at [217, 494] on div "Next" at bounding box center [194, 488] width 104 height 15
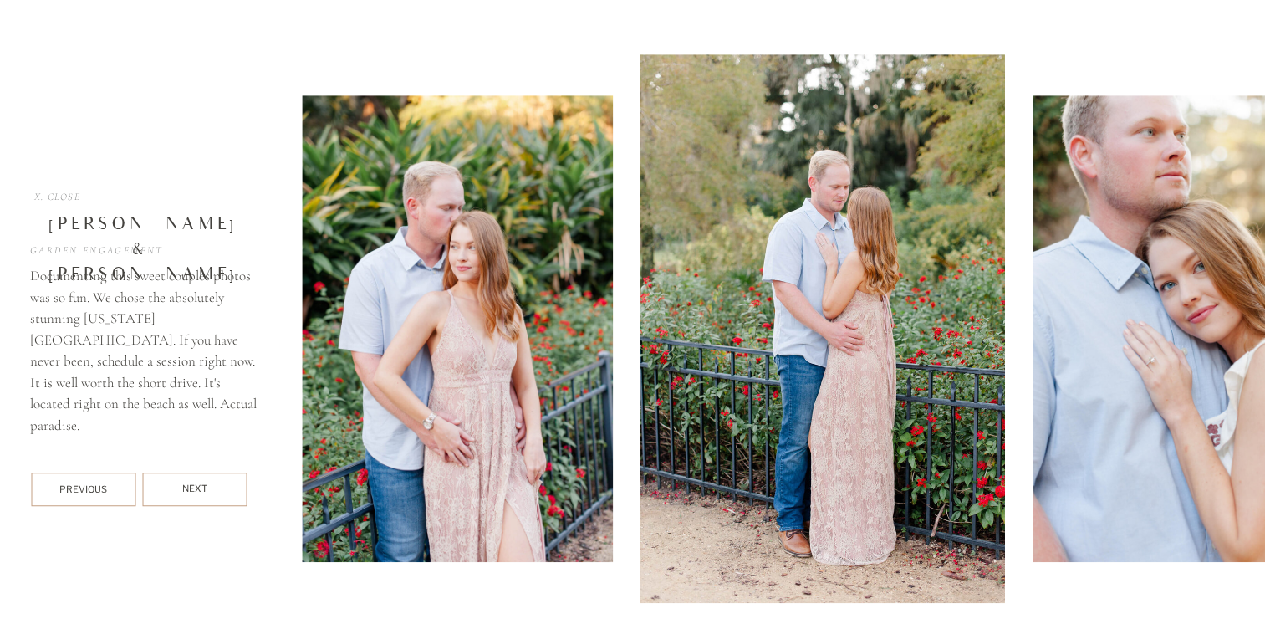
click at [217, 494] on div "Next" at bounding box center [194, 488] width 104 height 15
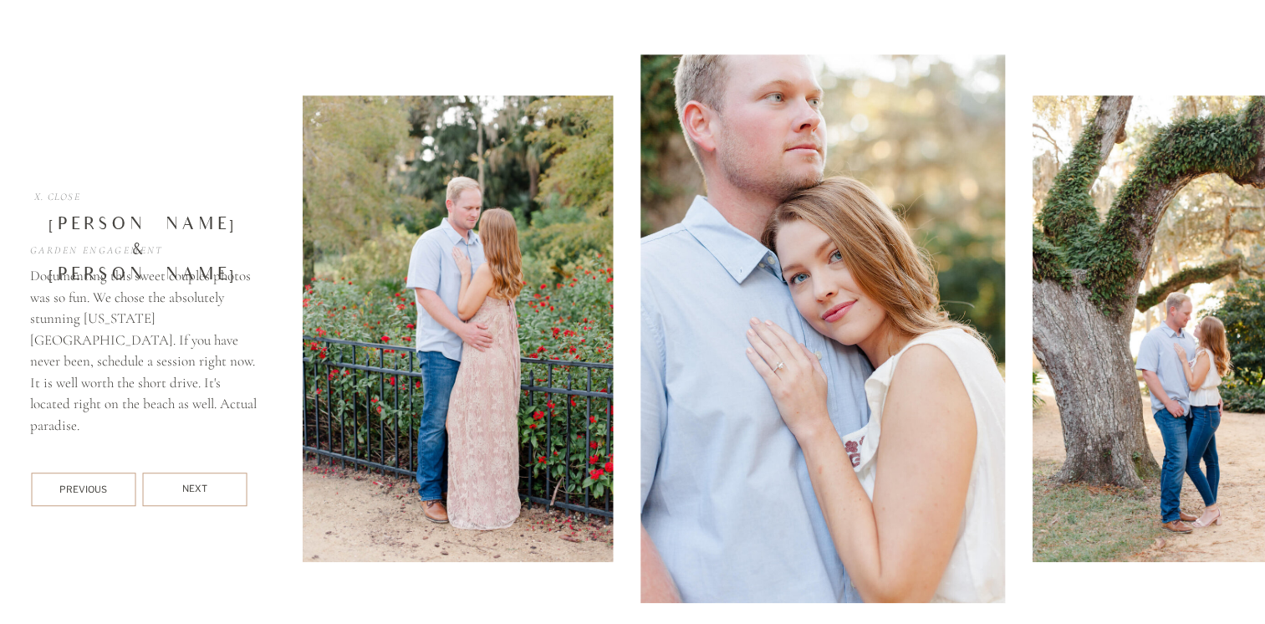
click at [217, 494] on div "Next" at bounding box center [194, 488] width 104 height 15
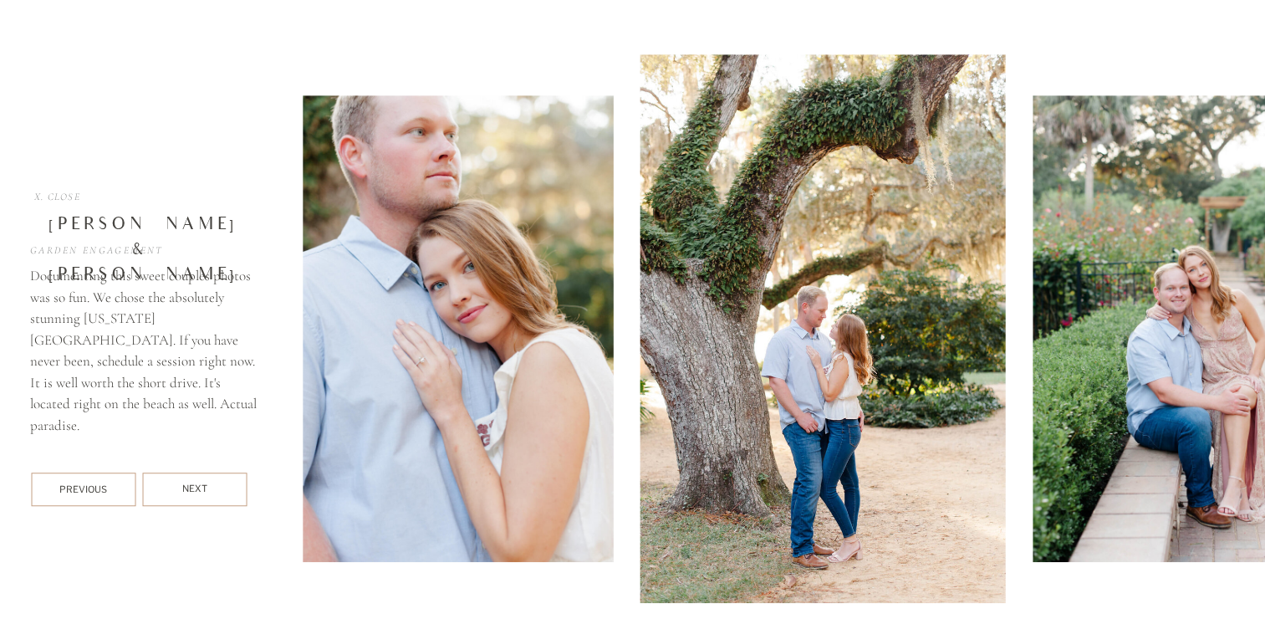
click at [217, 494] on div "Next" at bounding box center [194, 488] width 104 height 15
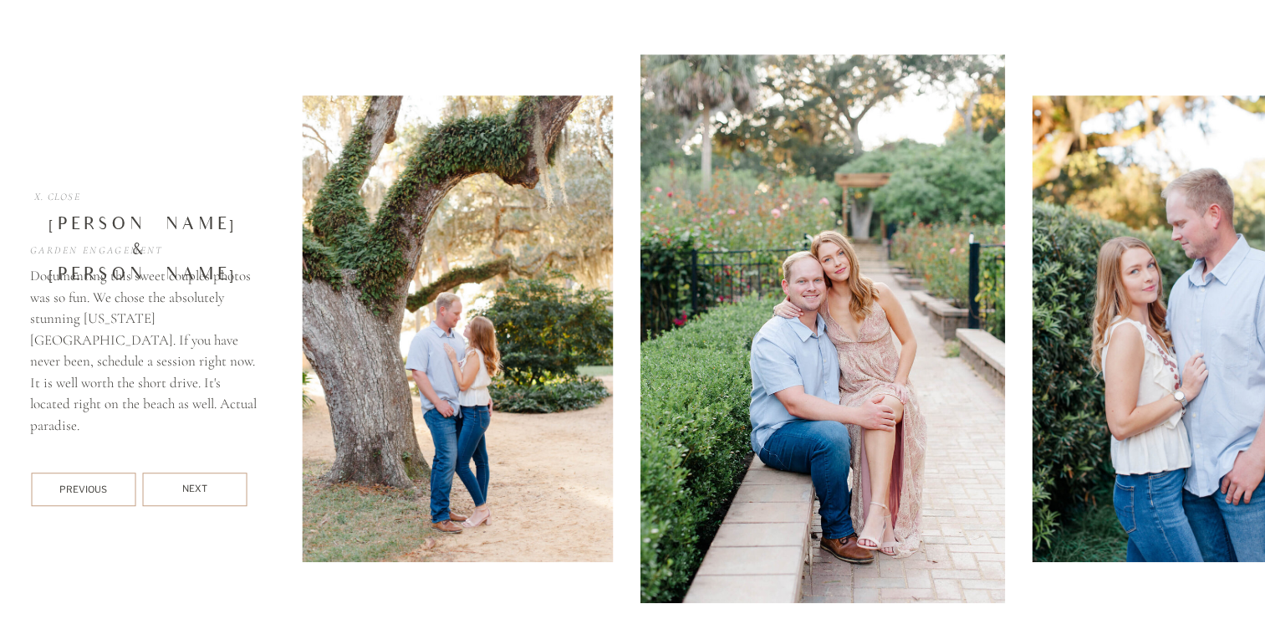
click at [217, 474] on div at bounding box center [194, 488] width 104 height 33
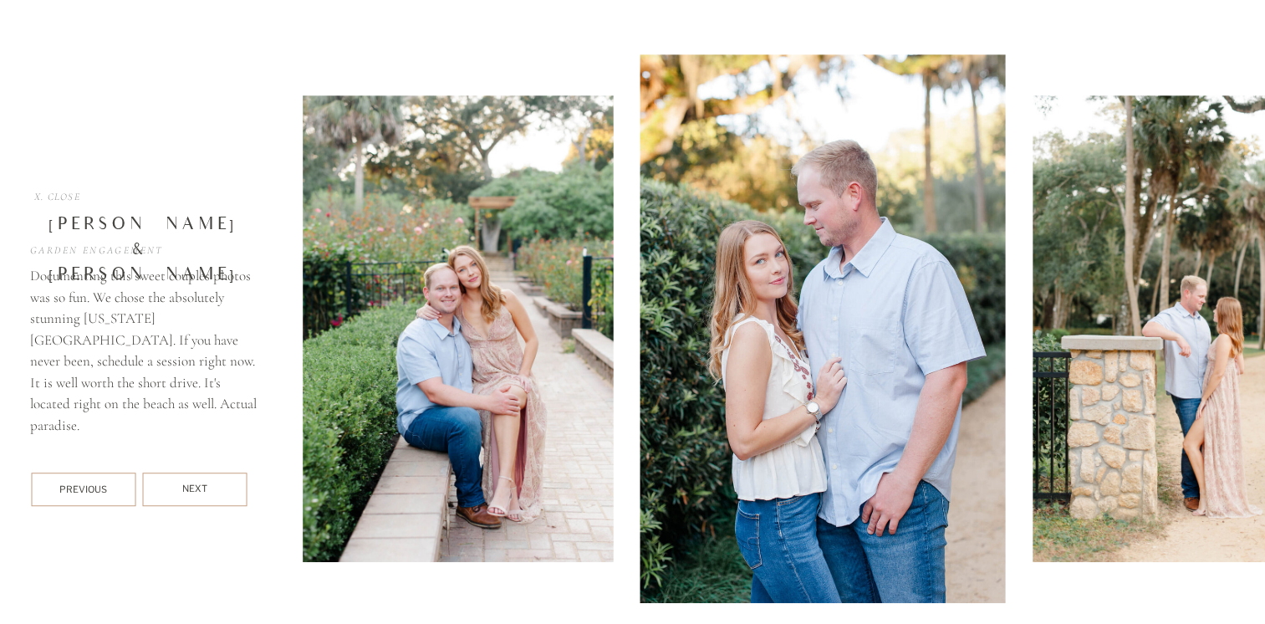
click at [217, 479] on div at bounding box center [194, 488] width 104 height 33
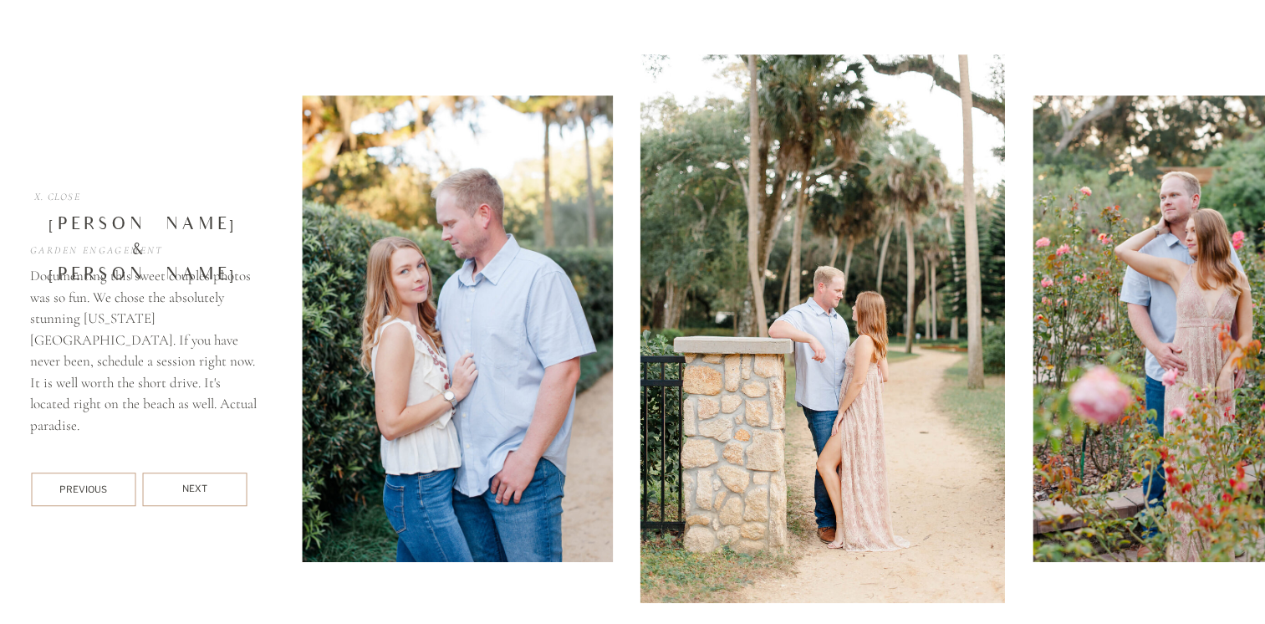
click at [217, 479] on div at bounding box center [194, 488] width 104 height 33
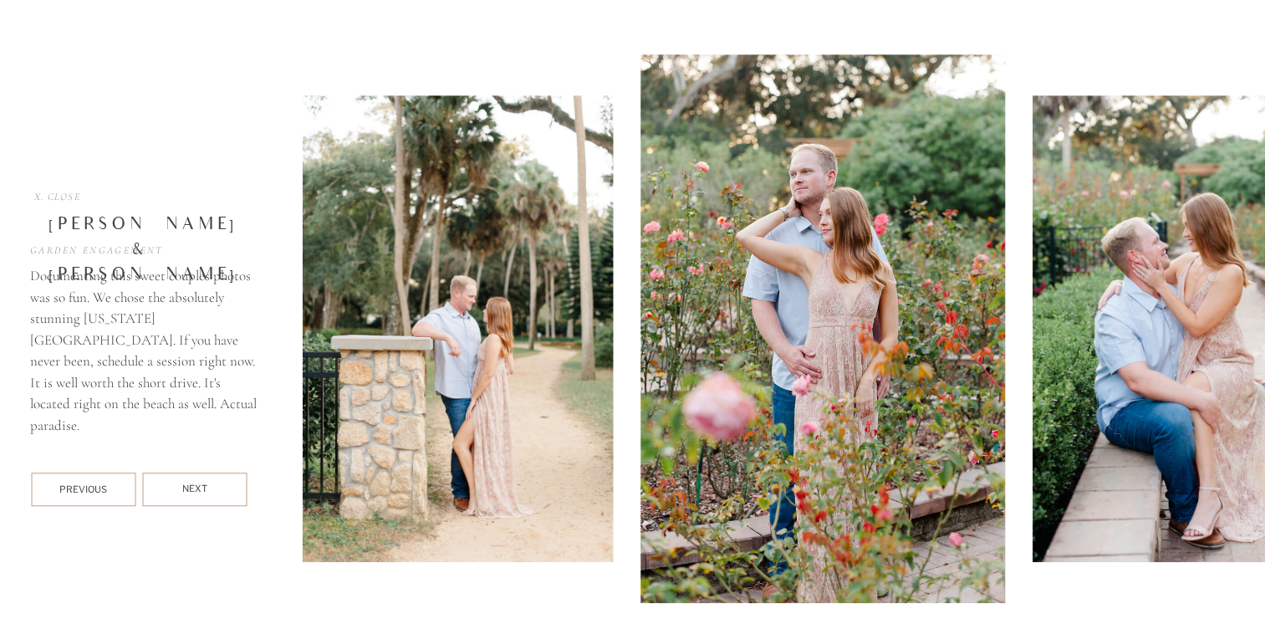
click at [217, 479] on div at bounding box center [194, 488] width 104 height 33
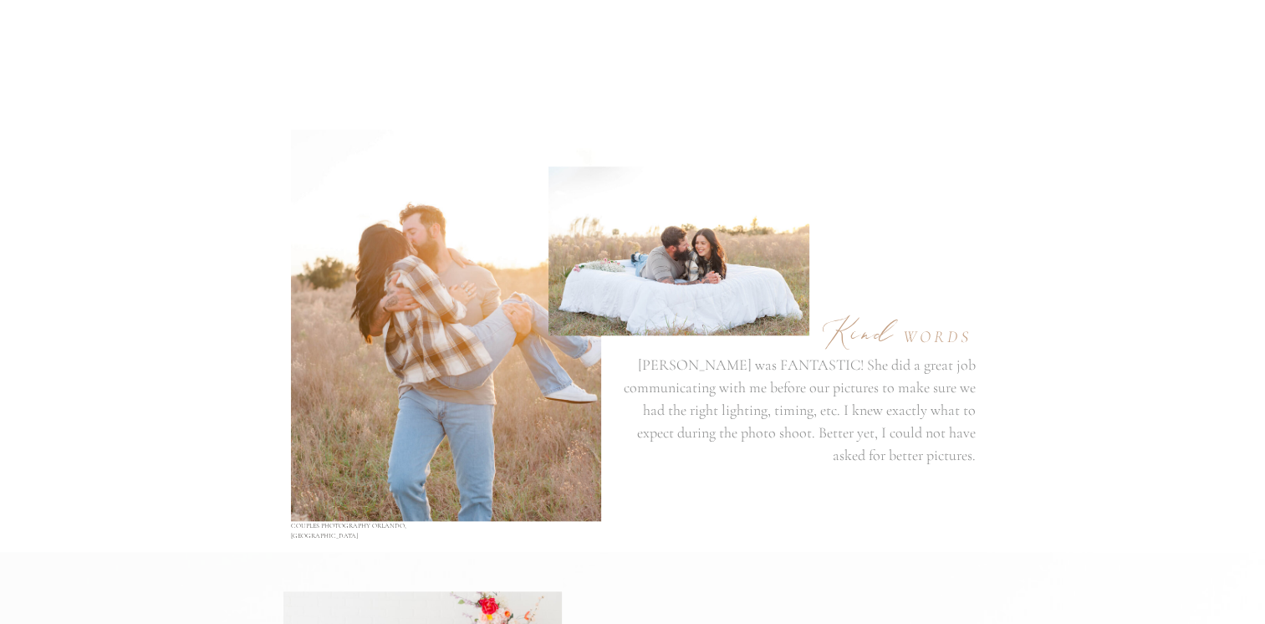
scroll to position [8014, 0]
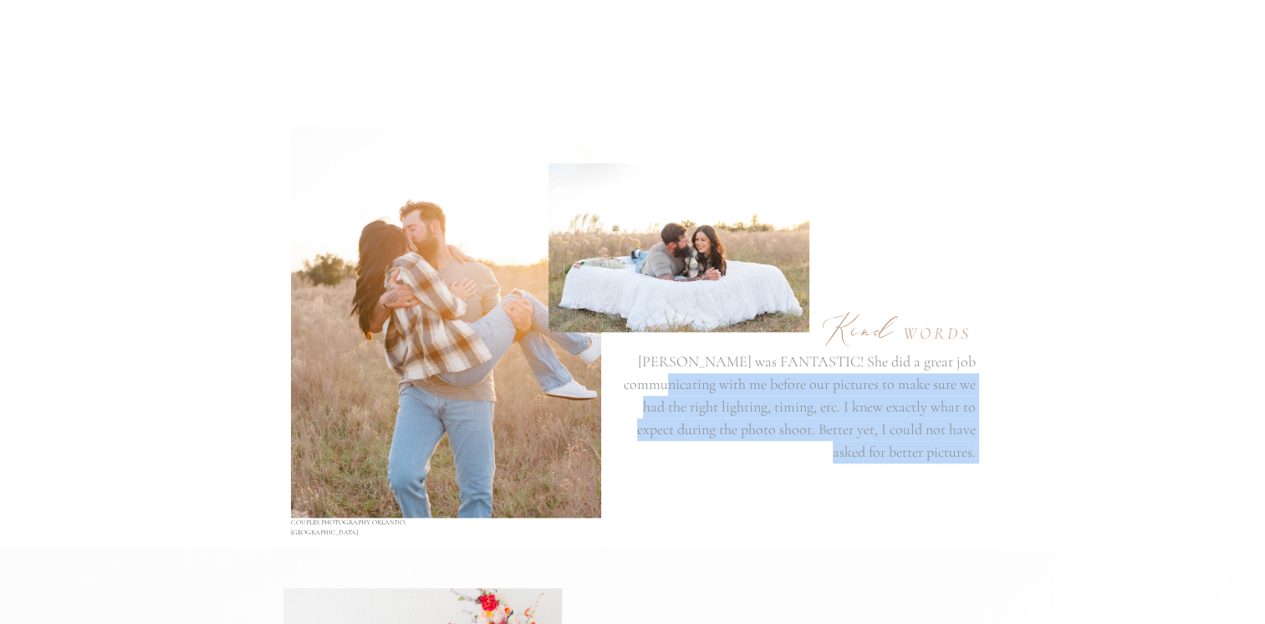
drag, startPoint x: 532, startPoint y: 262, endPoint x: 697, endPoint y: 395, distance: 212.3
click at [697, 395] on div "[PERSON_NAME] was FANTASTIC! She did a great job communicating with me before o…" at bounding box center [632, 301] width 1003 height 494
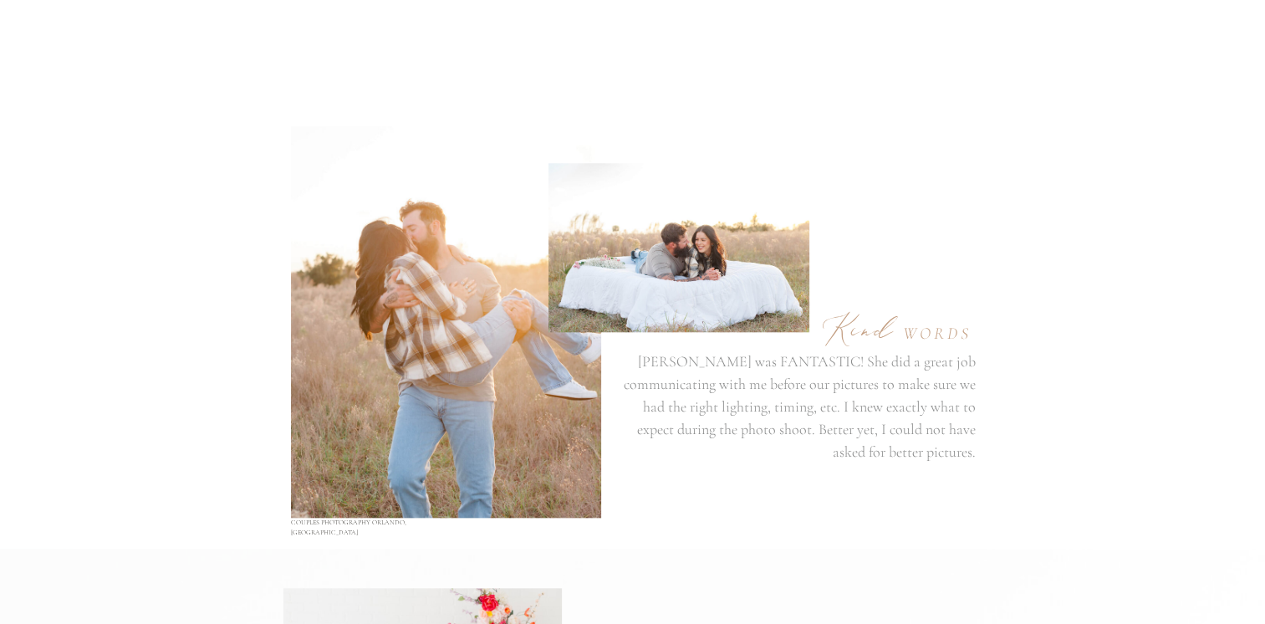
drag, startPoint x: 697, startPoint y: 395, endPoint x: 674, endPoint y: 510, distance: 116.9
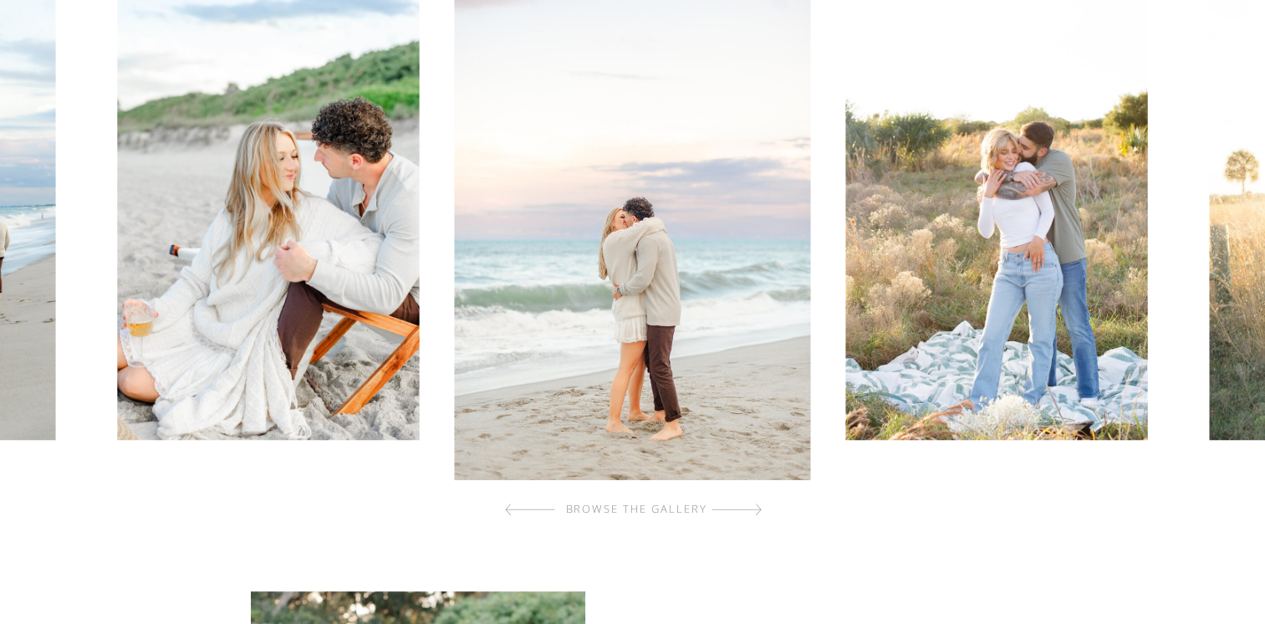
scroll to position [642, 0]
click at [739, 503] on div at bounding box center [736, 508] width 50 height 33
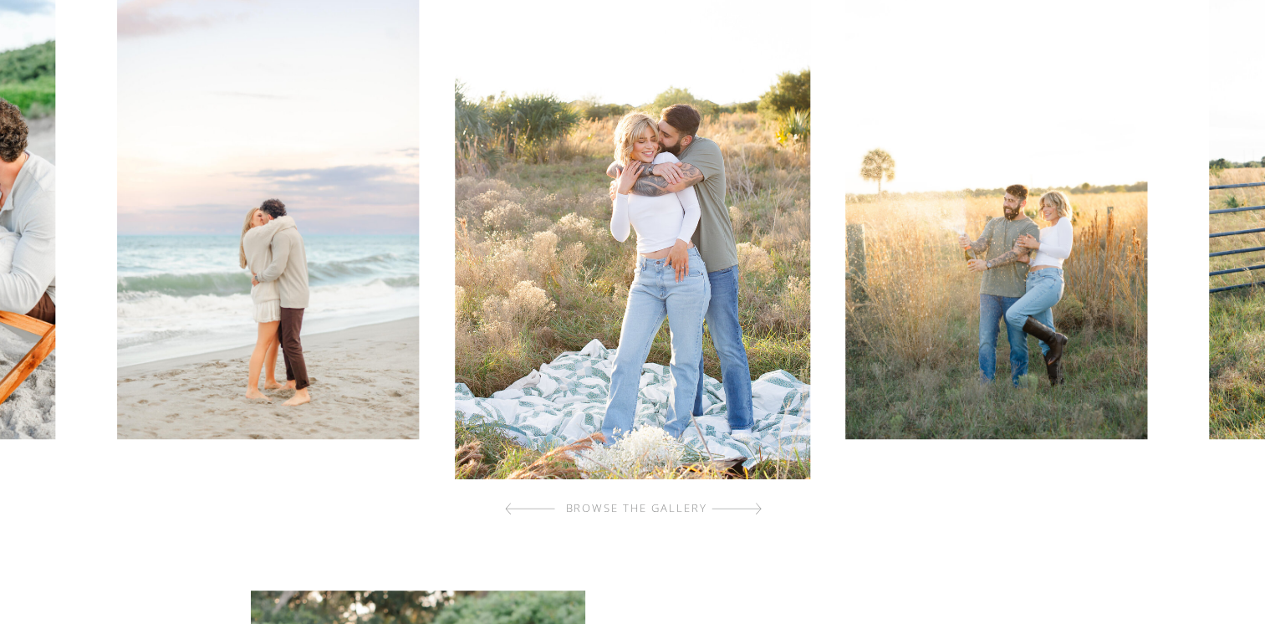
click at [739, 503] on div at bounding box center [736, 508] width 50 height 33
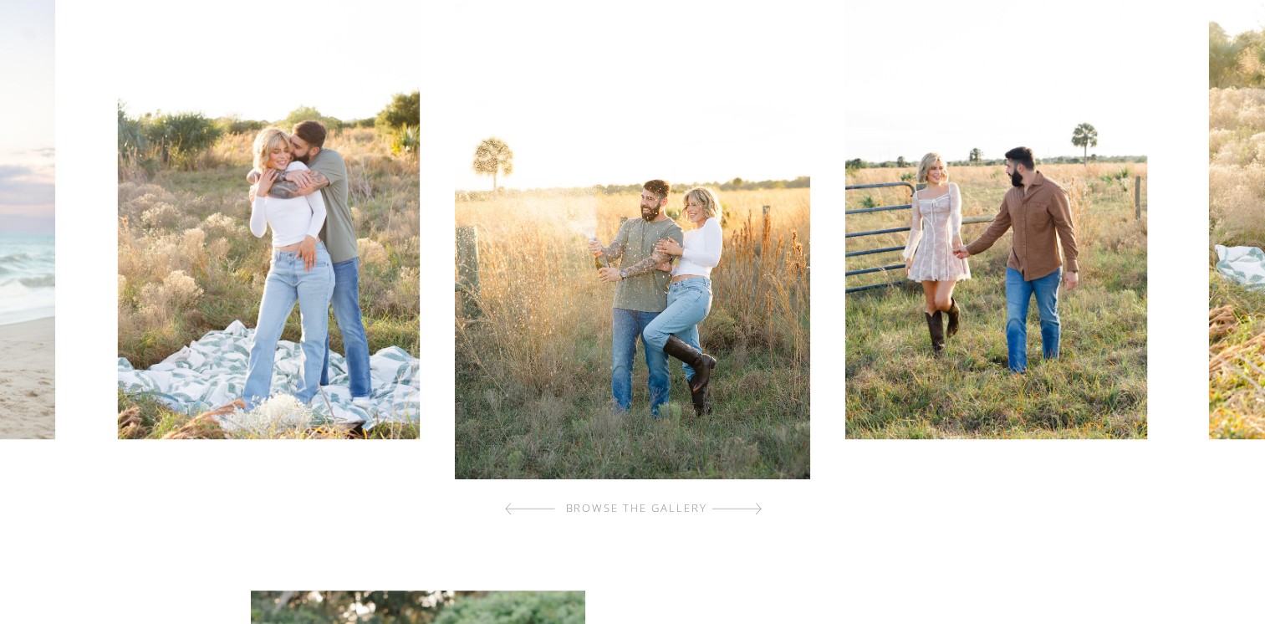
click at [739, 503] on div at bounding box center [736, 508] width 50 height 33
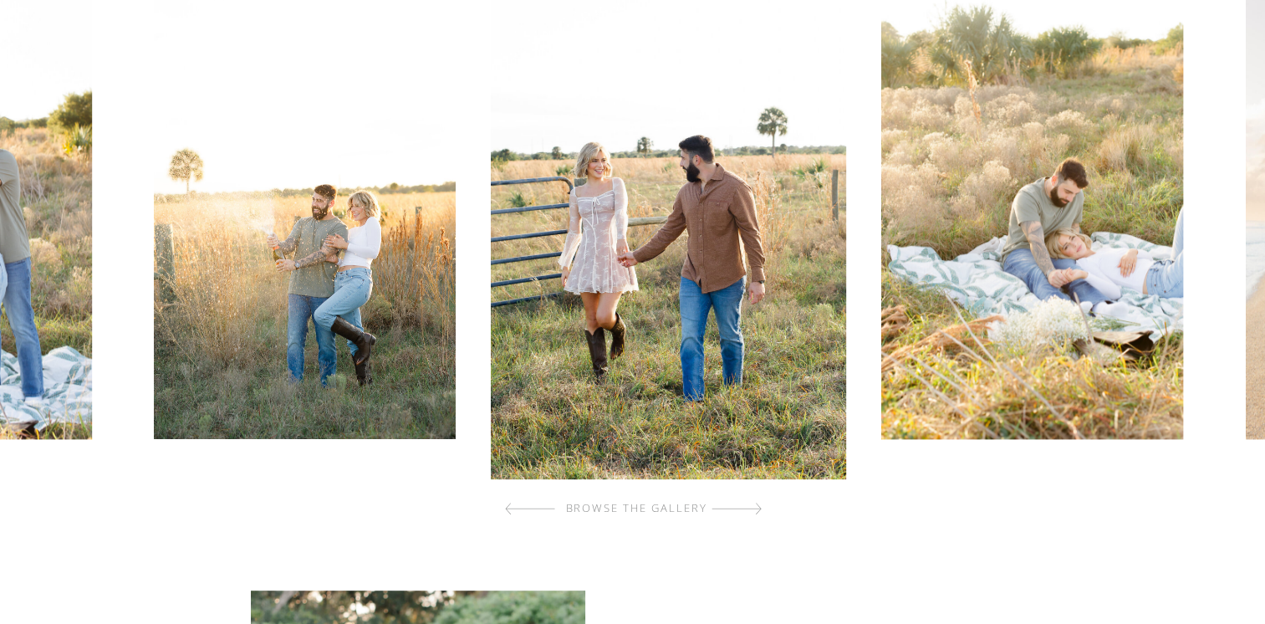
click at [739, 503] on div at bounding box center [736, 508] width 50 height 33
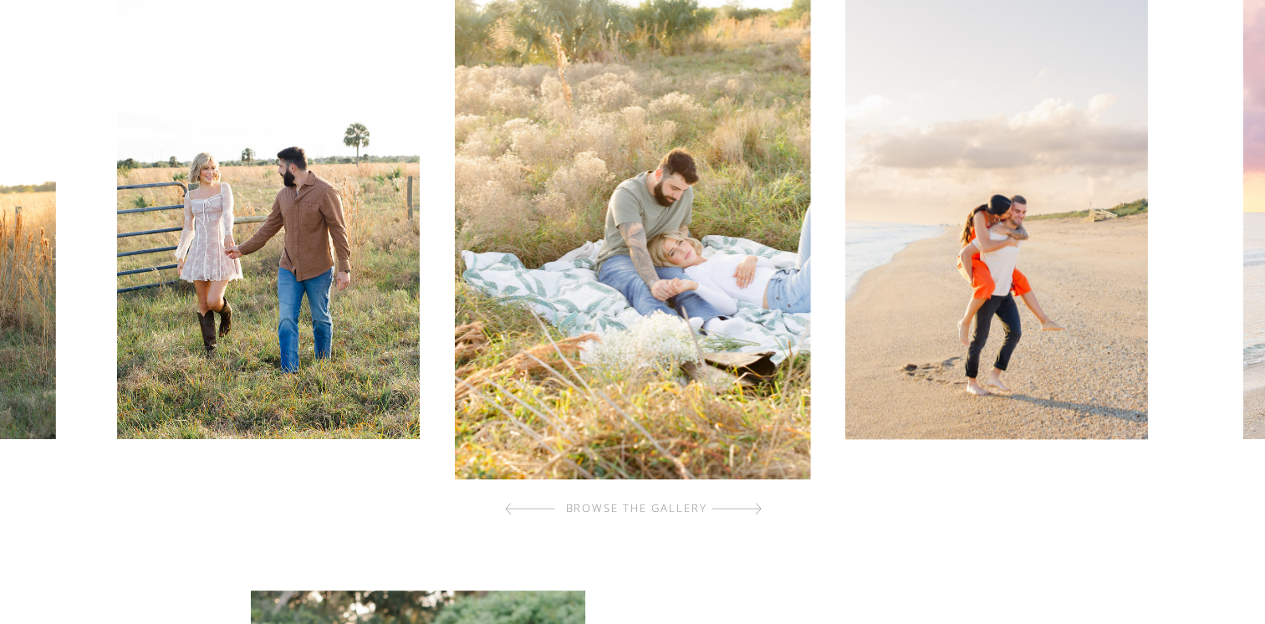
click at [739, 503] on div at bounding box center [736, 508] width 50 height 33
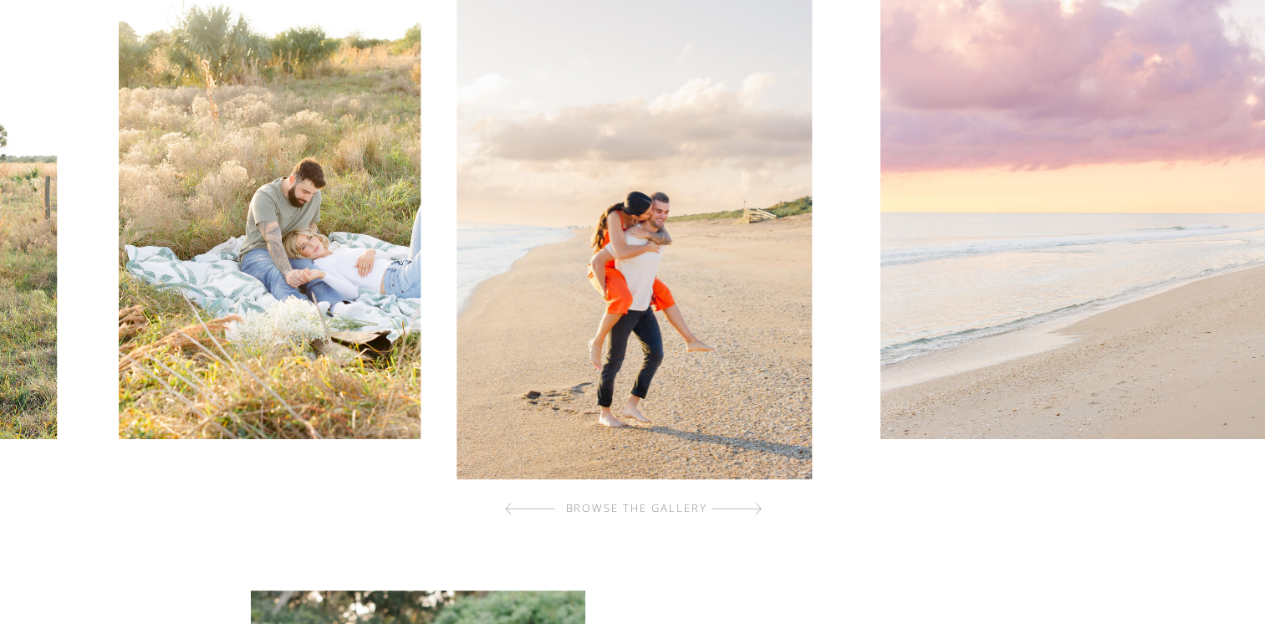
click at [739, 503] on div at bounding box center [736, 508] width 50 height 33
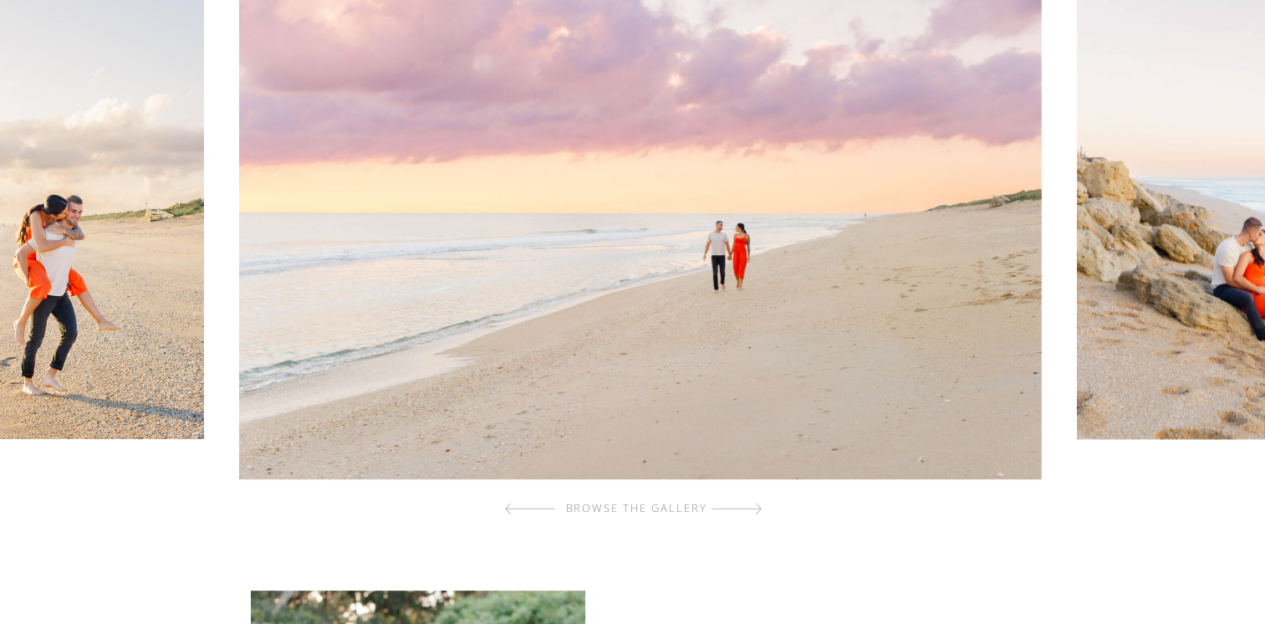
click at [739, 503] on div at bounding box center [736, 508] width 50 height 33
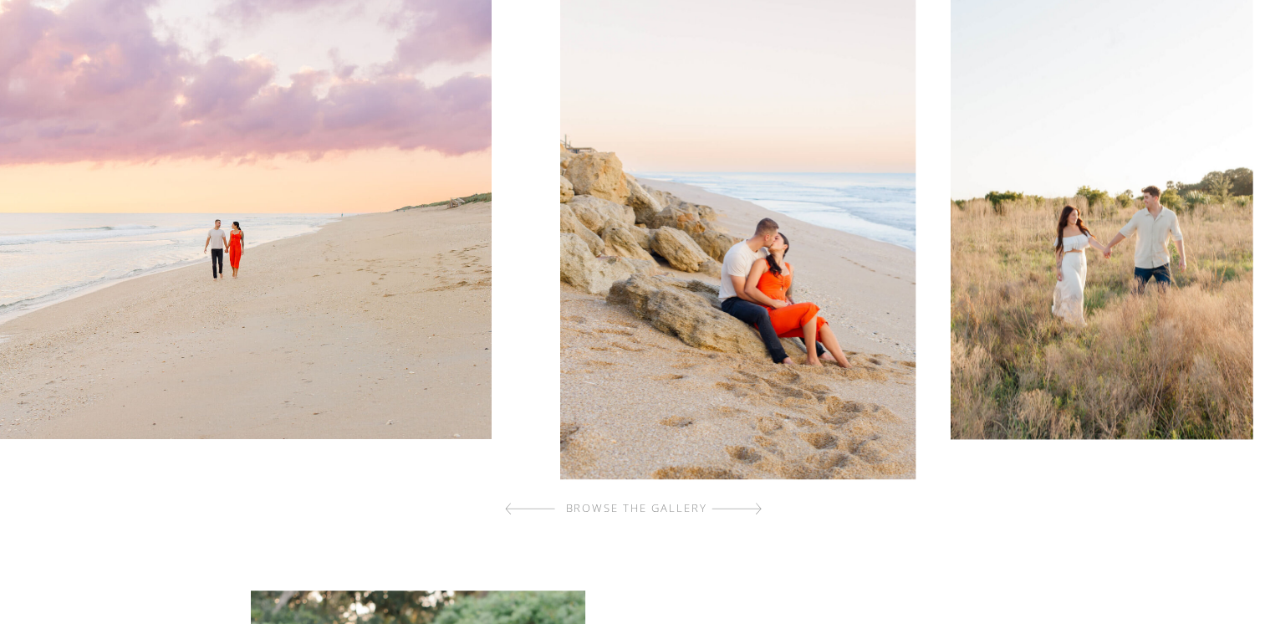
click at [739, 503] on div at bounding box center [736, 508] width 50 height 33
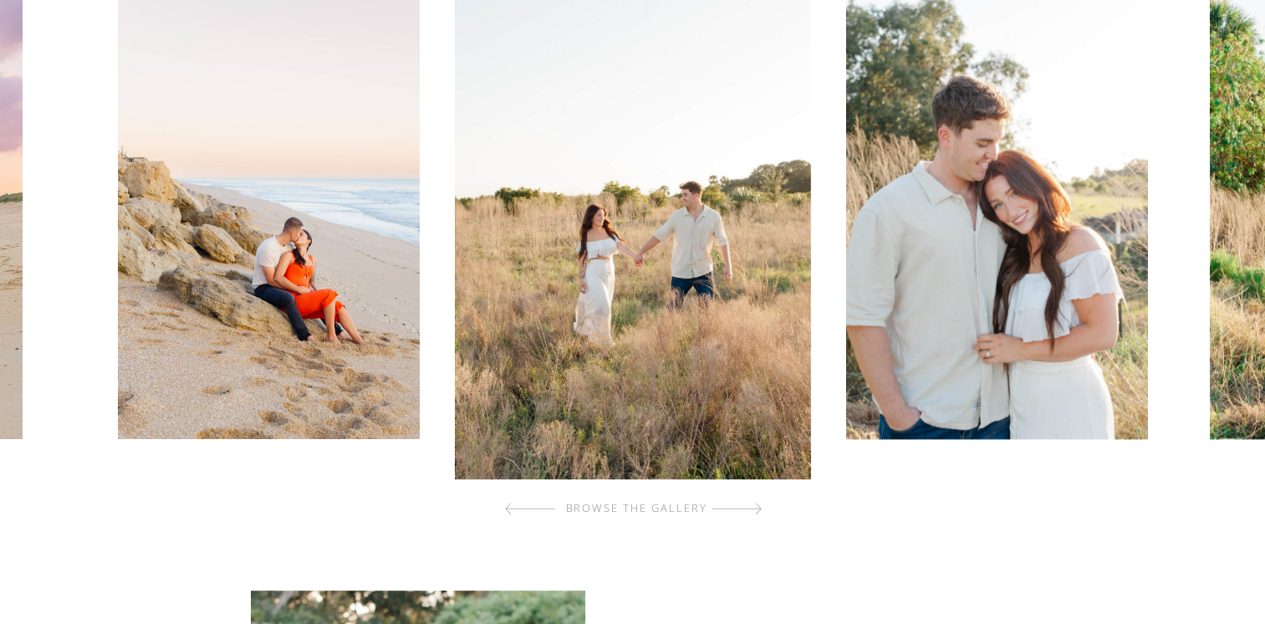
click at [739, 503] on div at bounding box center [736, 508] width 50 height 33
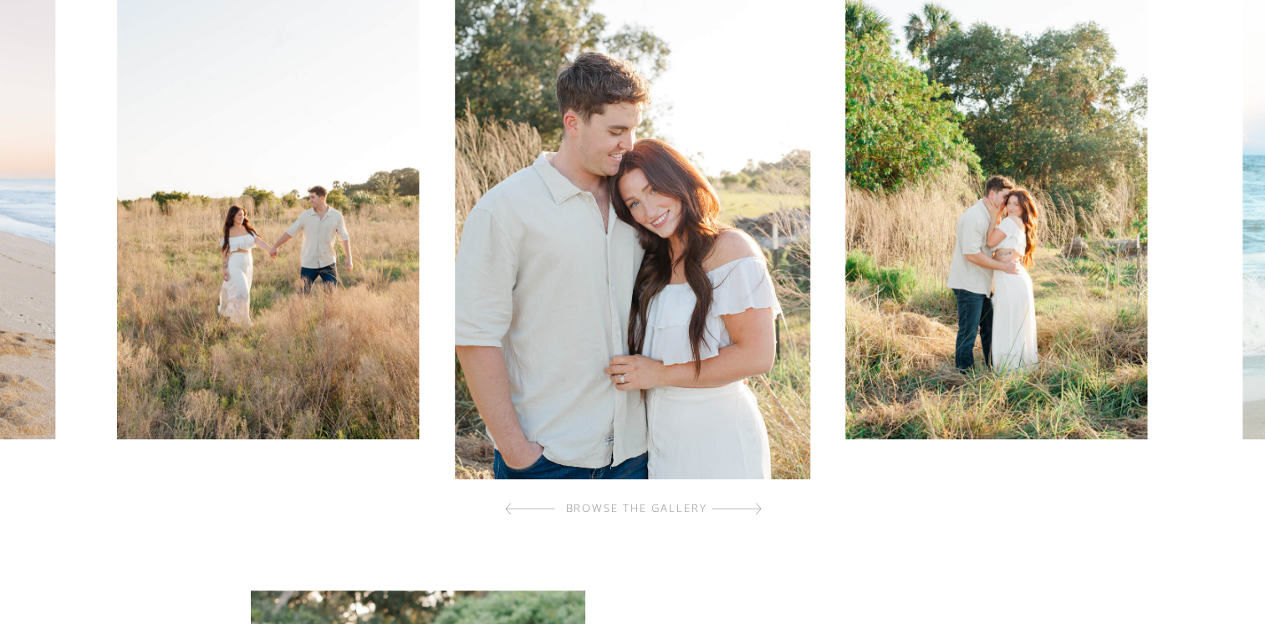
click at [739, 503] on div at bounding box center [736, 508] width 50 height 33
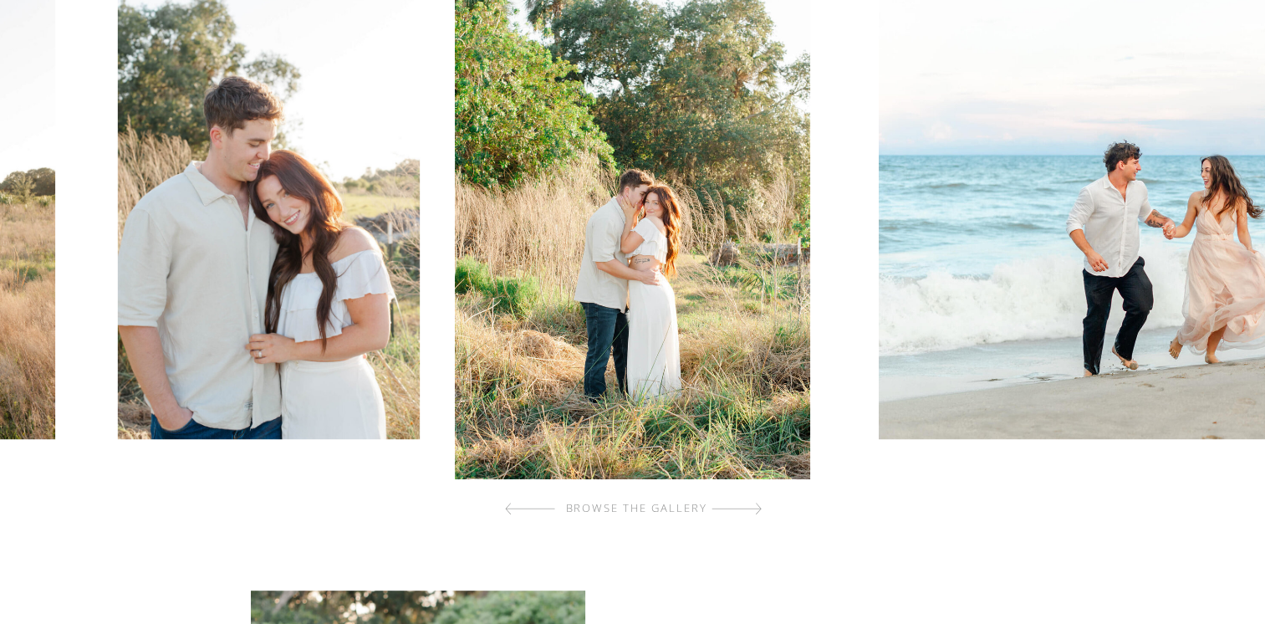
click at [739, 503] on div at bounding box center [736, 508] width 50 height 33
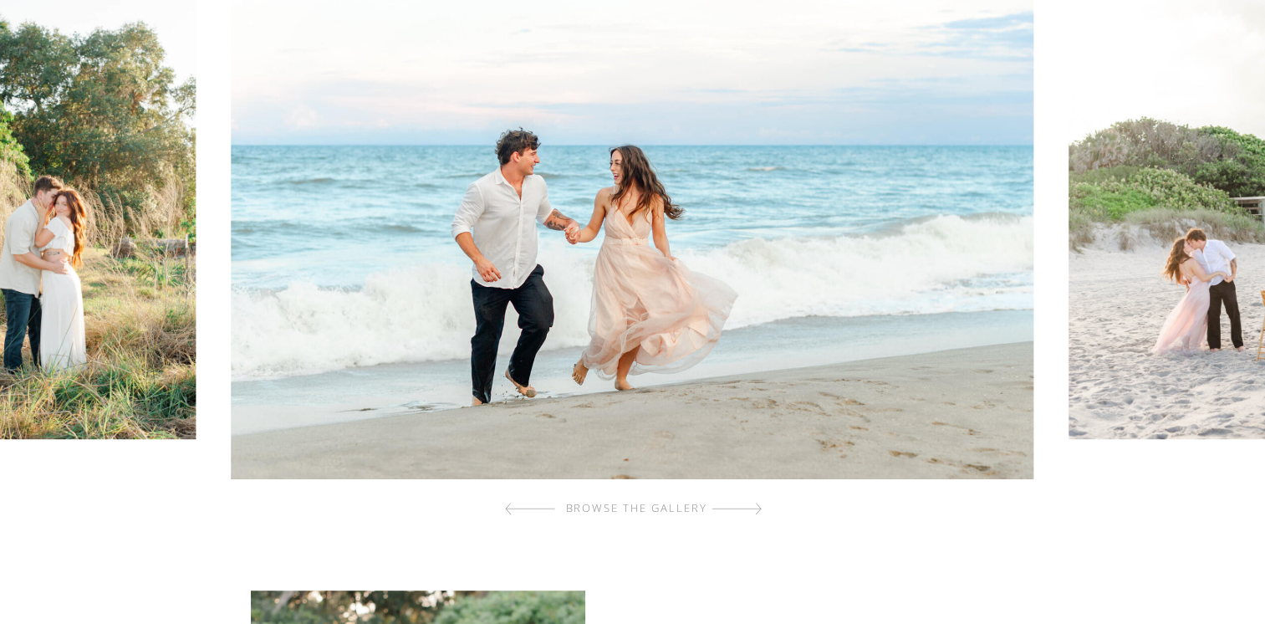
click at [537, 514] on div at bounding box center [530, 508] width 50 height 33
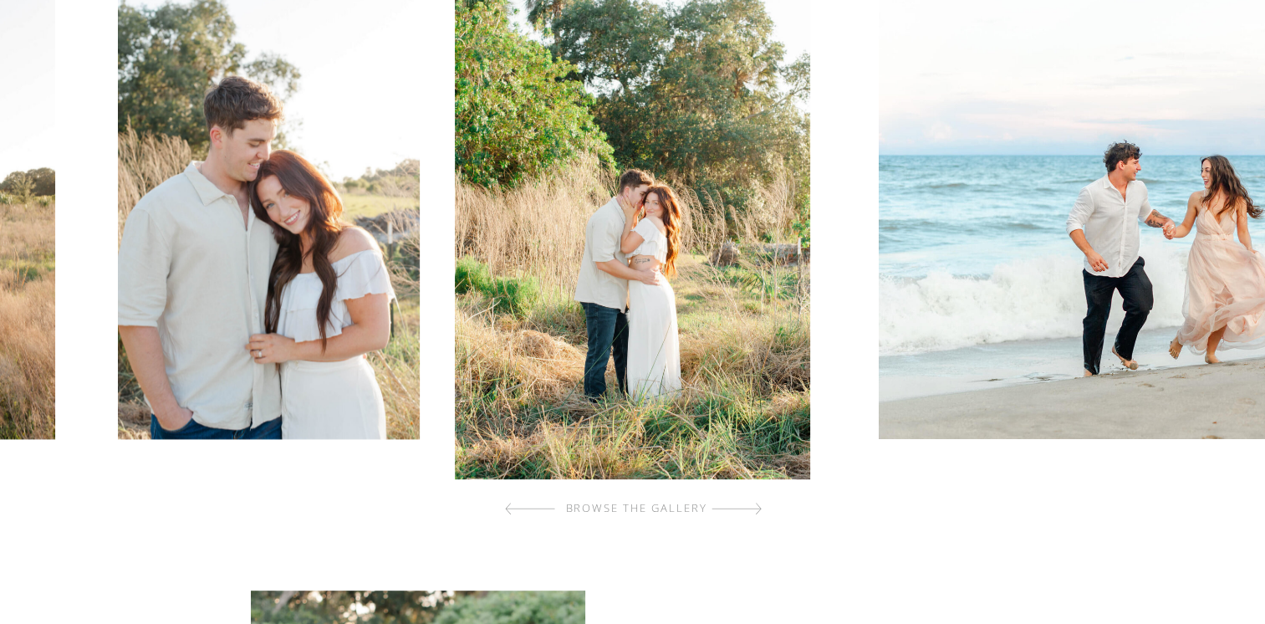
click at [537, 514] on div at bounding box center [530, 508] width 50 height 33
